Goal: Feedback & Contribution: Leave review/rating

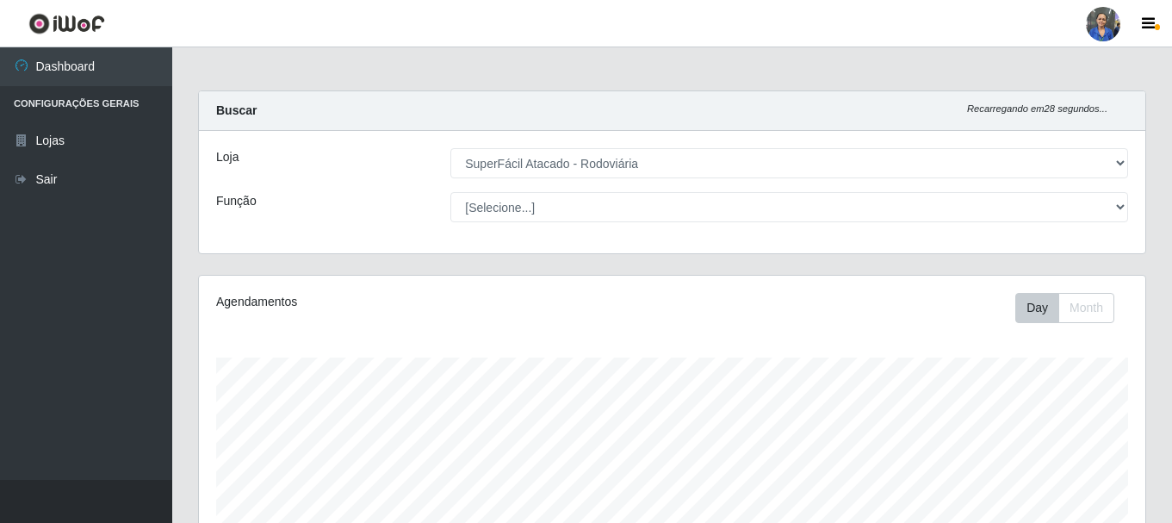
select select "400"
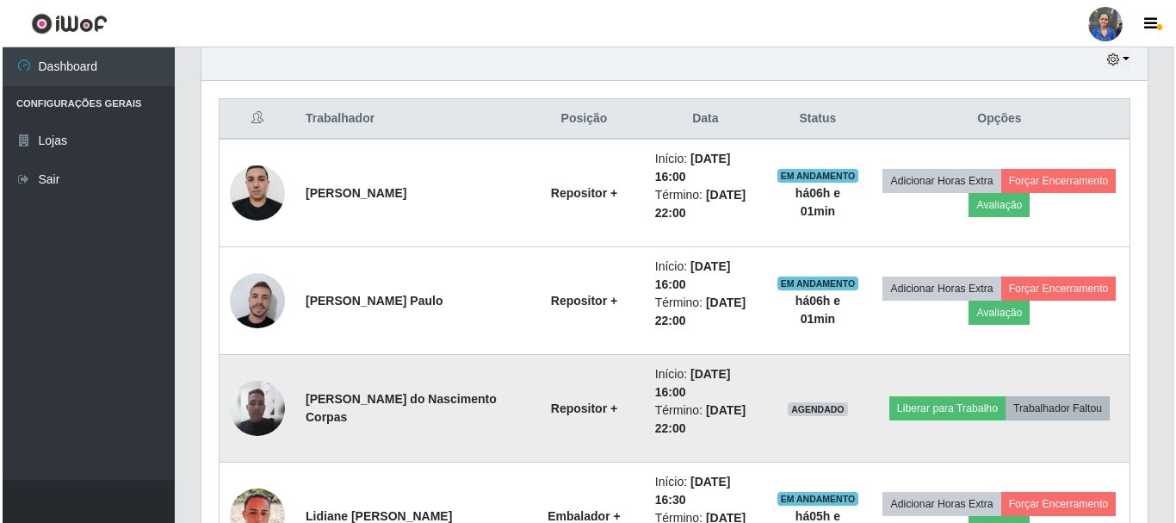
scroll to position [357, 946]
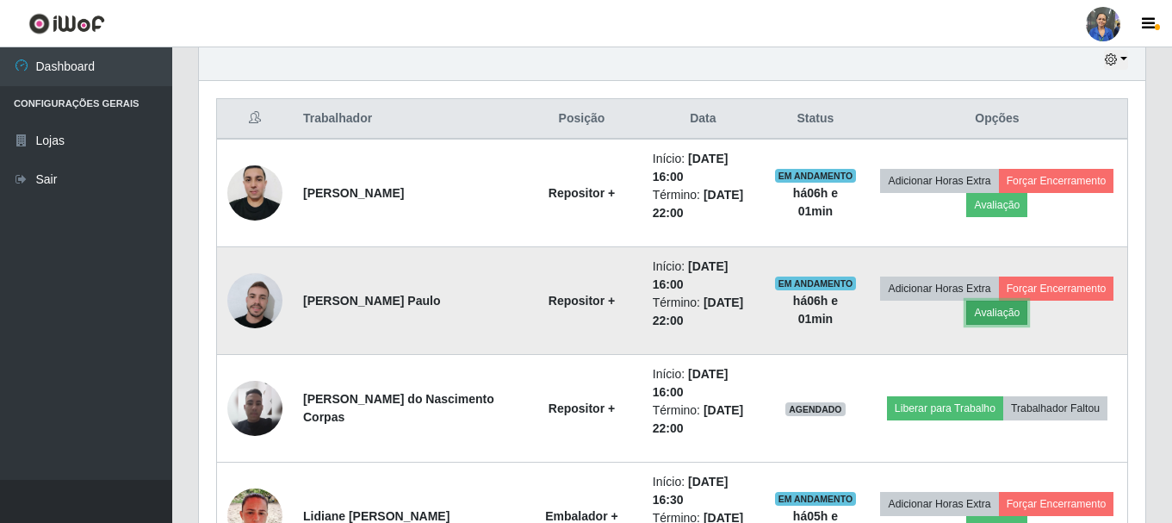
click at [989, 307] on button "Avaliação" at bounding box center [996, 312] width 61 height 24
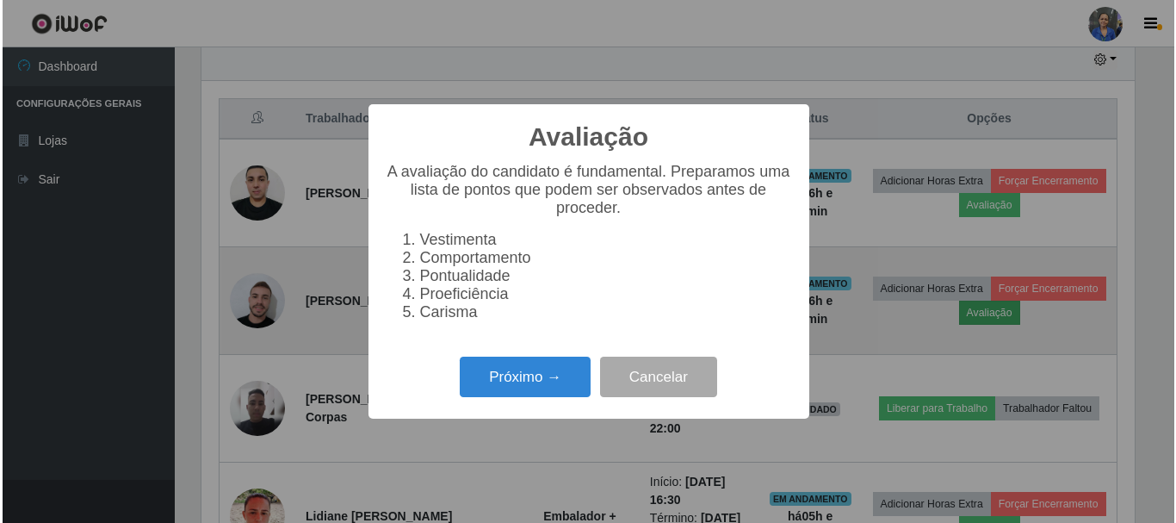
scroll to position [357, 938]
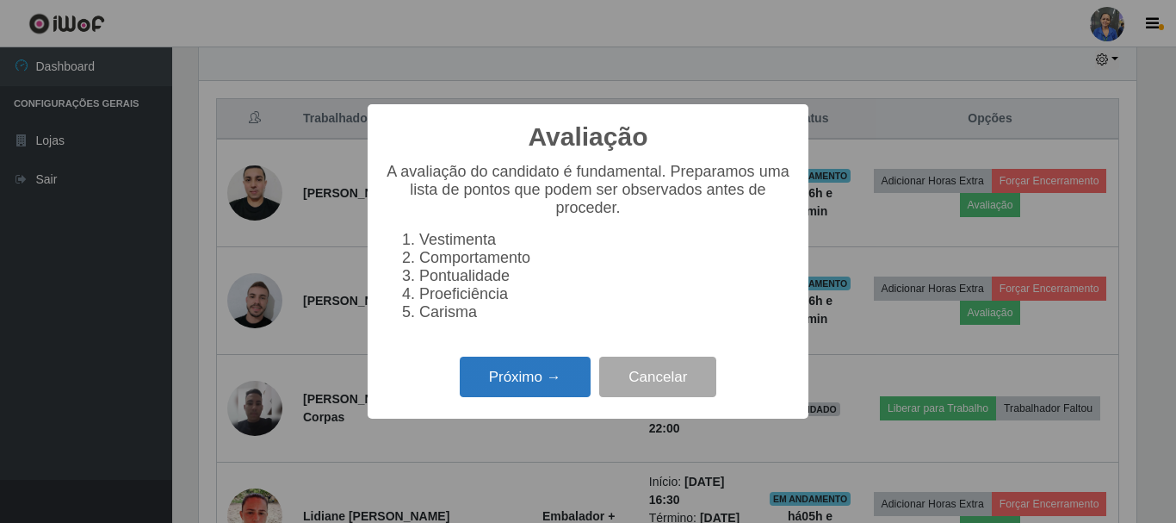
click at [551, 376] on button "Próximo →" at bounding box center [525, 376] width 131 height 40
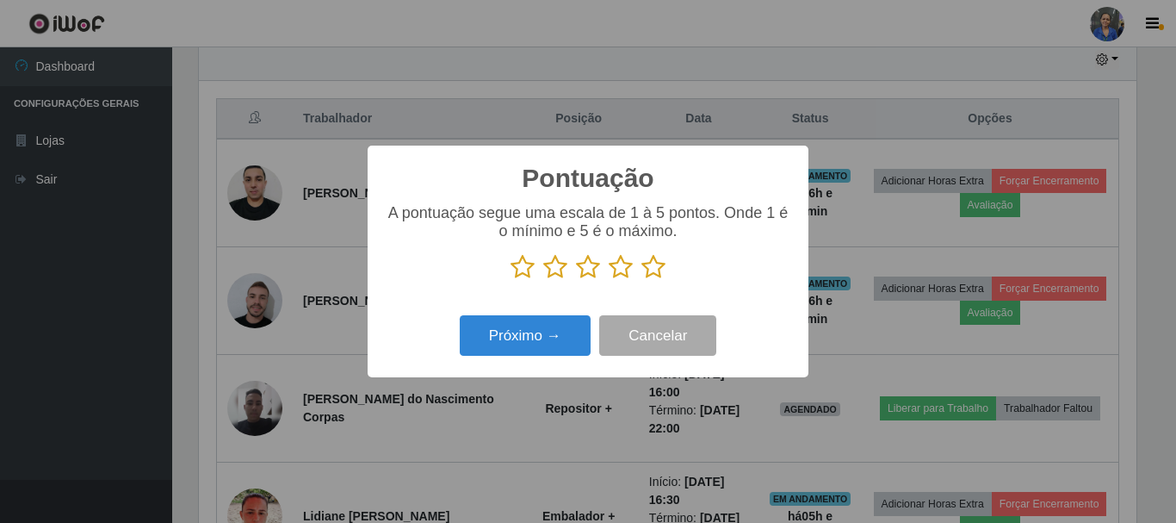
click at [658, 276] on icon at bounding box center [653, 267] width 24 height 26
click at [641, 280] on input "radio" at bounding box center [641, 280] width 0 height 0
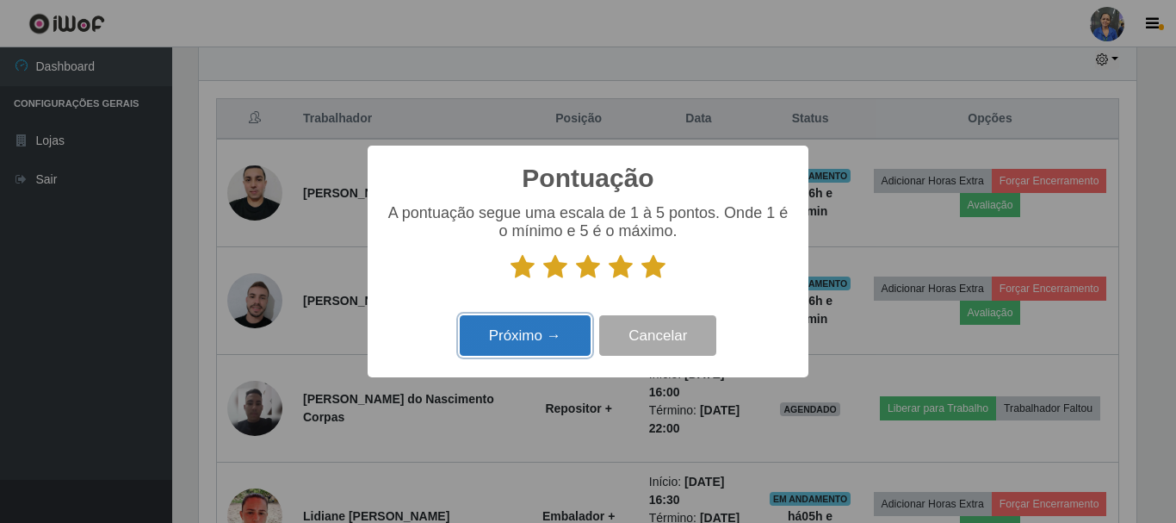
click at [533, 351] on button "Próximo →" at bounding box center [525, 335] width 131 height 40
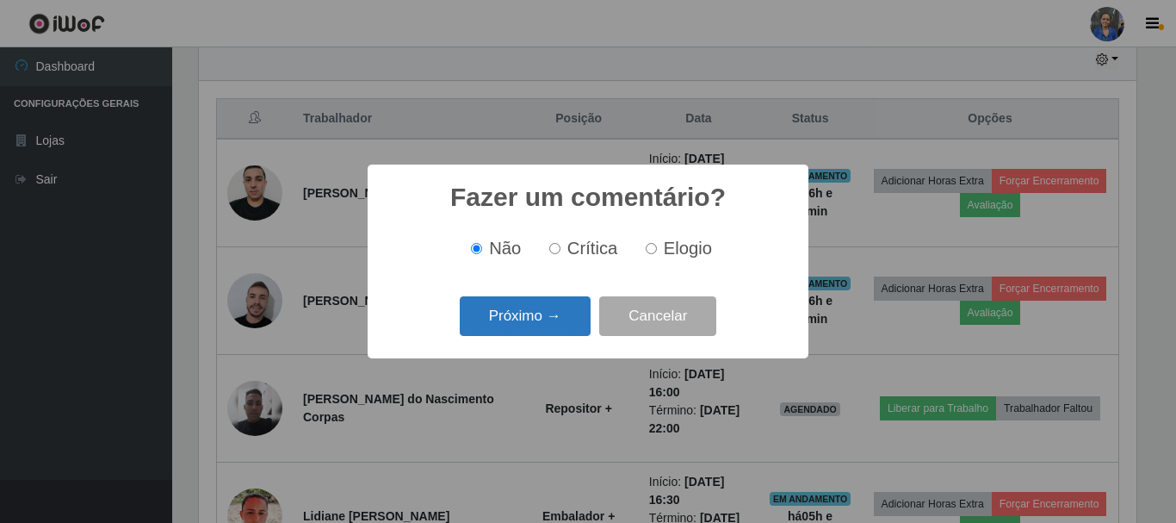
click at [567, 322] on button "Próximo →" at bounding box center [525, 316] width 131 height 40
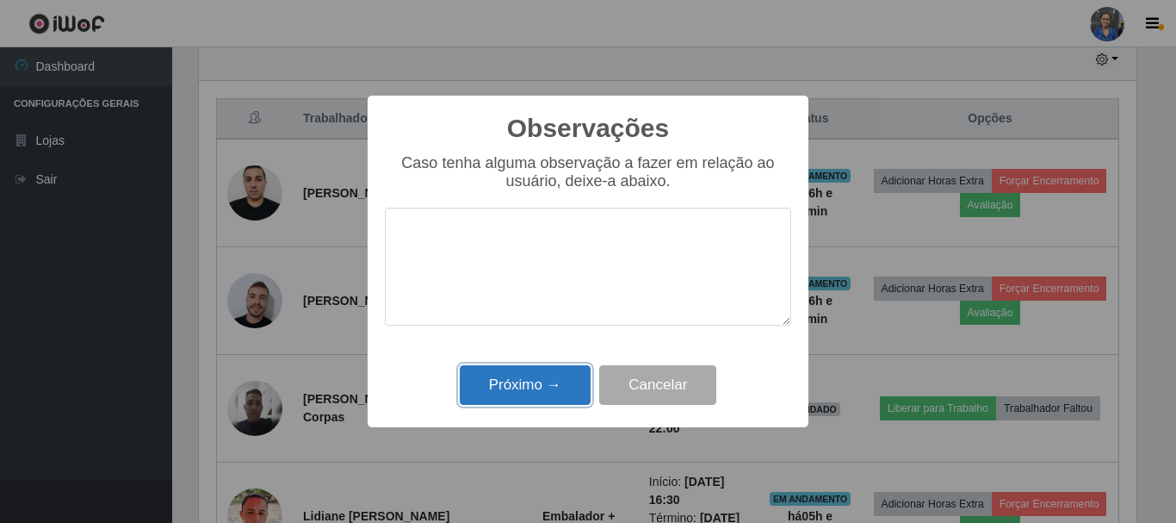
click at [571, 373] on button "Próximo →" at bounding box center [525, 385] width 131 height 40
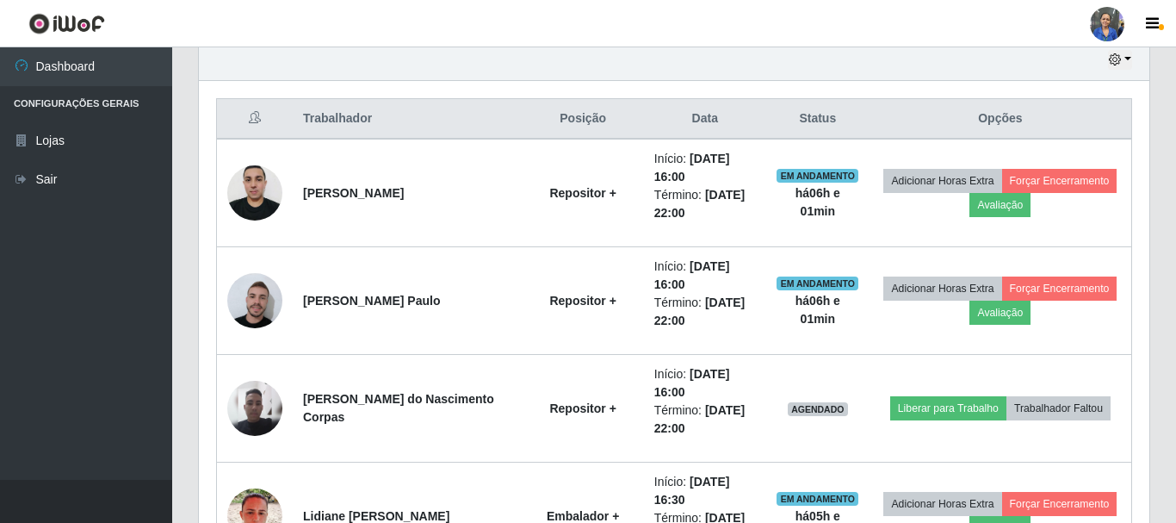
scroll to position [357, 946]
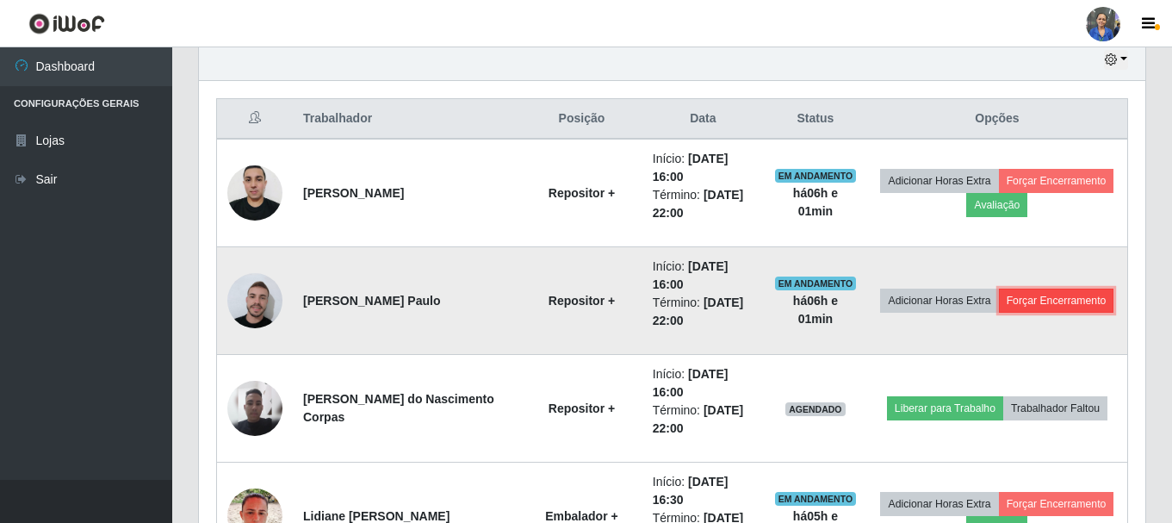
click at [1040, 310] on button "Forçar Encerramento" at bounding box center [1056, 300] width 115 height 24
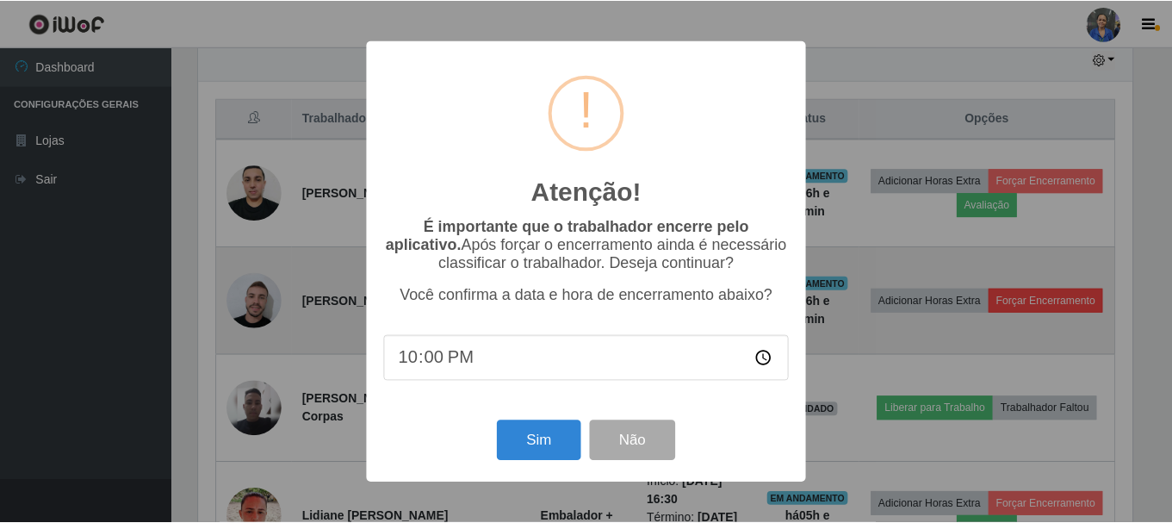
scroll to position [357, 938]
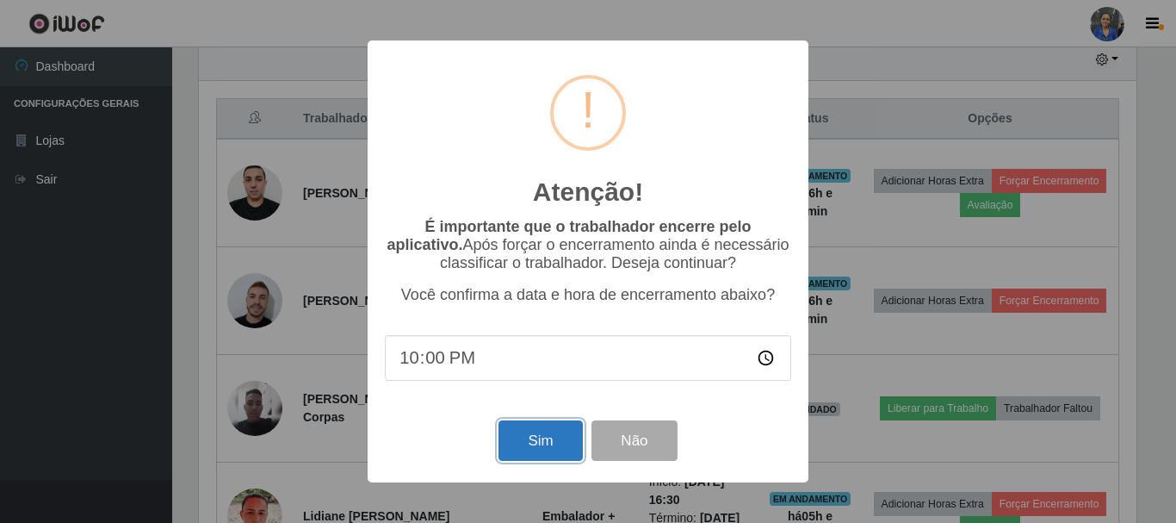
click at [552, 449] on button "Sim" at bounding box center [540, 440] width 84 height 40
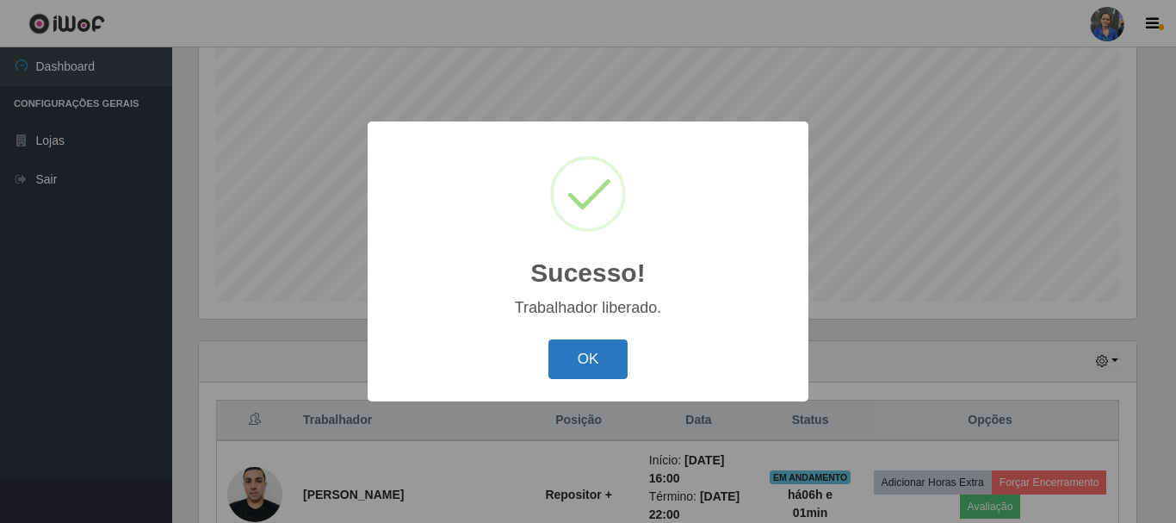
click at [571, 357] on button "OK" at bounding box center [588, 359] width 80 height 40
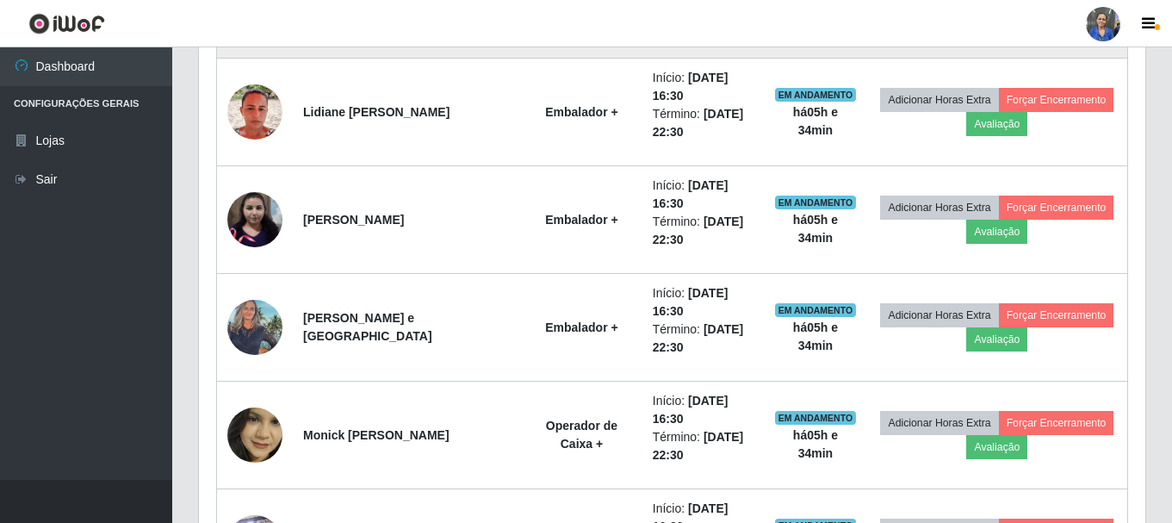
scroll to position [659, 0]
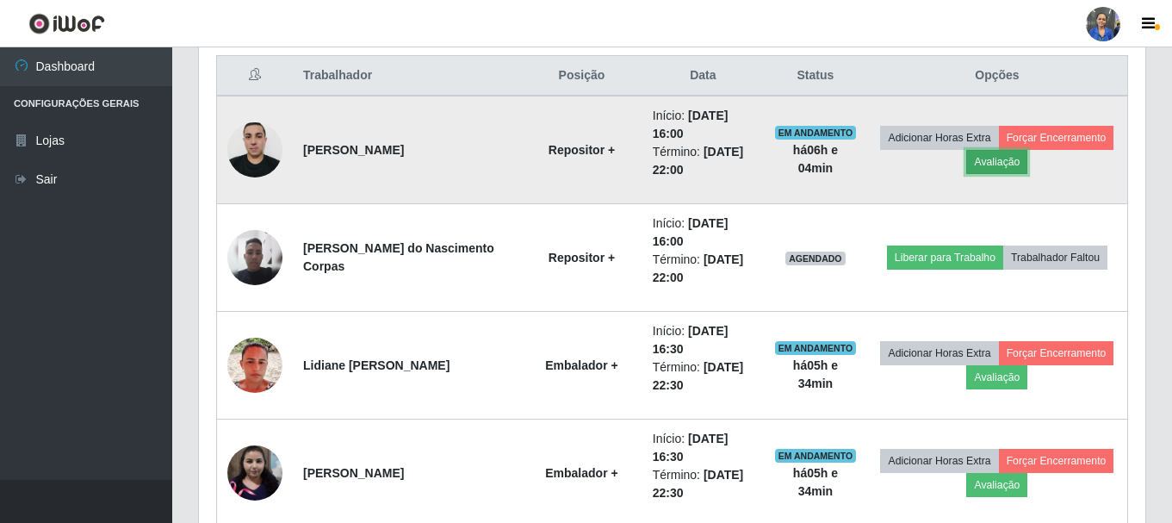
click at [985, 170] on button "Avaliação" at bounding box center [996, 162] width 61 height 24
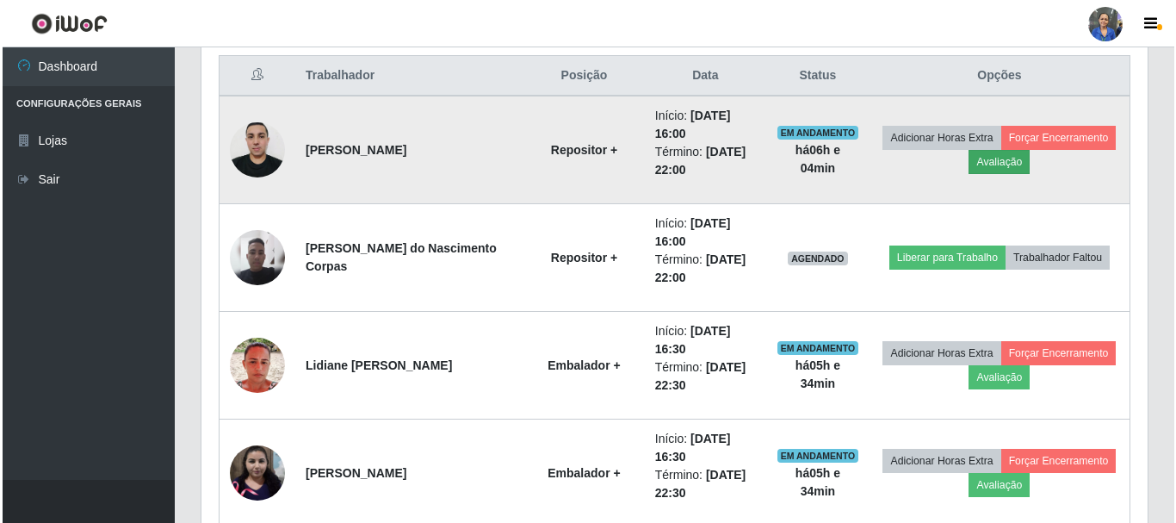
scroll to position [357, 938]
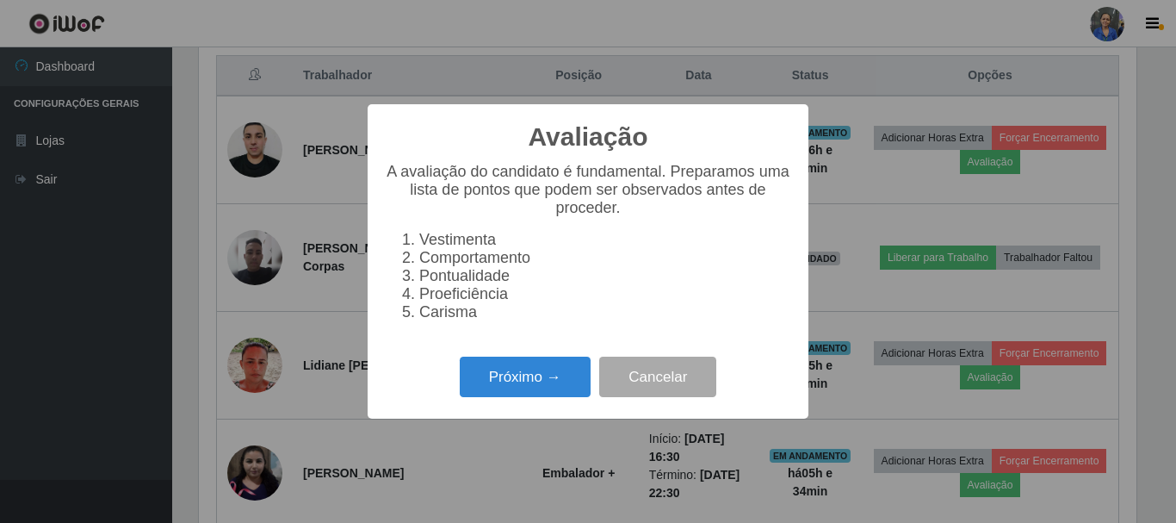
click at [509, 360] on div "Avaliação × A avaliação do candidato é fundamental. Preparamos uma lista de pon…" at bounding box center [588, 261] width 441 height 314
click at [509, 372] on button "Próximo →" at bounding box center [525, 376] width 131 height 40
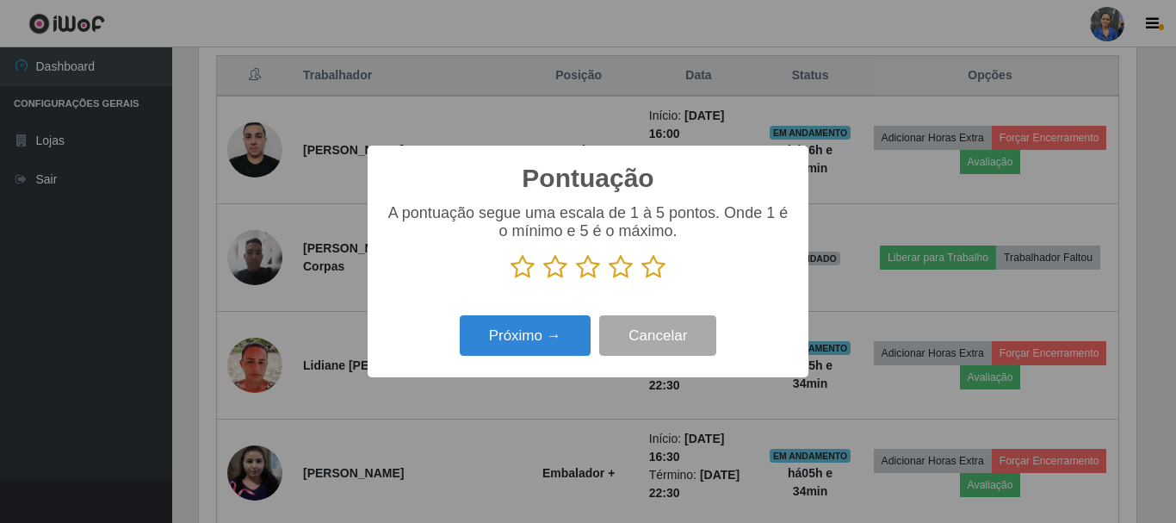
click at [651, 266] on icon at bounding box center [653, 267] width 24 height 26
click at [641, 280] on input "radio" at bounding box center [641, 280] width 0 height 0
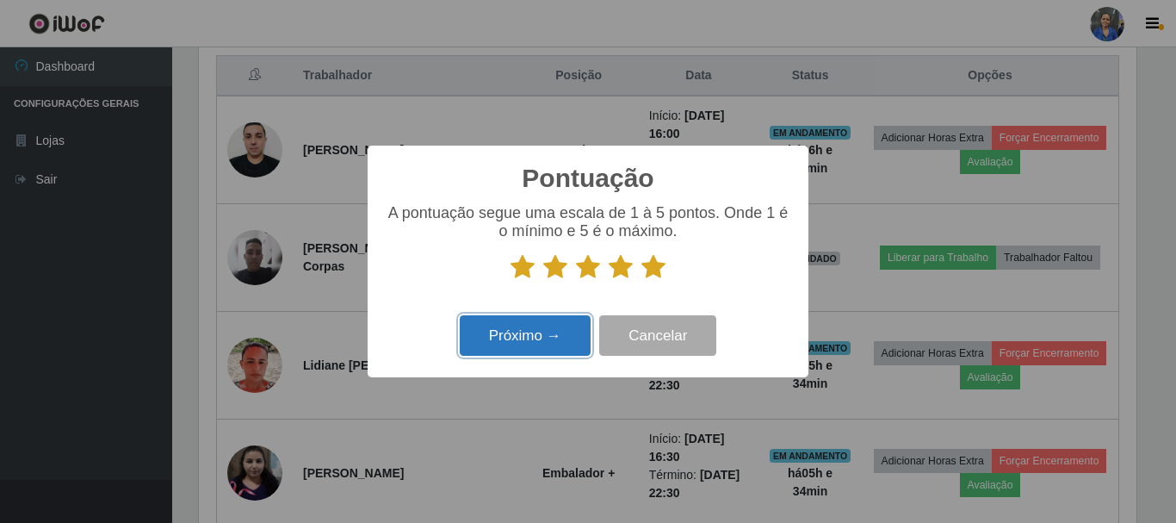
click at [547, 336] on button "Próximo →" at bounding box center [525, 335] width 131 height 40
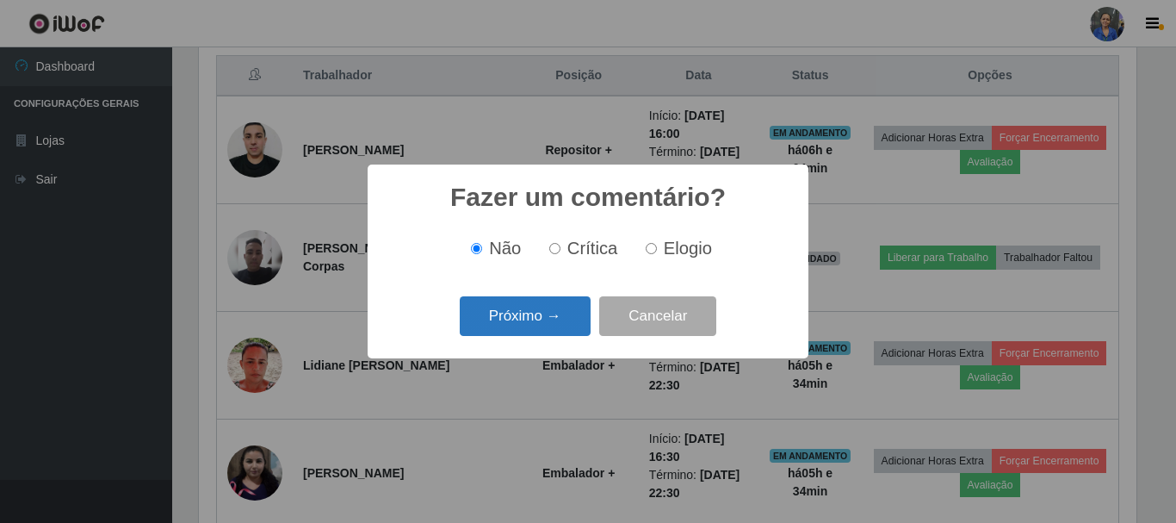
click at [544, 314] on button "Próximo →" at bounding box center [525, 316] width 131 height 40
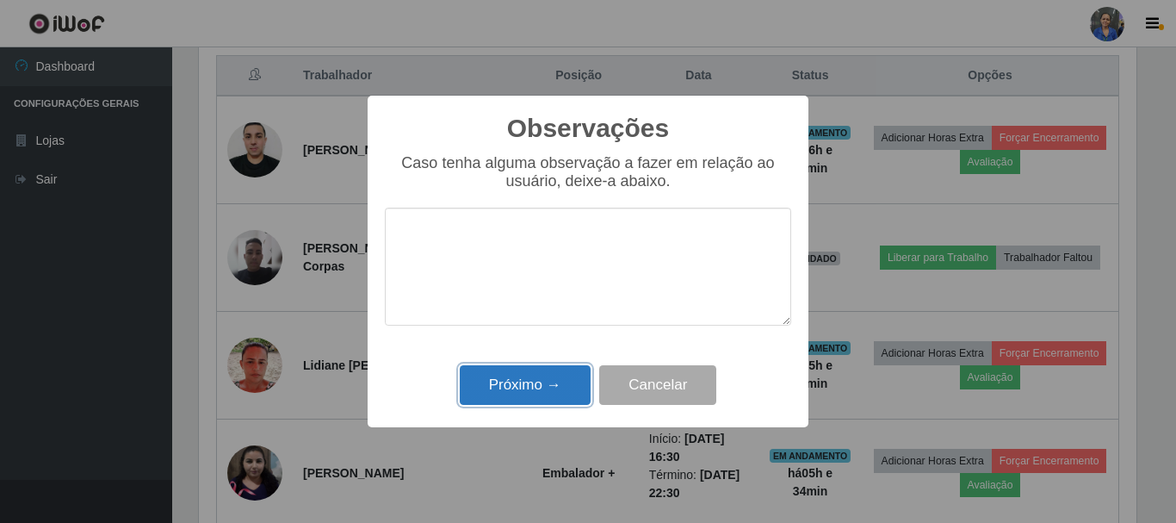
click at [524, 377] on button "Próximo →" at bounding box center [525, 385] width 131 height 40
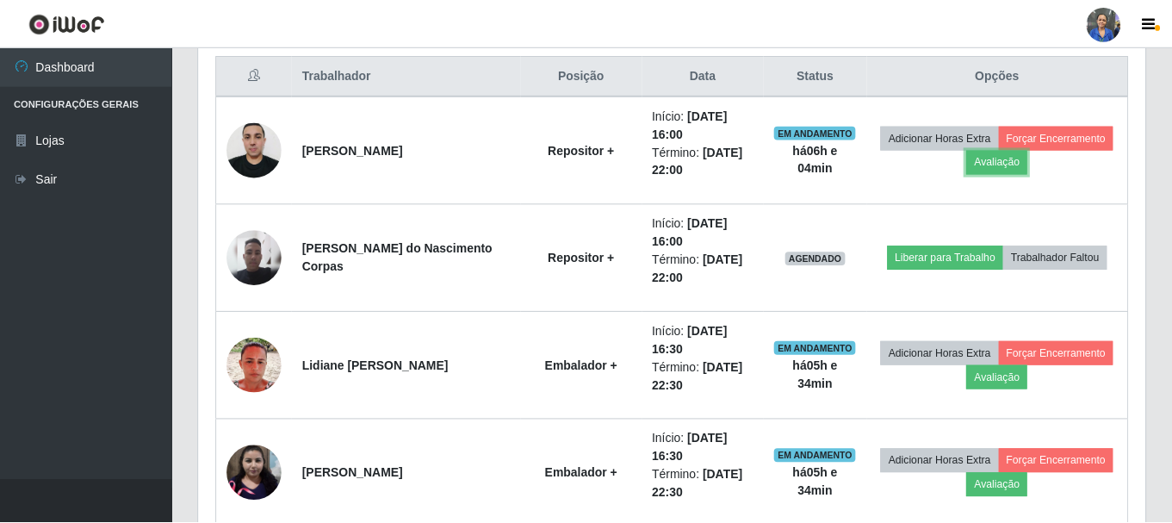
scroll to position [357, 946]
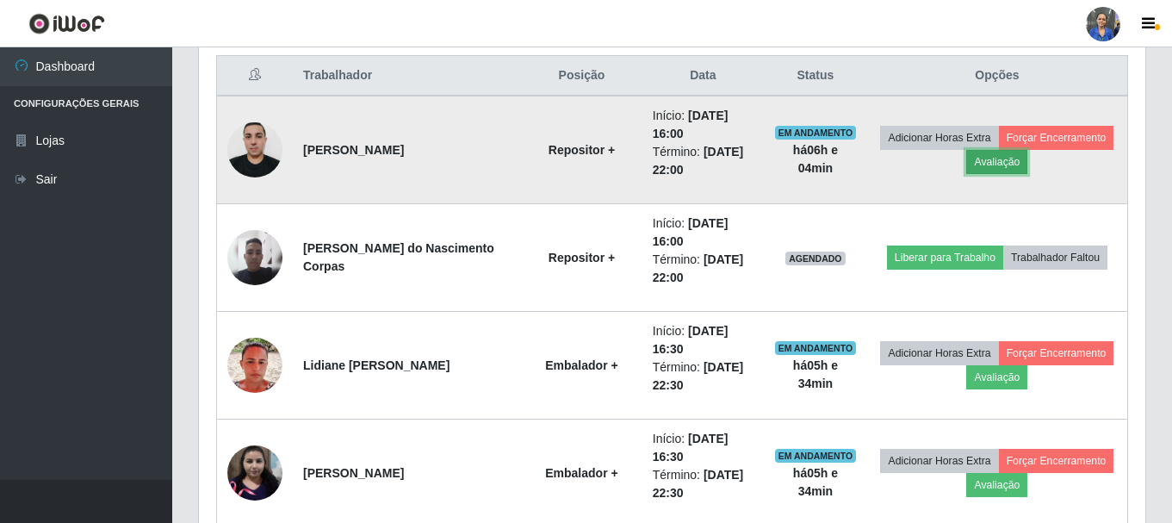
click at [1014, 164] on button "Avaliação" at bounding box center [996, 162] width 61 height 24
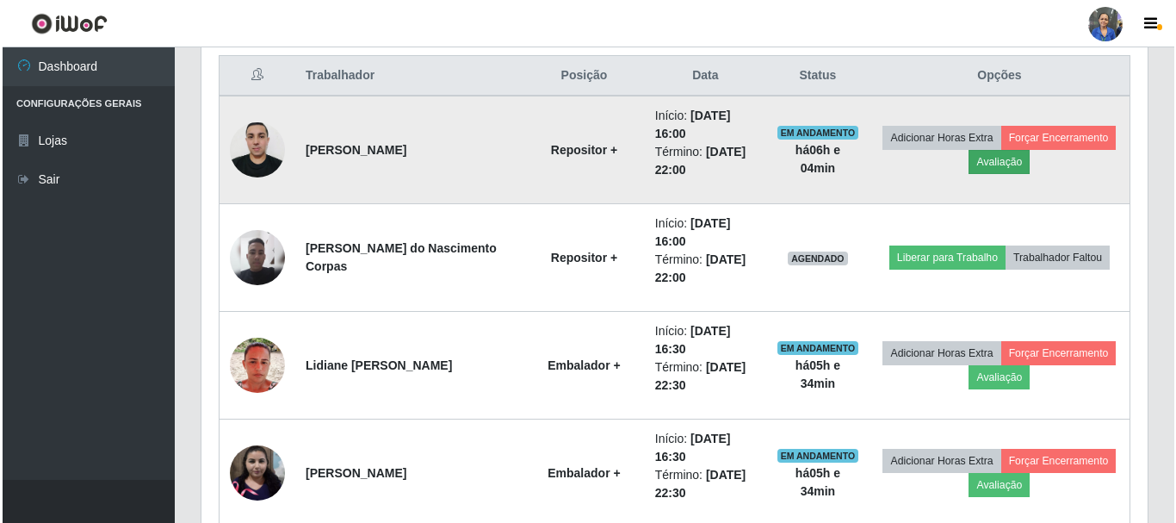
scroll to position [357, 938]
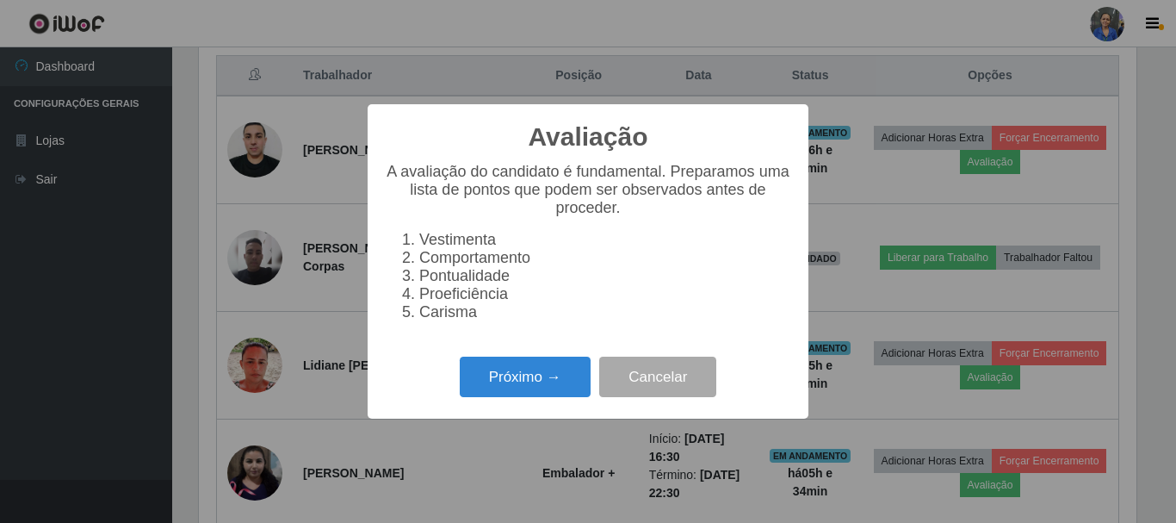
click at [543, 356] on div "Avaliação × A avaliação do candidato é fundamental. Preparamos uma lista de pon…" at bounding box center [588, 261] width 441 height 314
click at [528, 378] on button "Próximo →" at bounding box center [525, 376] width 131 height 40
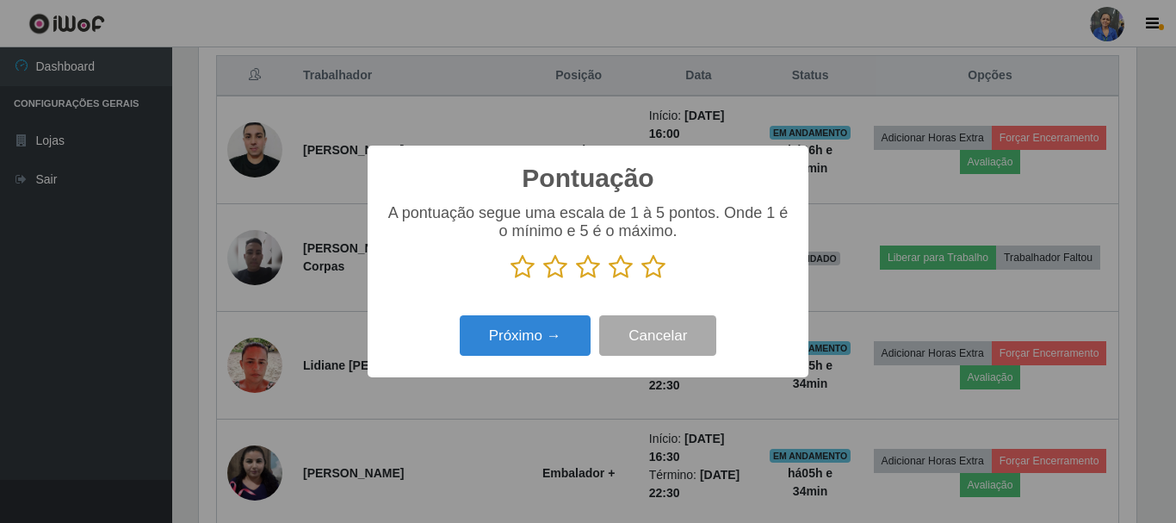
click at [656, 267] on icon at bounding box center [653, 267] width 24 height 26
click at [641, 280] on input "radio" at bounding box center [641, 280] width 0 height 0
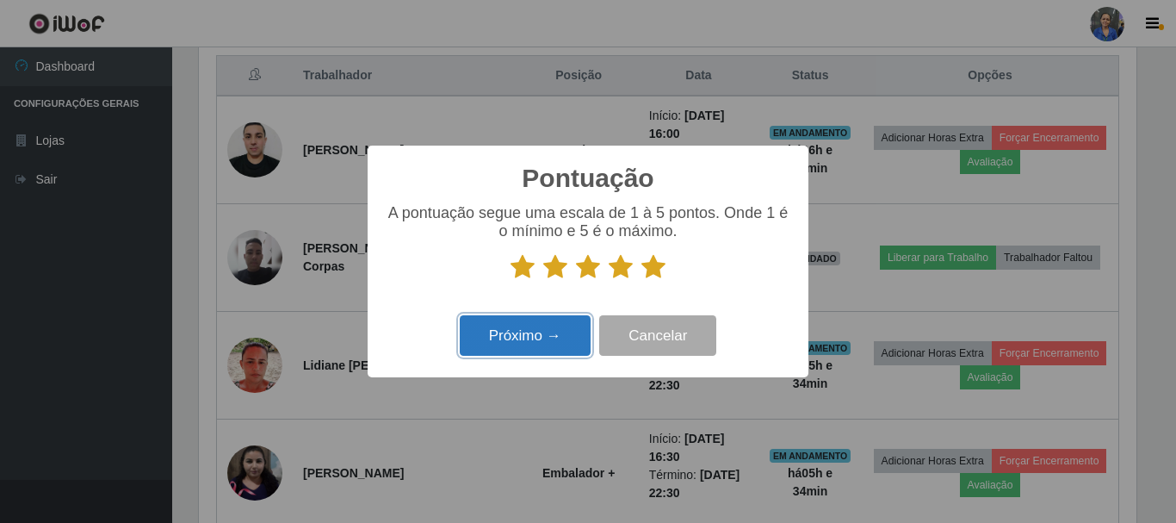
click at [532, 324] on button "Próximo →" at bounding box center [525, 335] width 131 height 40
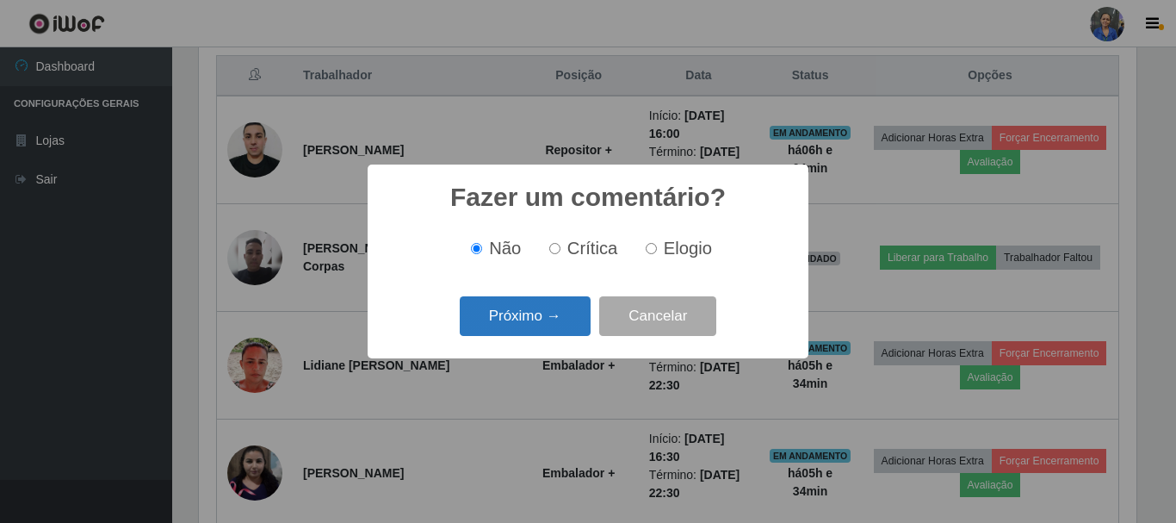
click at [542, 300] on button "Próximo →" at bounding box center [525, 316] width 131 height 40
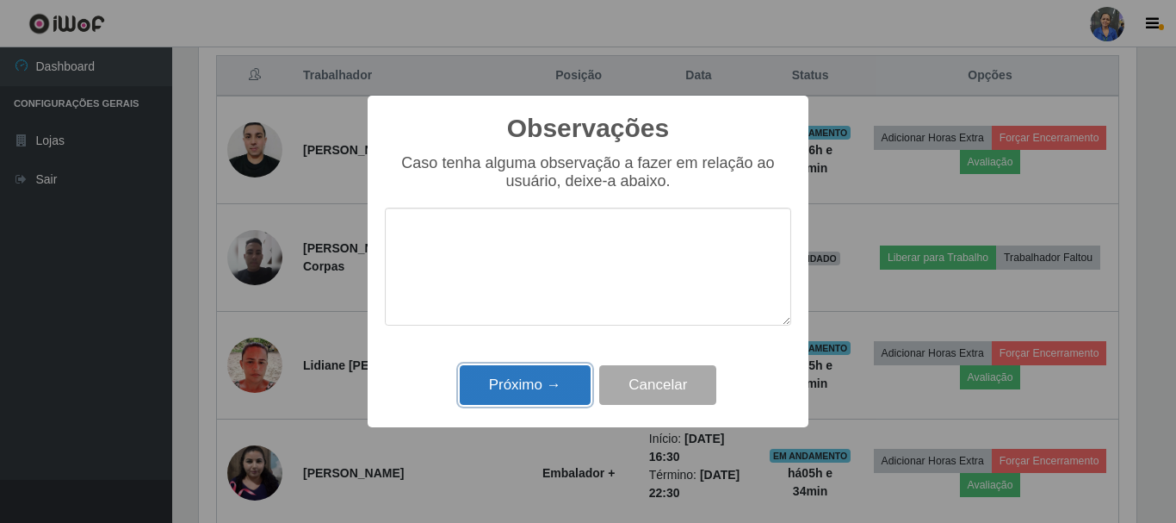
click at [529, 387] on button "Próximo →" at bounding box center [525, 385] width 131 height 40
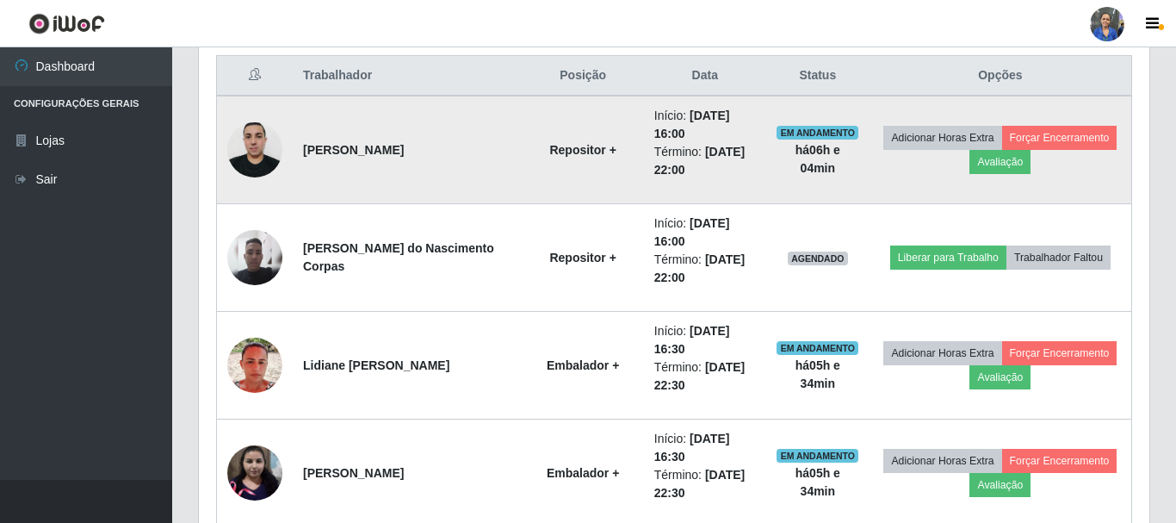
scroll to position [357, 946]
click at [1091, 123] on td "Adicionar Horas Extra Forçar Encerramento Avaliação" at bounding box center [997, 150] width 261 height 108
click at [1068, 140] on button "Forçar Encerramento" at bounding box center [1056, 138] width 115 height 24
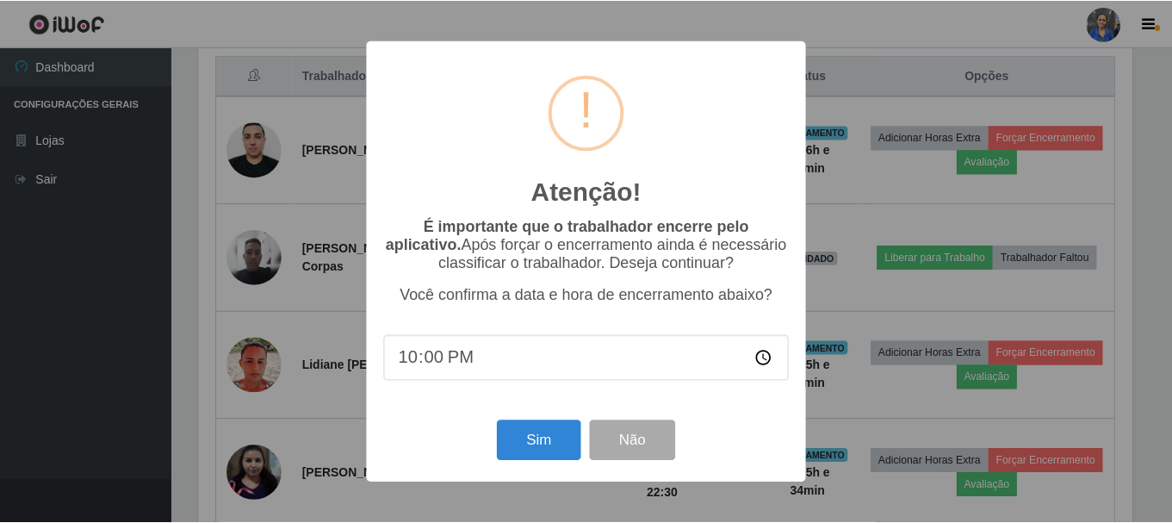
scroll to position [357, 938]
click at [556, 443] on button "Sim" at bounding box center [540, 440] width 84 height 40
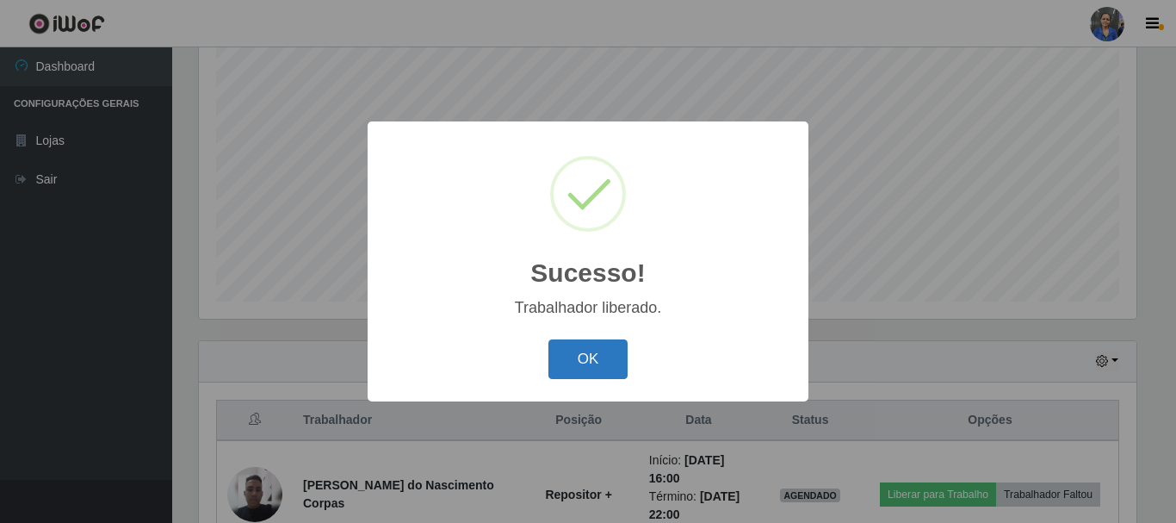
click at [615, 354] on button "OK" at bounding box center [588, 359] width 80 height 40
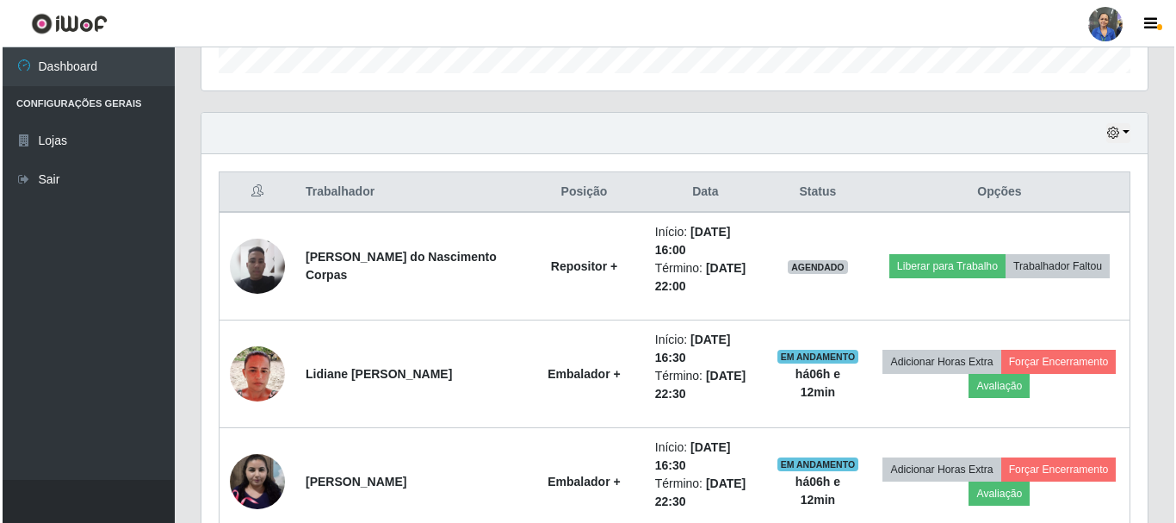
scroll to position [573, 0]
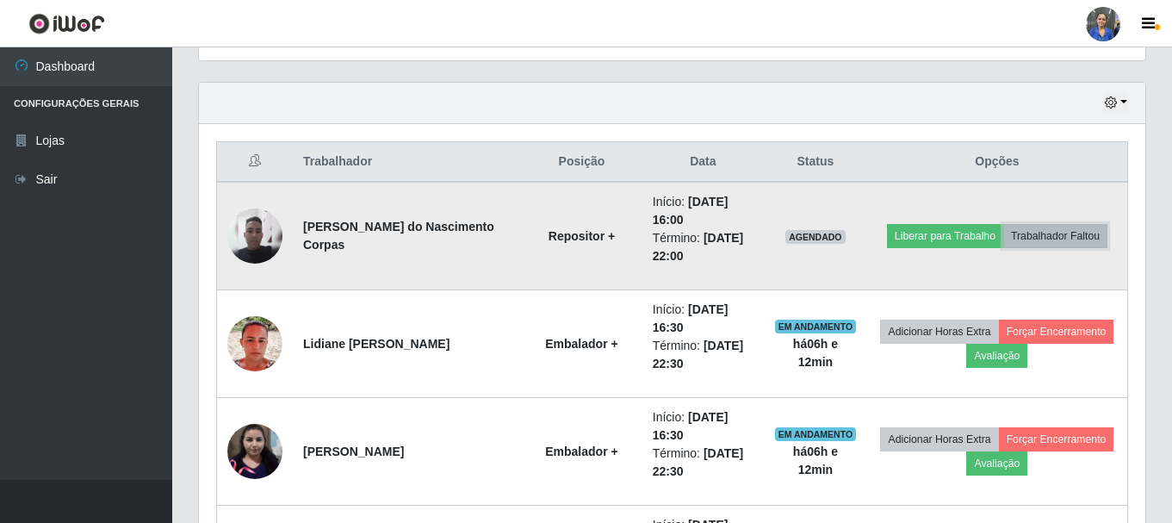
click at [1065, 245] on button "Trabalhador Faltou" at bounding box center [1055, 236] width 104 height 24
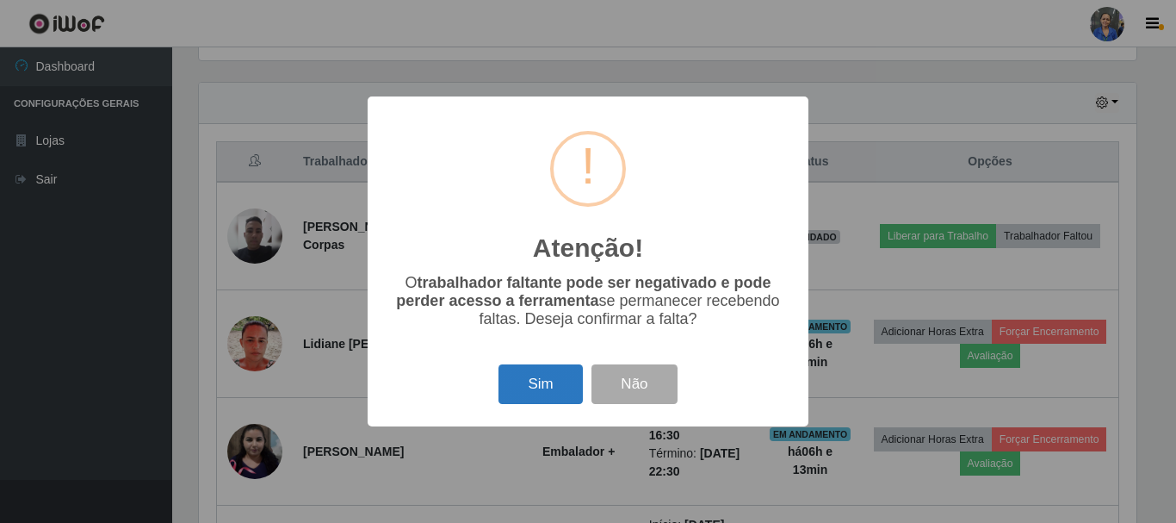
click at [536, 395] on button "Sim" at bounding box center [540, 384] width 84 height 40
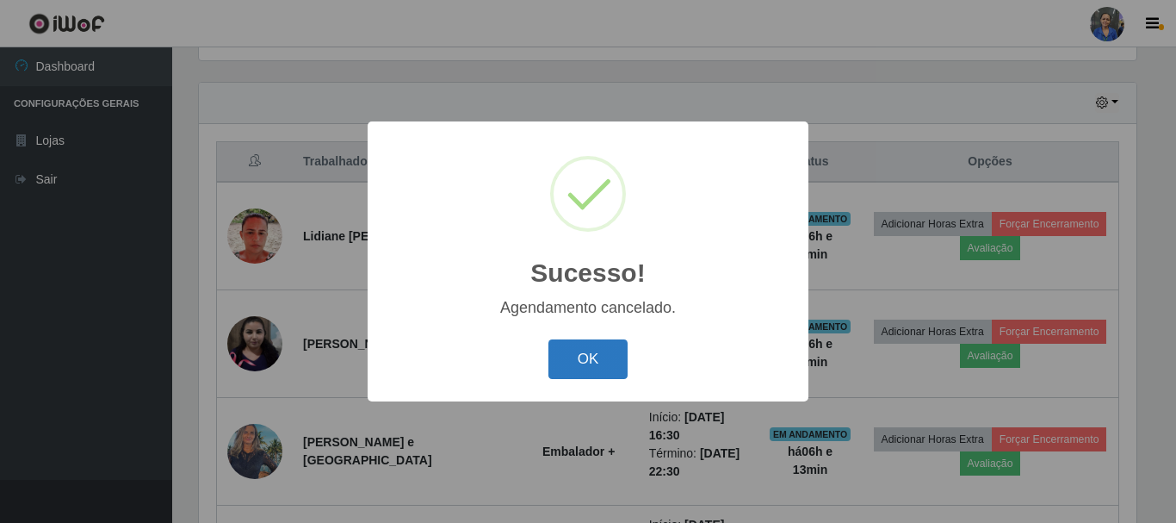
click at [596, 347] on button "OK" at bounding box center [588, 359] width 80 height 40
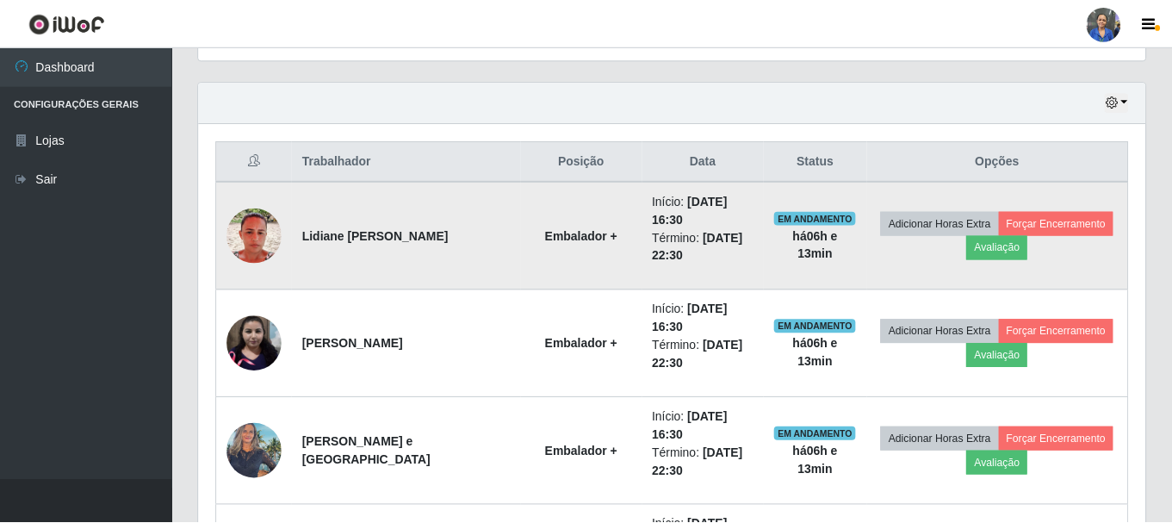
scroll to position [357, 946]
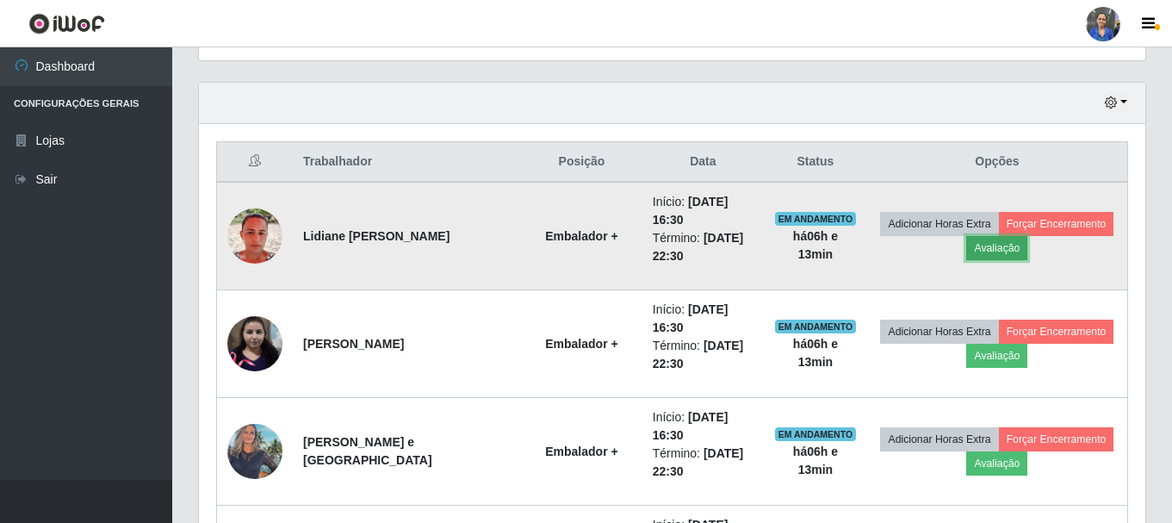
click at [986, 257] on button "Avaliação" at bounding box center [996, 248] width 61 height 24
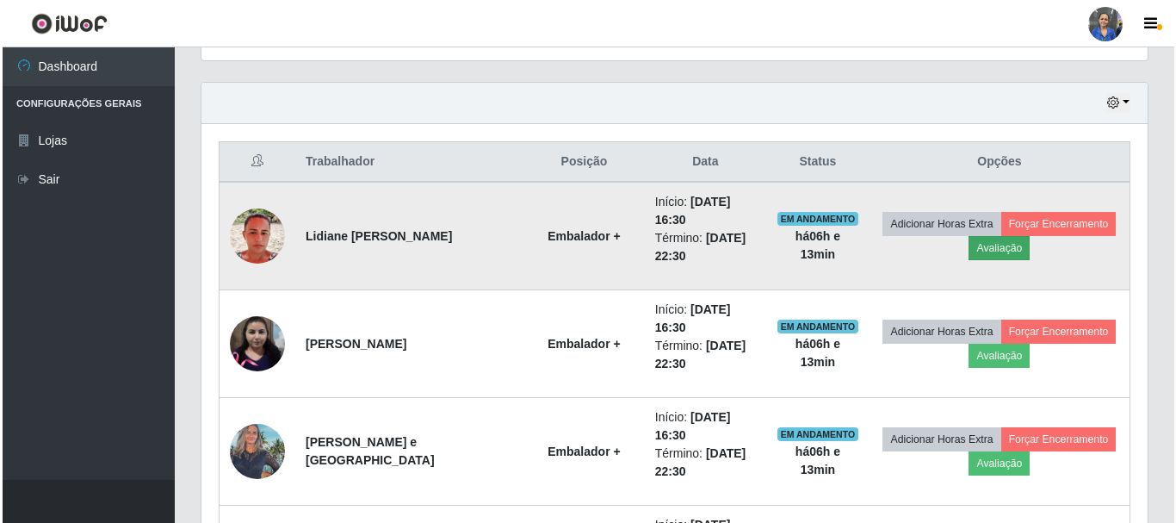
scroll to position [357, 938]
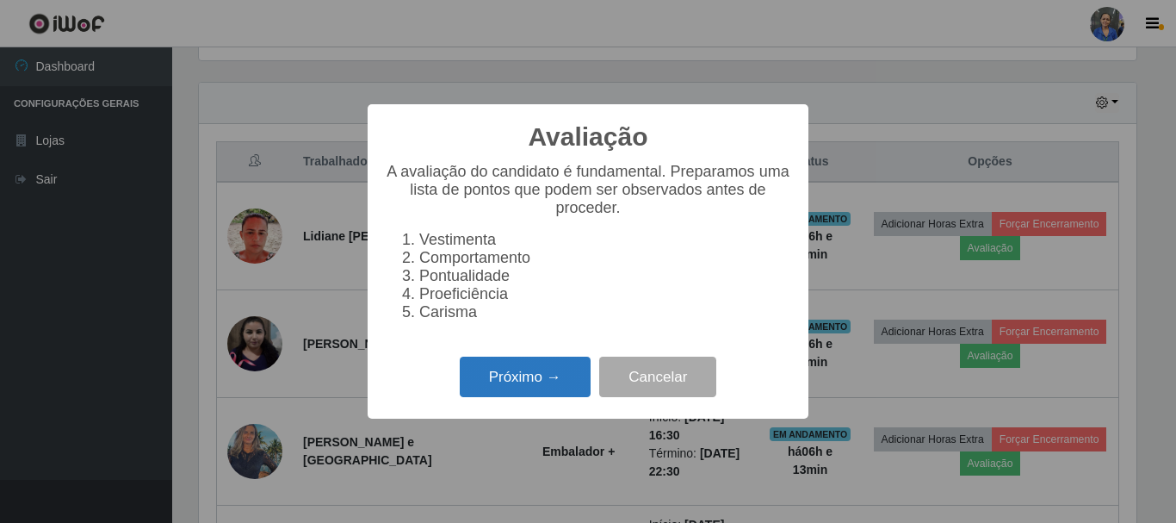
click at [519, 381] on button "Próximo →" at bounding box center [525, 376] width 131 height 40
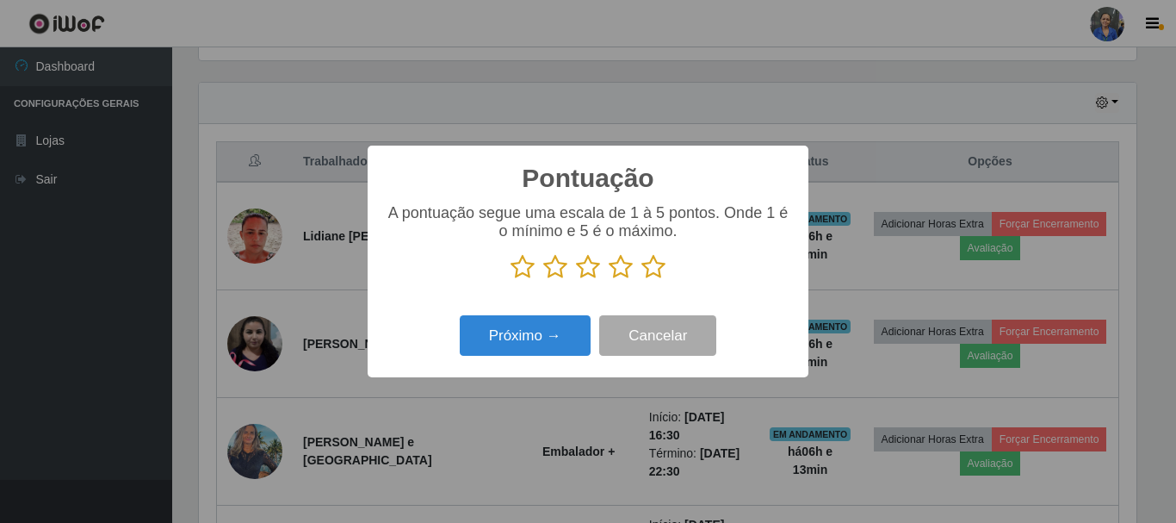
click at [659, 271] on icon at bounding box center [653, 267] width 24 height 26
click at [641, 280] on input "radio" at bounding box center [641, 280] width 0 height 0
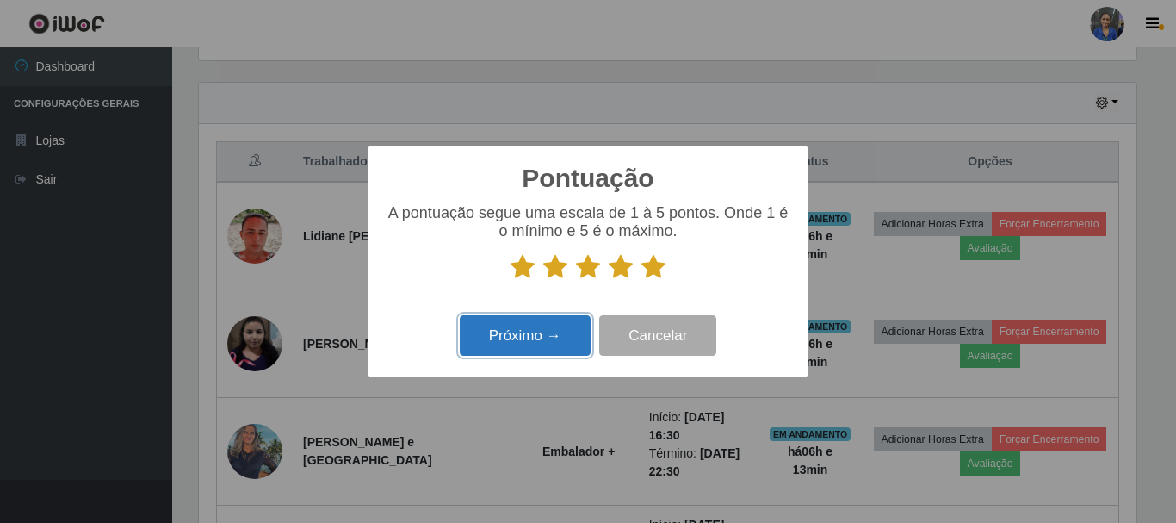
click at [543, 322] on button "Próximo →" at bounding box center [525, 335] width 131 height 40
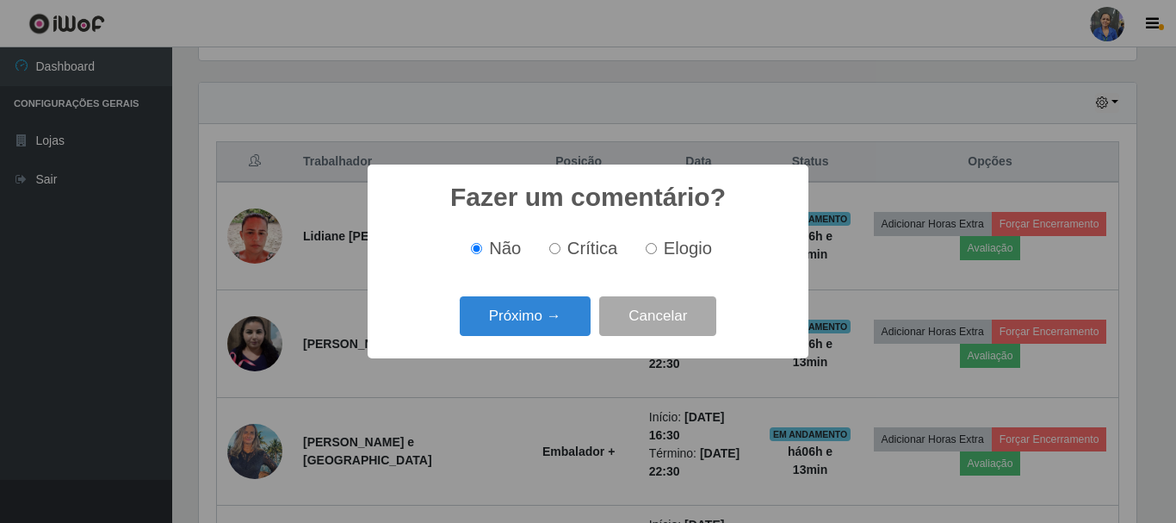
click at [543, 322] on button "Próximo →" at bounding box center [525, 316] width 131 height 40
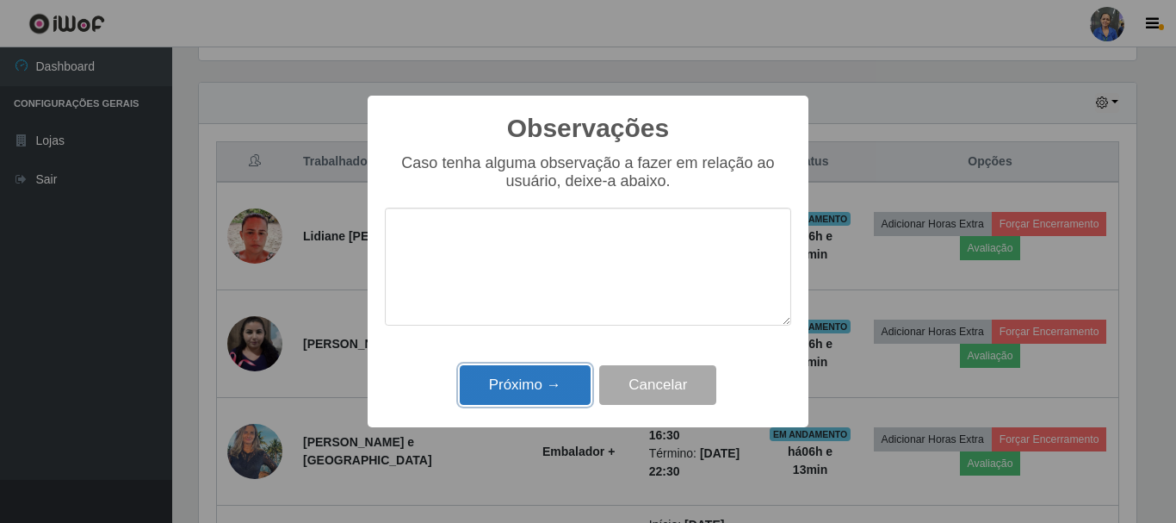
click at [561, 370] on button "Próximo →" at bounding box center [525, 385] width 131 height 40
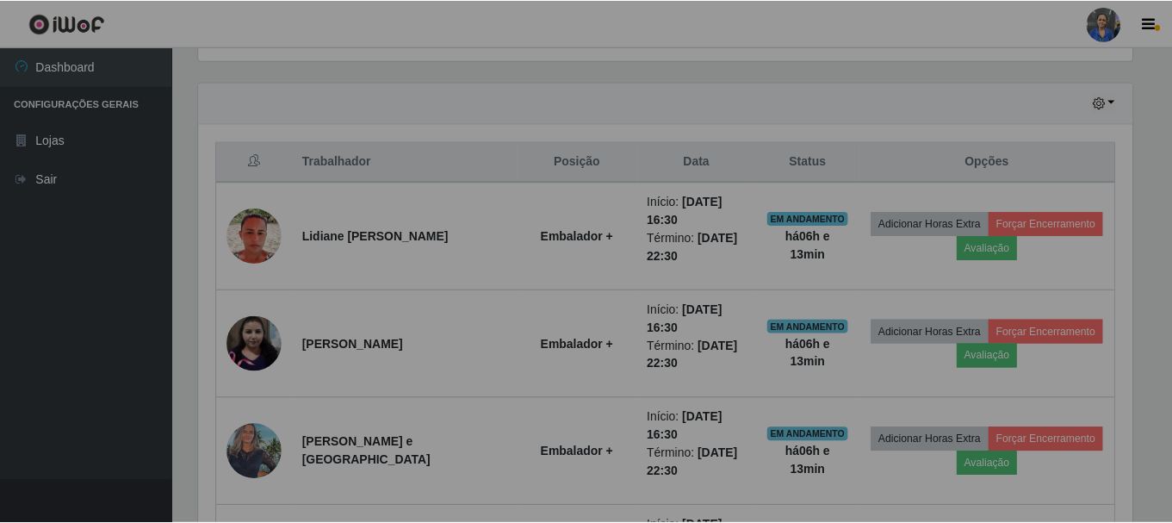
scroll to position [357, 946]
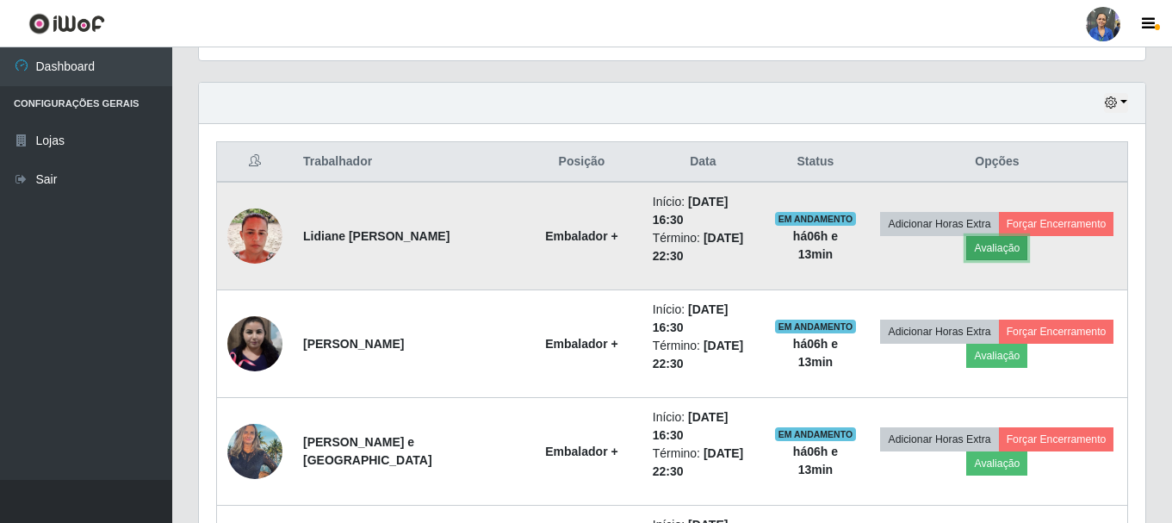
click at [1001, 243] on button "Avaliação" at bounding box center [996, 248] width 61 height 24
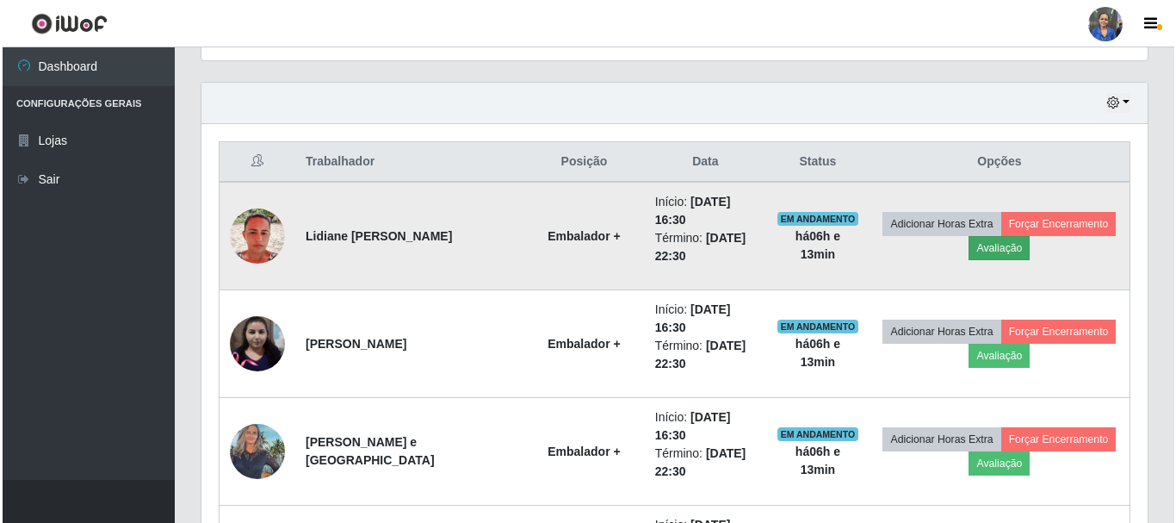
scroll to position [357, 938]
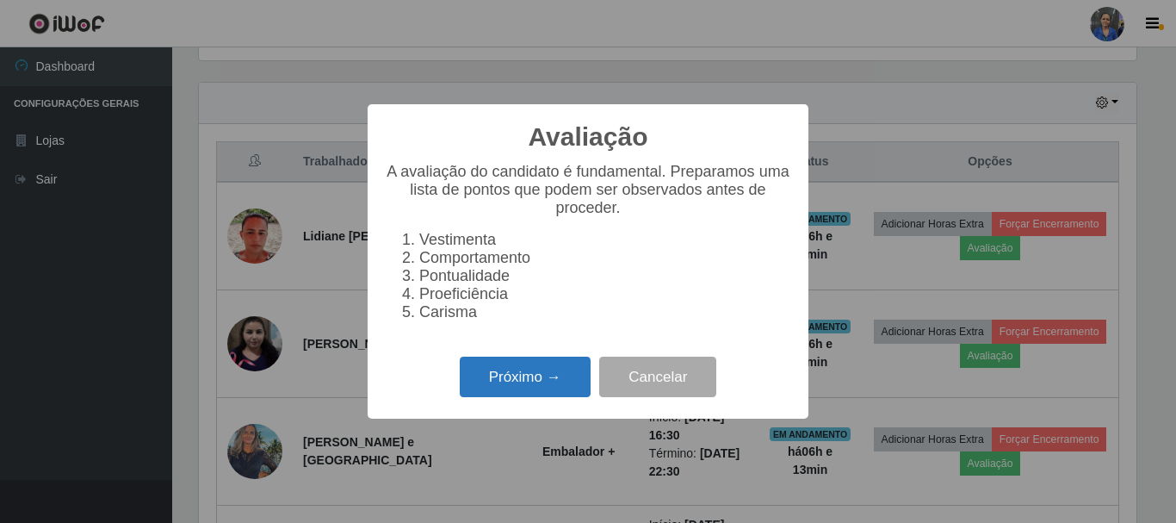
click at [560, 383] on button "Próximo →" at bounding box center [525, 376] width 131 height 40
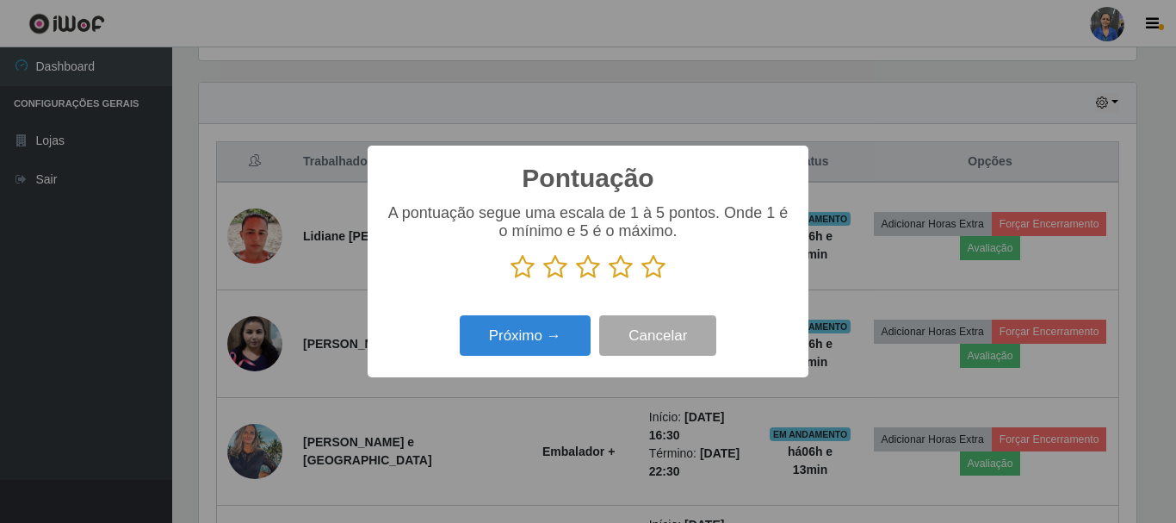
click at [653, 264] on icon at bounding box center [653, 267] width 24 height 26
click at [641, 280] on input "radio" at bounding box center [641, 280] width 0 height 0
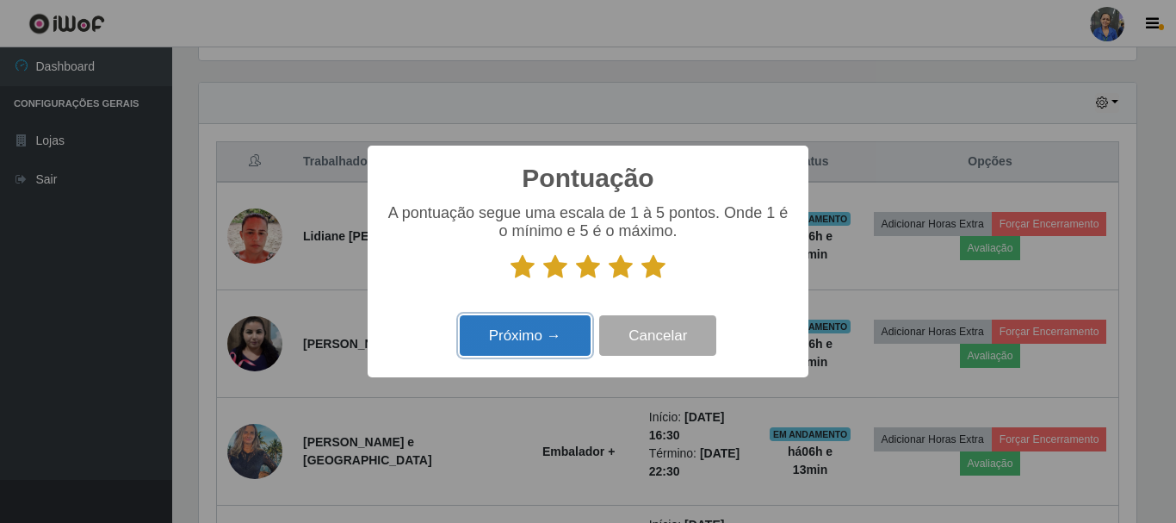
click at [504, 345] on button "Próximo →" at bounding box center [525, 335] width 131 height 40
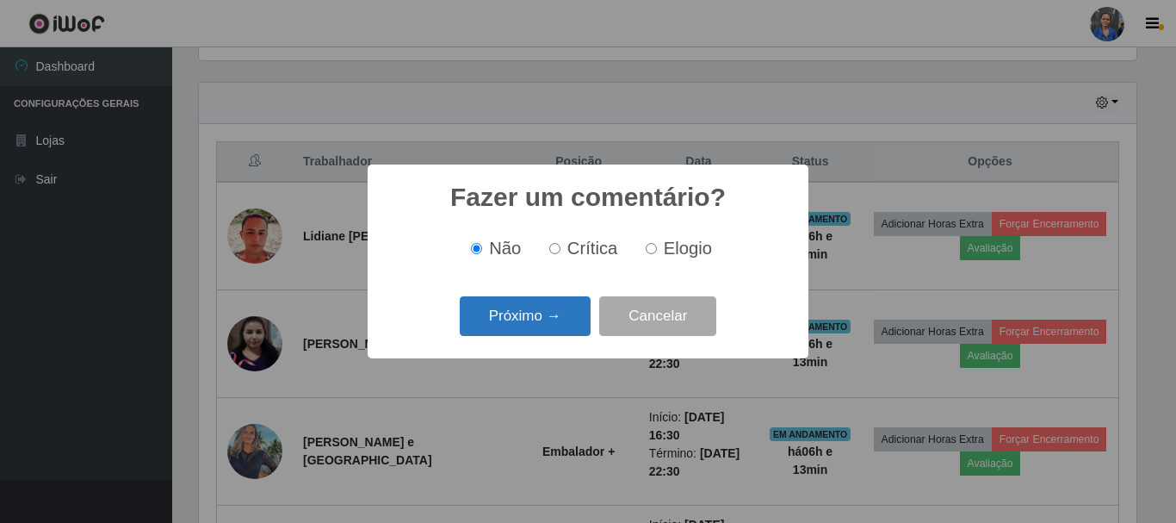
click at [516, 330] on button "Próximo →" at bounding box center [525, 316] width 131 height 40
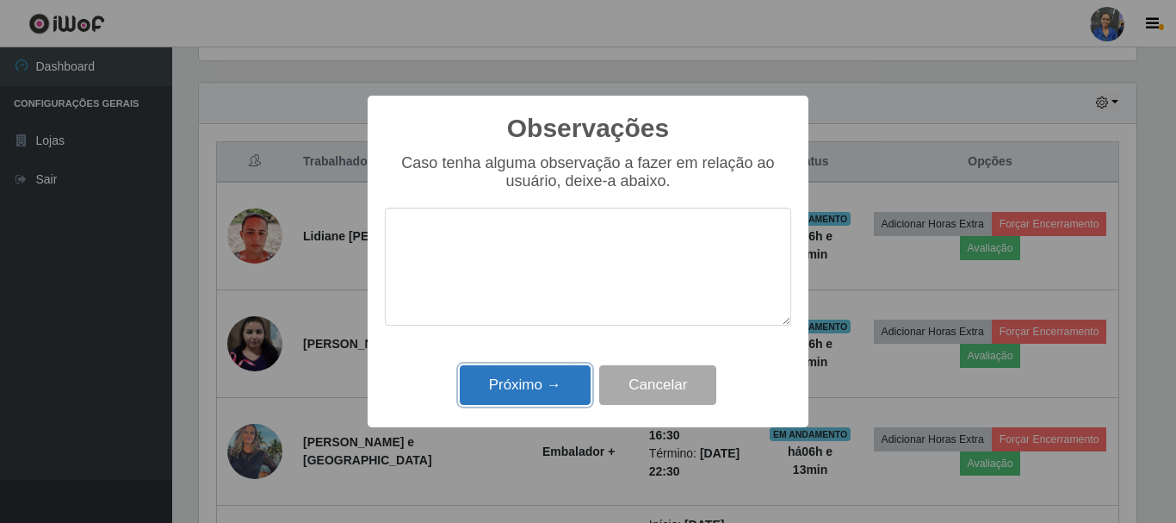
click at [539, 391] on button "Próximo →" at bounding box center [525, 385] width 131 height 40
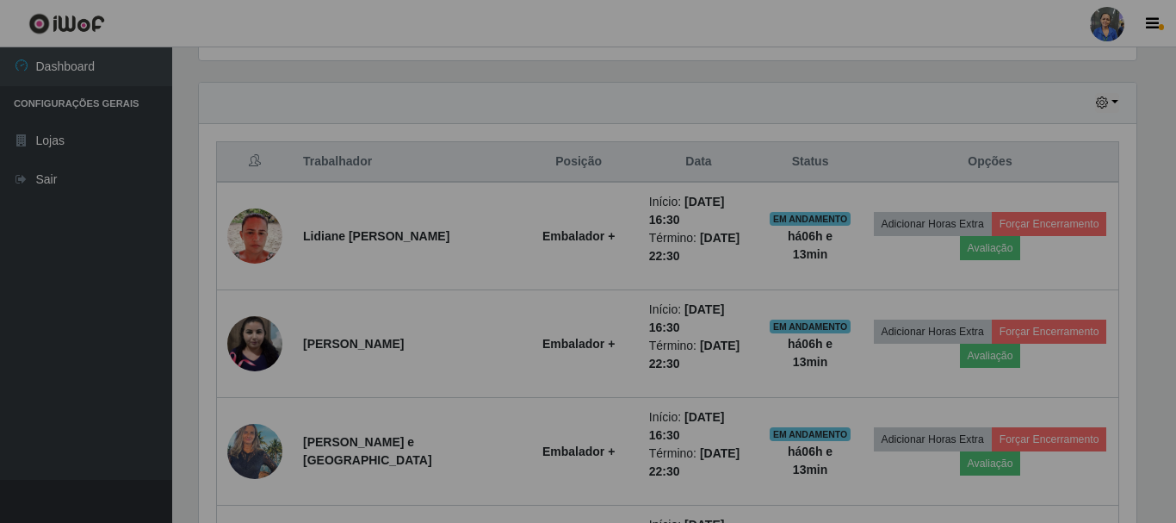
scroll to position [357, 946]
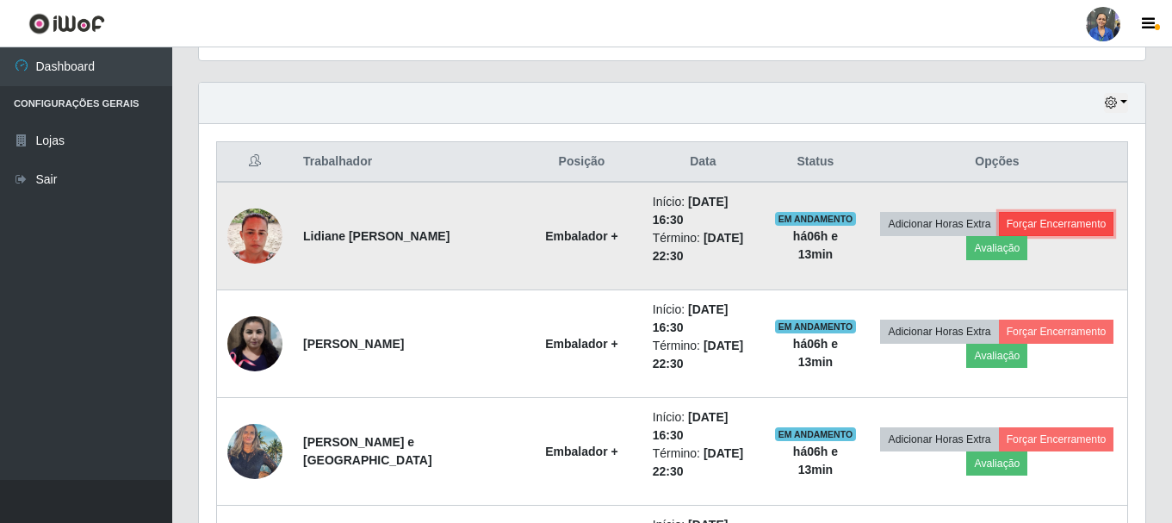
click at [1047, 226] on button "Forçar Encerramento" at bounding box center [1056, 224] width 115 height 24
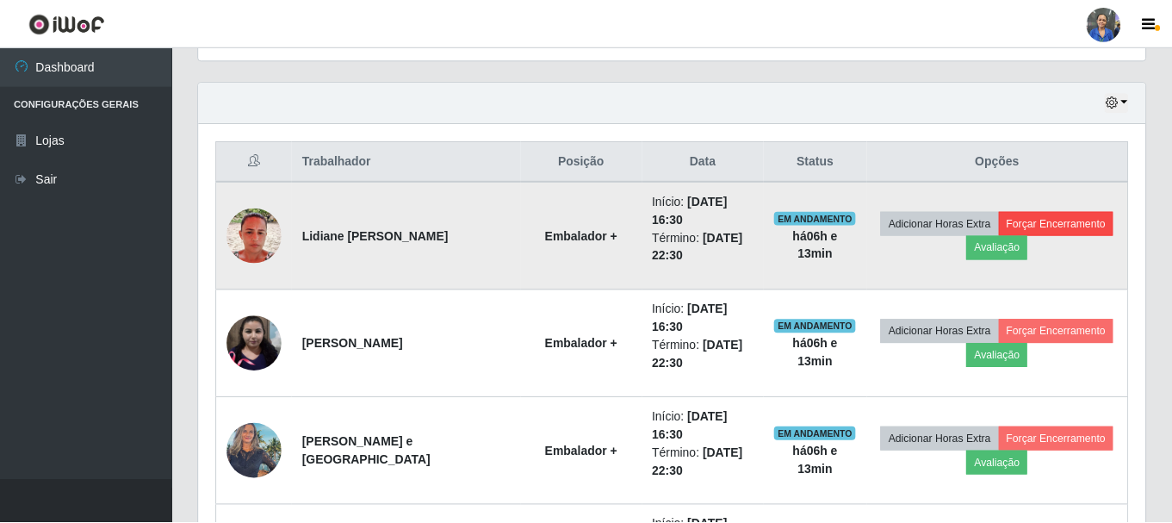
scroll to position [357, 938]
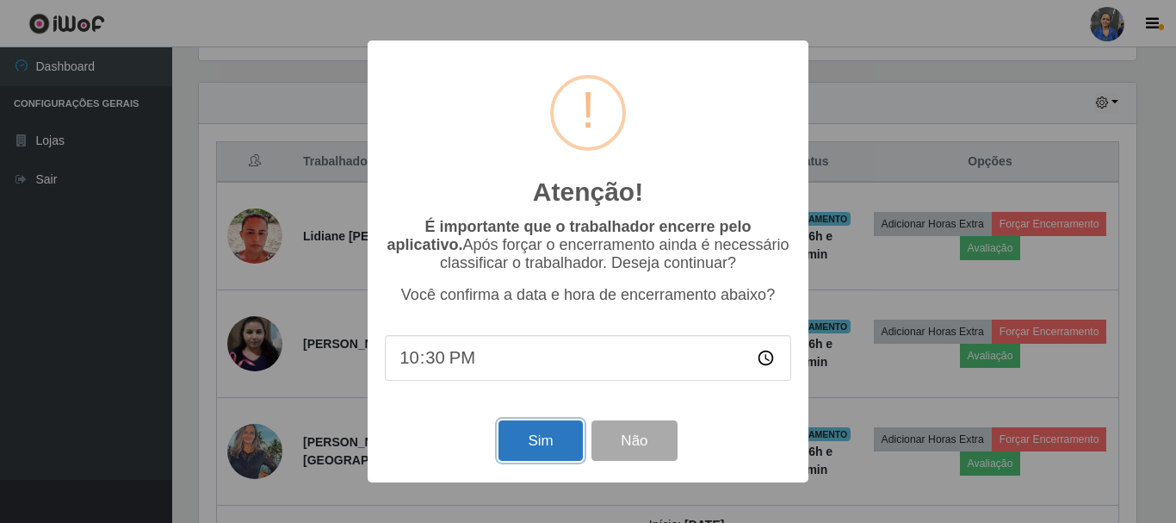
click at [529, 439] on button "Sim" at bounding box center [540, 440] width 84 height 40
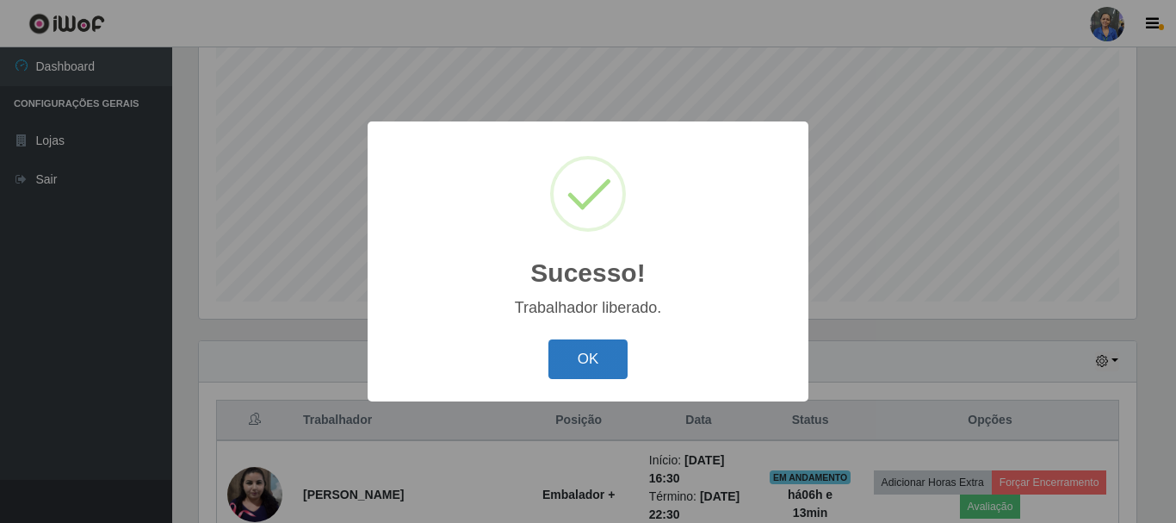
click at [579, 358] on button "OK" at bounding box center [588, 359] width 80 height 40
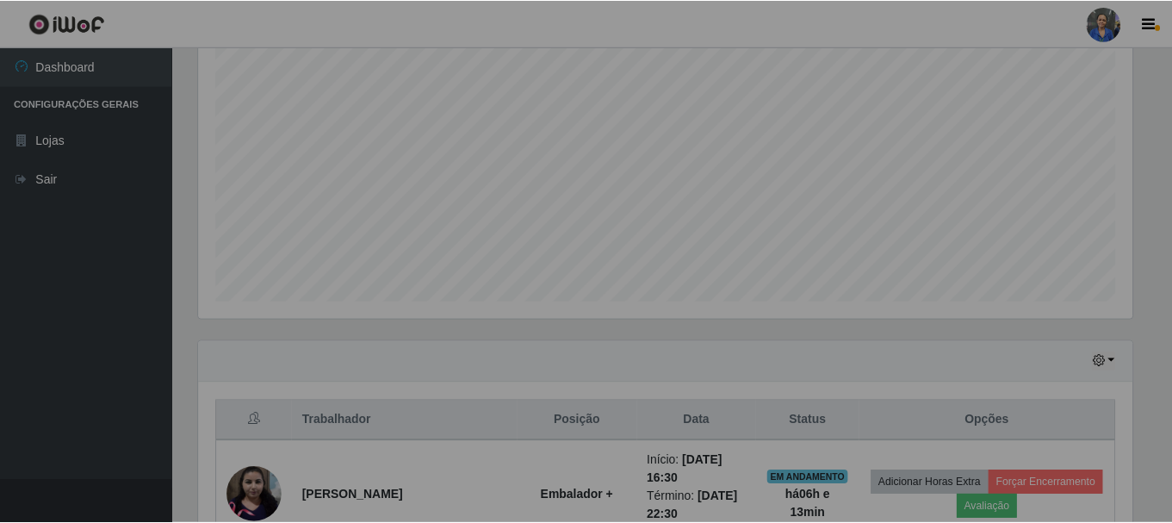
scroll to position [0, 0]
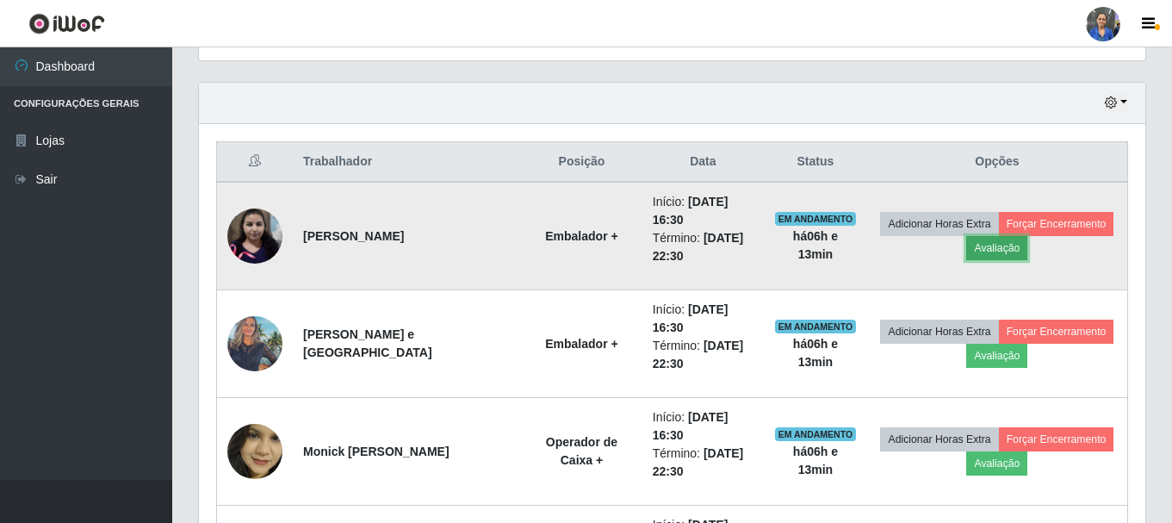
click at [986, 243] on button "Avaliação" at bounding box center [996, 248] width 61 height 24
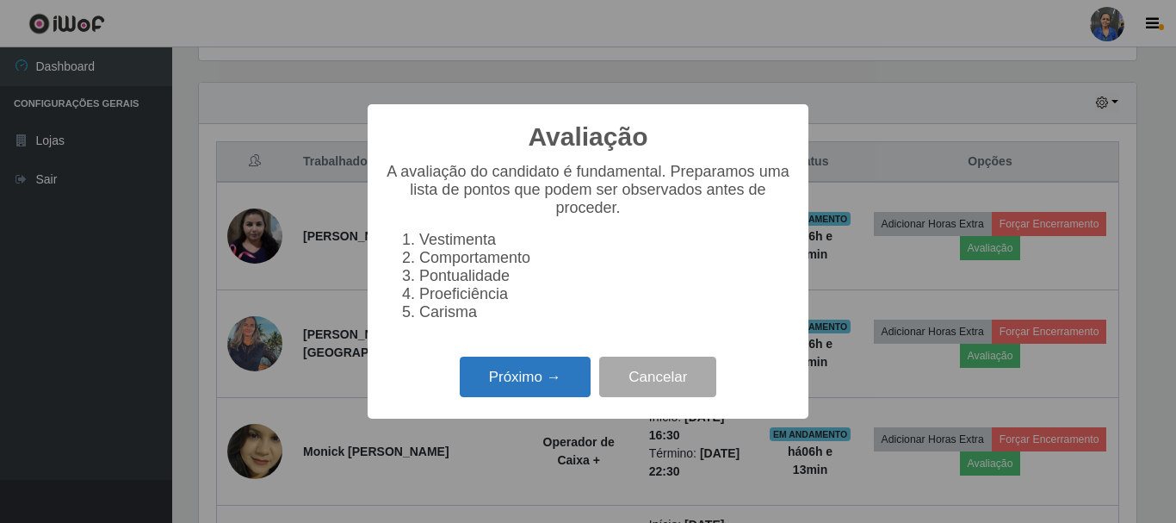
click at [551, 367] on button "Próximo →" at bounding box center [525, 376] width 131 height 40
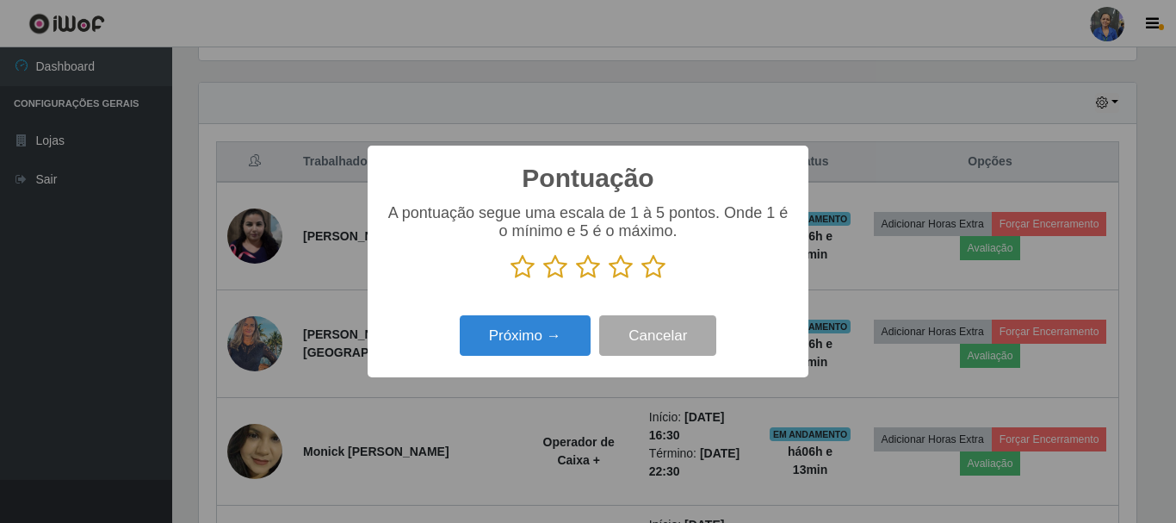
click at [653, 269] on icon at bounding box center [653, 267] width 24 height 26
click at [641, 280] on input "radio" at bounding box center [641, 280] width 0 height 0
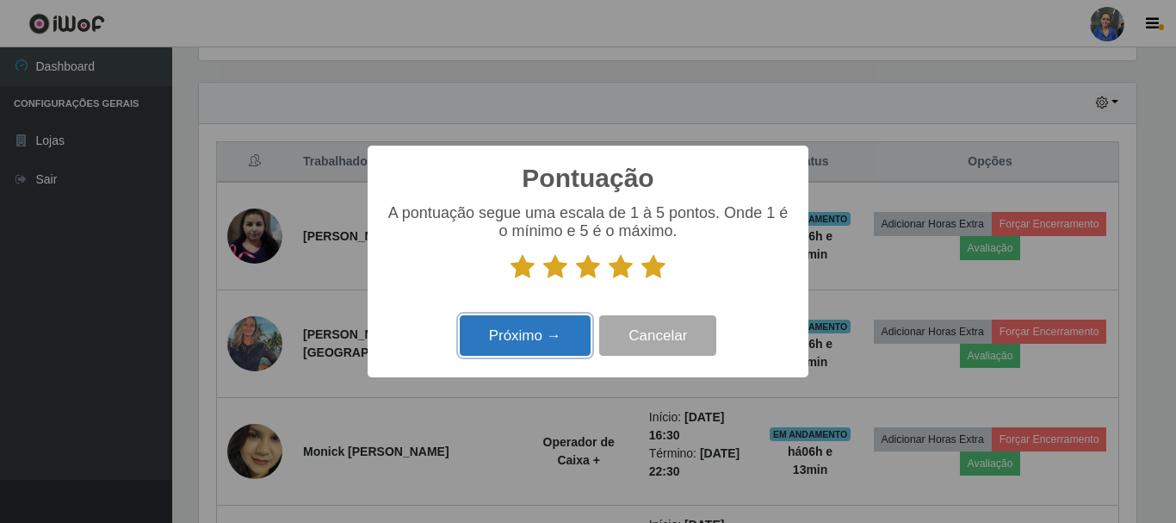
click at [464, 336] on button "Próximo →" at bounding box center [525, 335] width 131 height 40
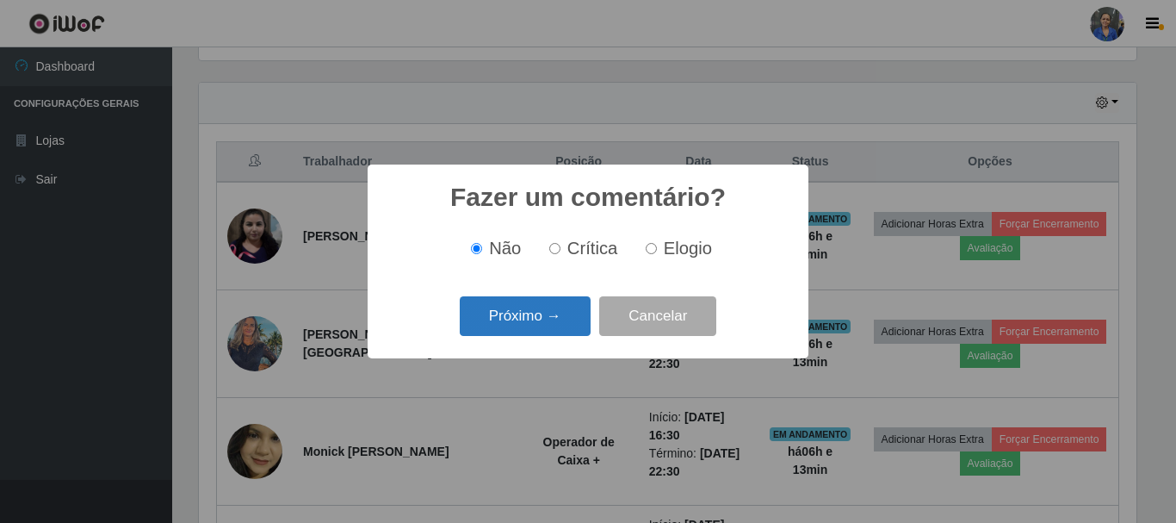
click at [523, 319] on button "Próximo →" at bounding box center [525, 316] width 131 height 40
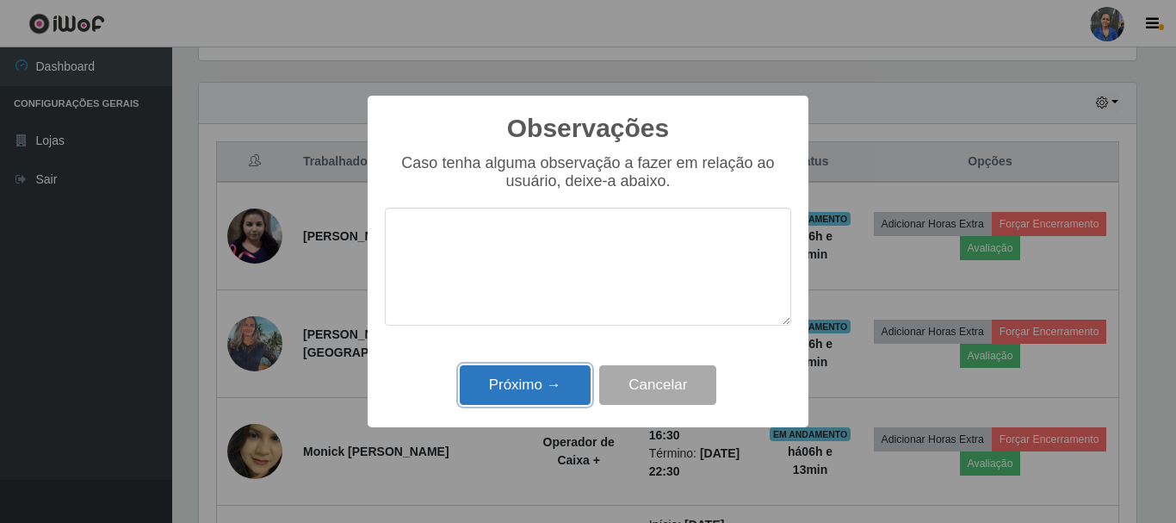
click at [539, 384] on button "Próximo →" at bounding box center [525, 385] width 131 height 40
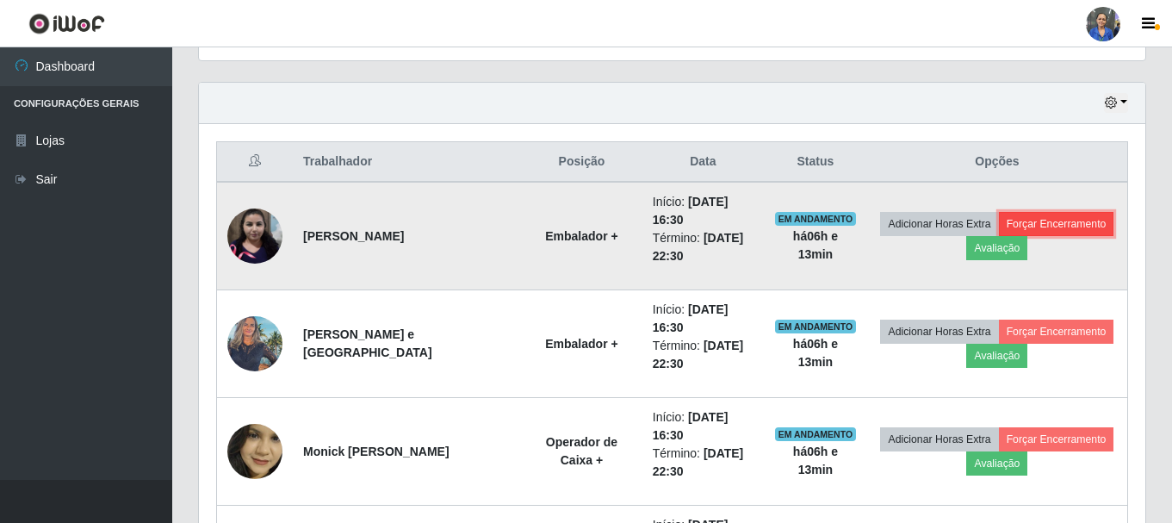
click at [1104, 228] on button "Forçar Encerramento" at bounding box center [1056, 224] width 115 height 24
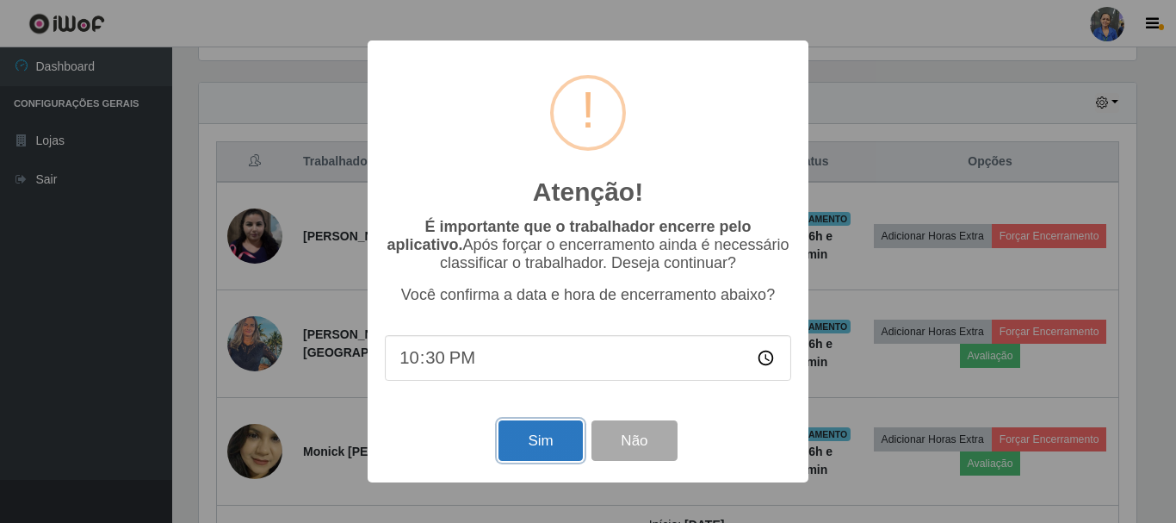
click at [552, 428] on button "Sim" at bounding box center [540, 440] width 84 height 40
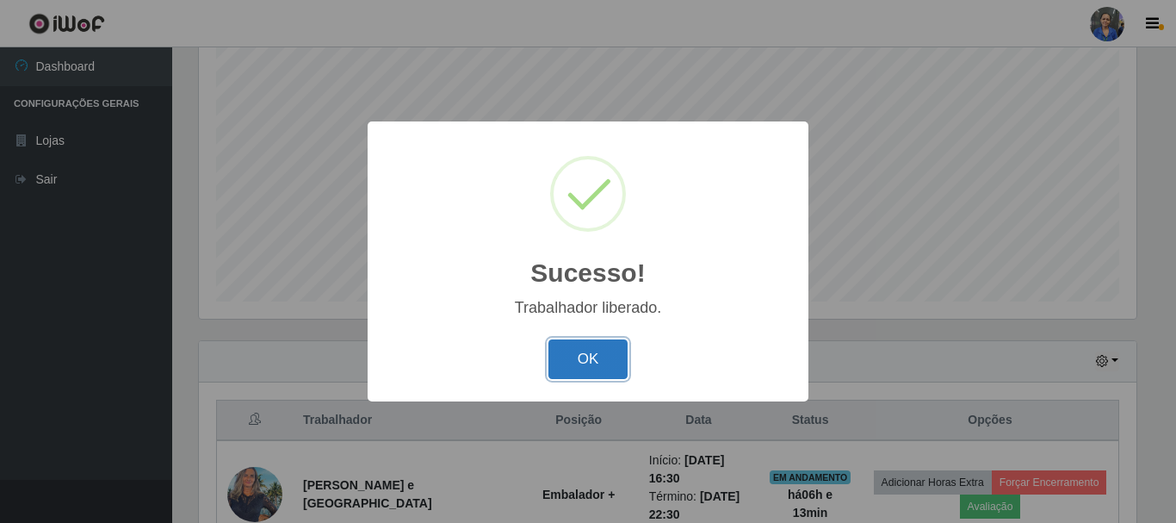
click at [597, 360] on button "OK" at bounding box center [588, 359] width 80 height 40
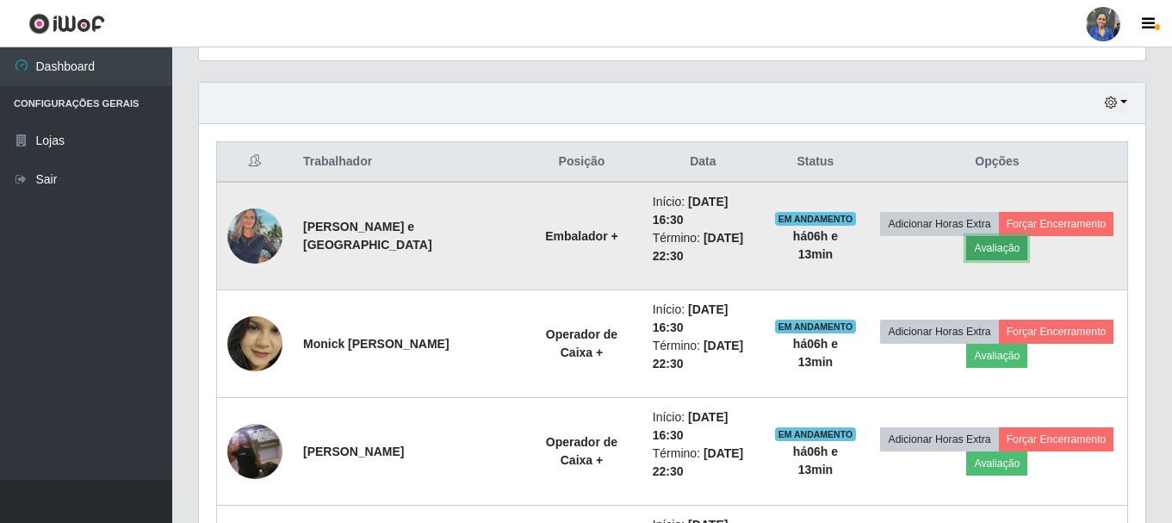
click at [1001, 253] on button "Avaliação" at bounding box center [996, 248] width 61 height 24
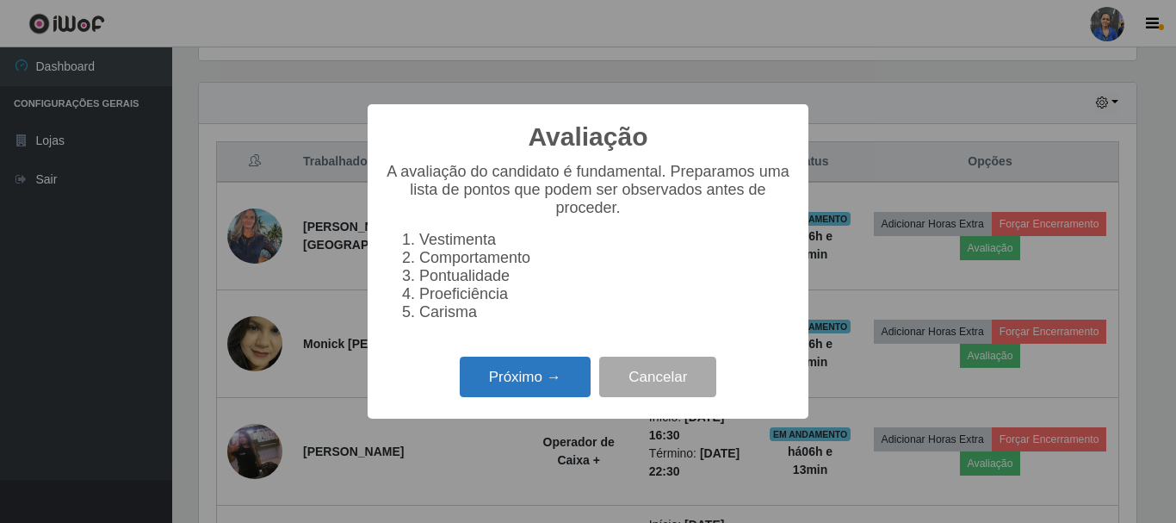
click at [525, 382] on button "Próximo →" at bounding box center [525, 376] width 131 height 40
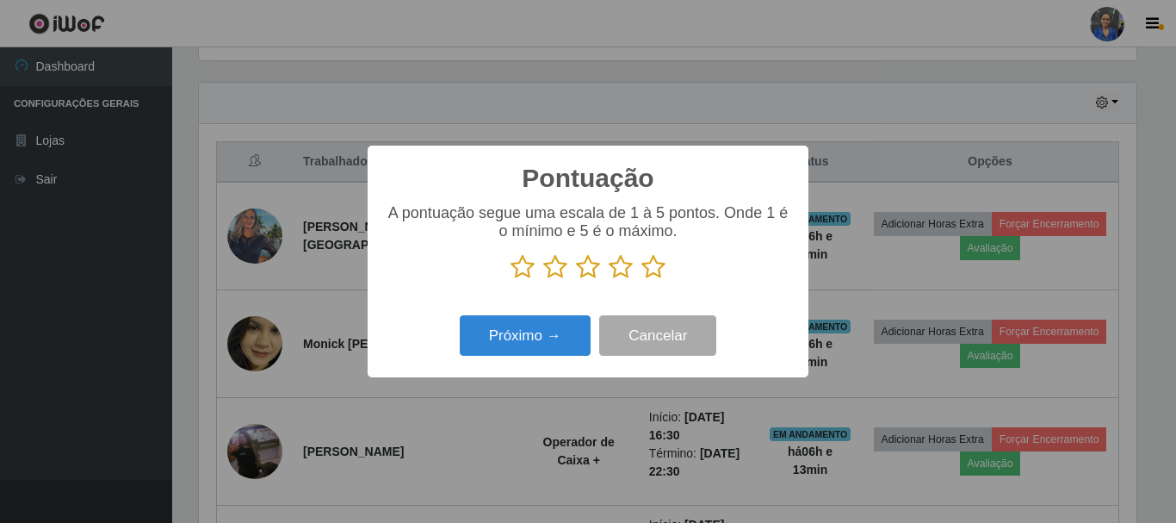
drag, startPoint x: 649, startPoint y: 269, endPoint x: 637, endPoint y: 279, distance: 15.3
click at [649, 269] on icon at bounding box center [653, 267] width 24 height 26
click at [641, 280] on input "radio" at bounding box center [641, 280] width 0 height 0
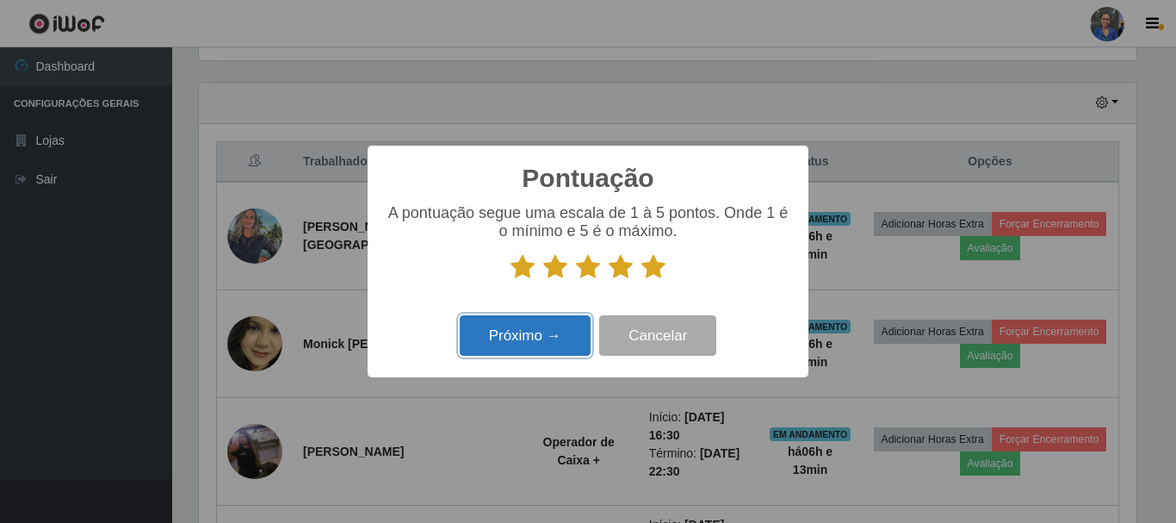
click at [550, 331] on button "Próximo →" at bounding box center [525, 335] width 131 height 40
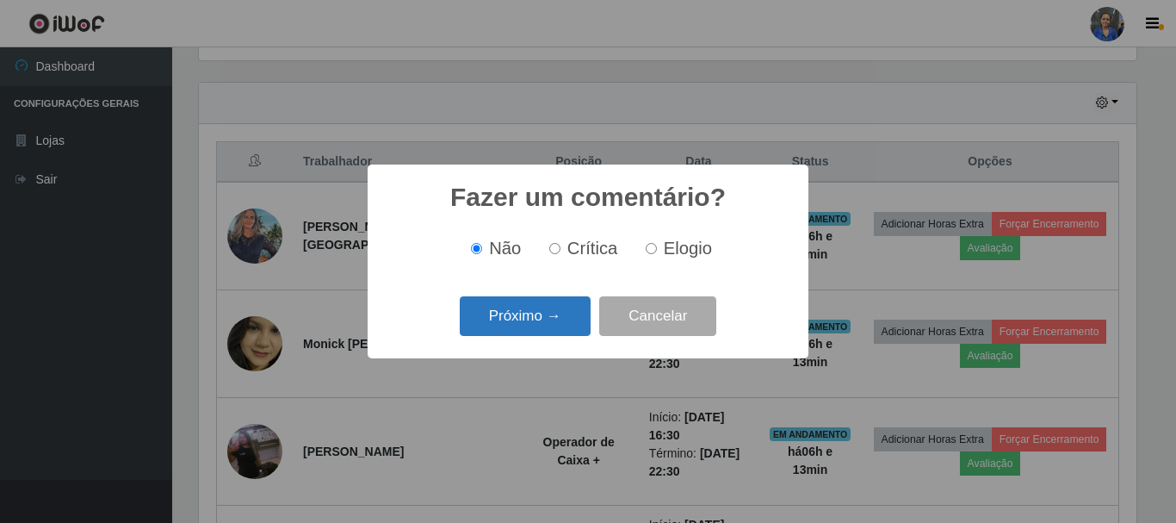
click at [550, 323] on button "Próximo →" at bounding box center [525, 316] width 131 height 40
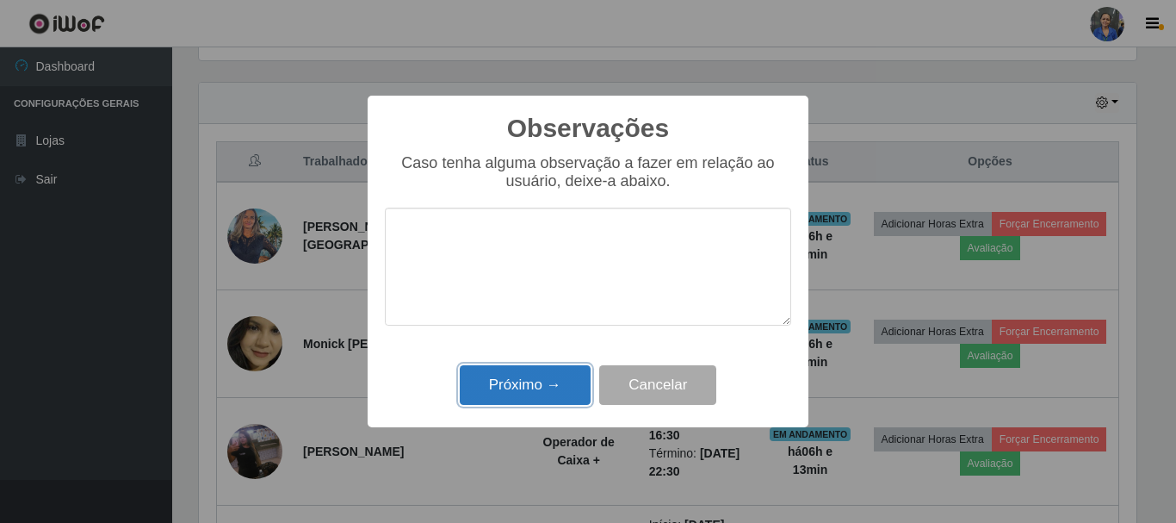
click at [568, 384] on button "Próximo →" at bounding box center [525, 385] width 131 height 40
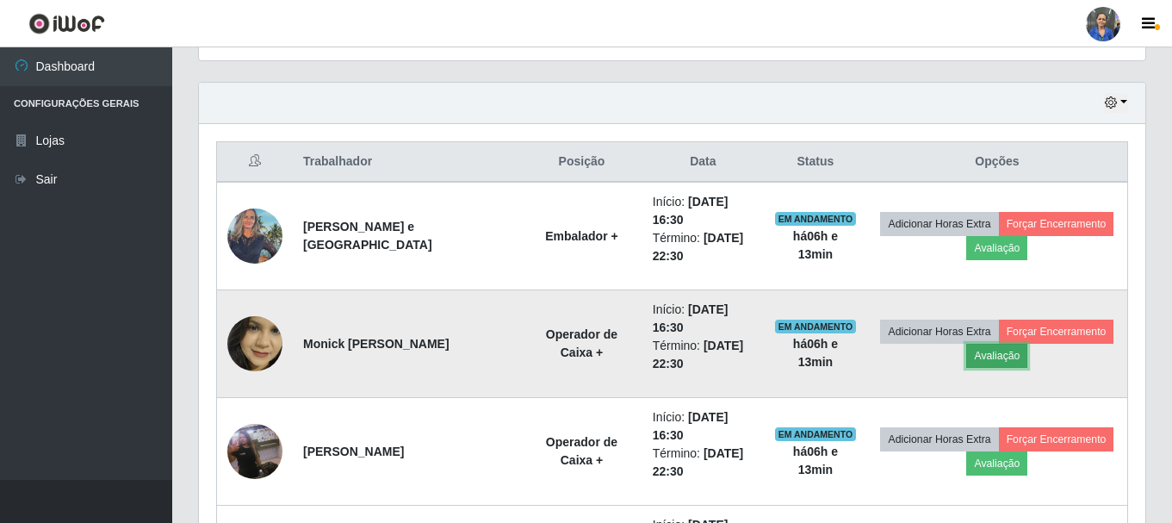
click at [997, 364] on button "Avaliação" at bounding box center [996, 356] width 61 height 24
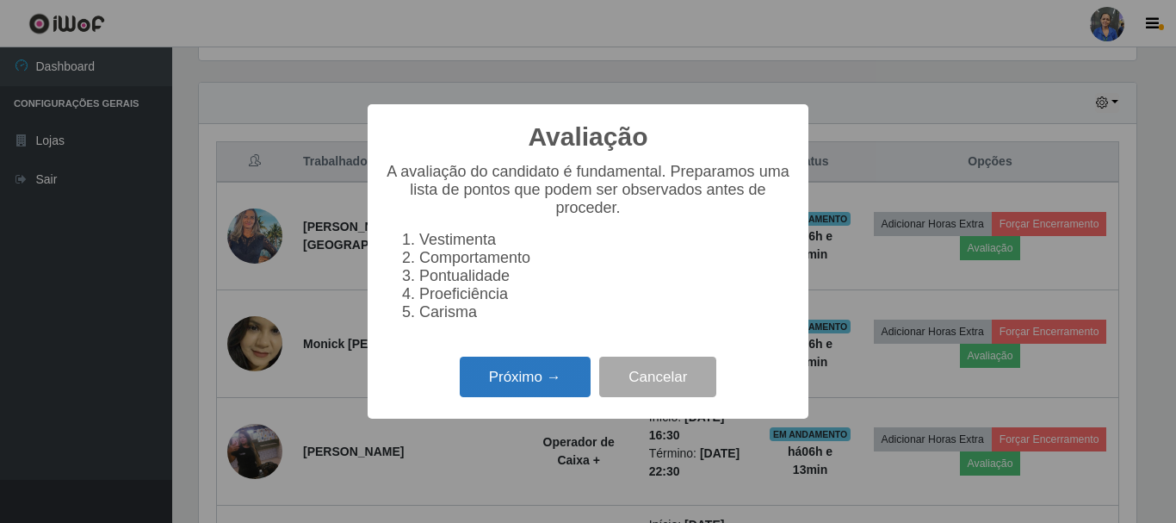
click at [548, 376] on button "Próximo →" at bounding box center [525, 376] width 131 height 40
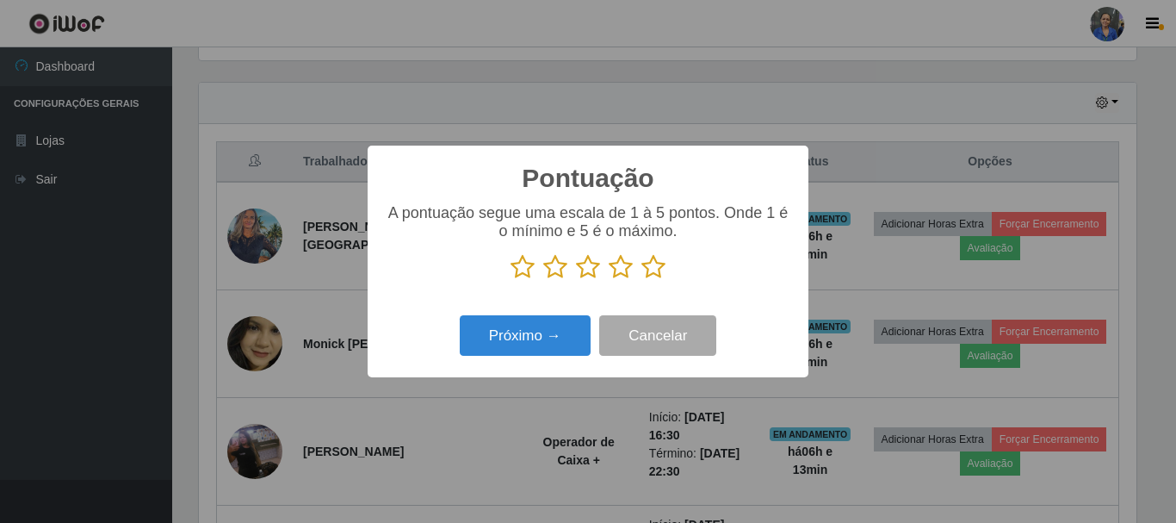
click at [659, 269] on icon at bounding box center [653, 267] width 24 height 26
click at [641, 280] on input "radio" at bounding box center [641, 280] width 0 height 0
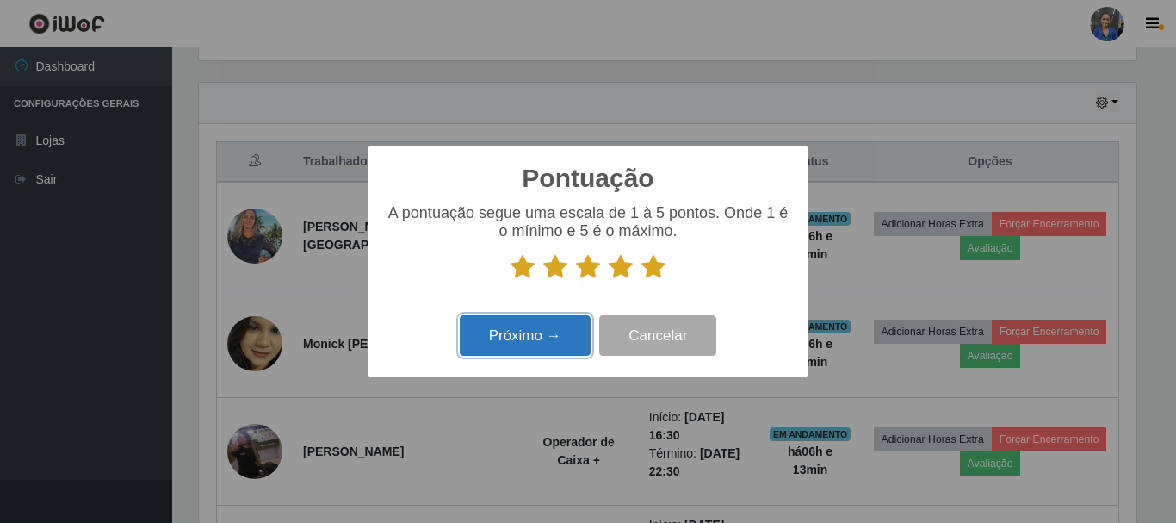
click at [483, 344] on button "Próximo →" at bounding box center [525, 335] width 131 height 40
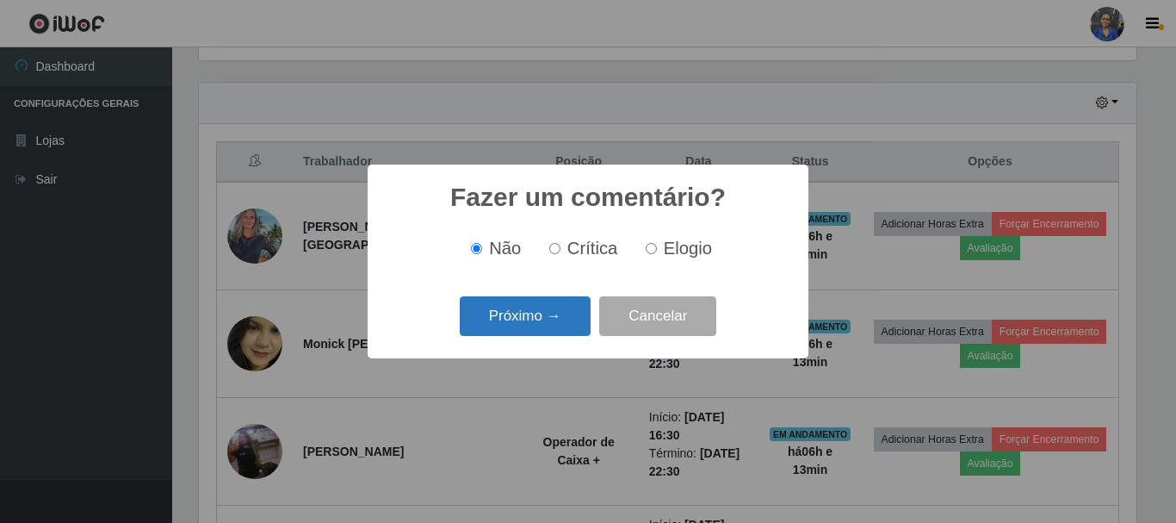
click at [522, 323] on button "Próximo →" at bounding box center [525, 316] width 131 height 40
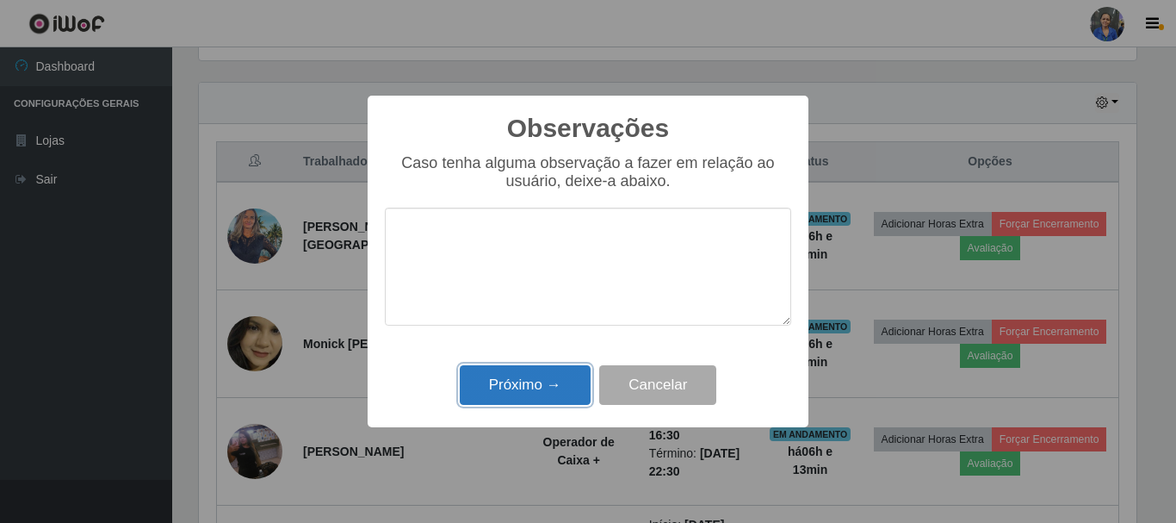
click at [525, 393] on button "Próximo →" at bounding box center [525, 385] width 131 height 40
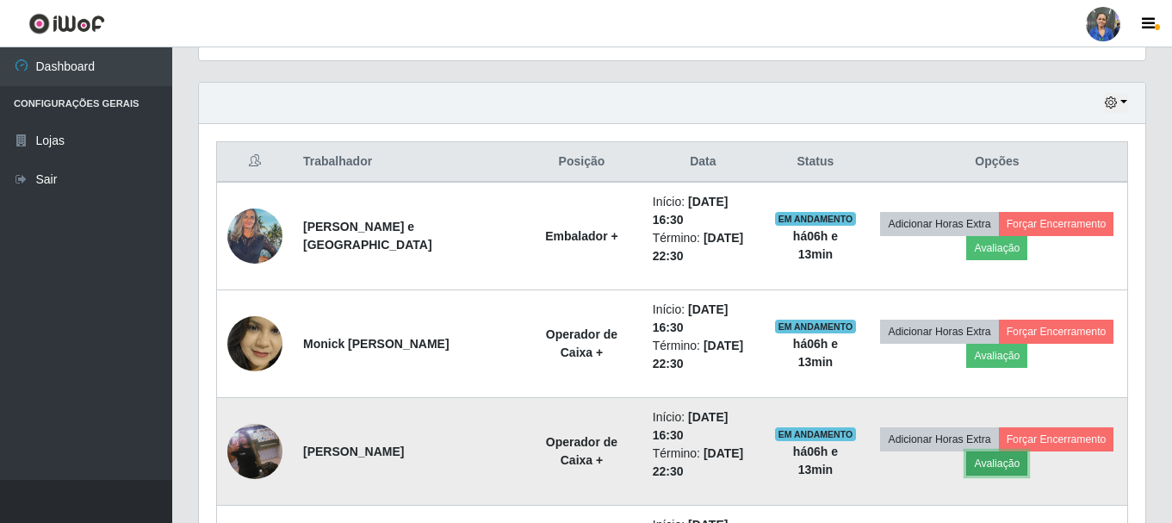
click at [976, 468] on button "Avaliação" at bounding box center [996, 463] width 61 height 24
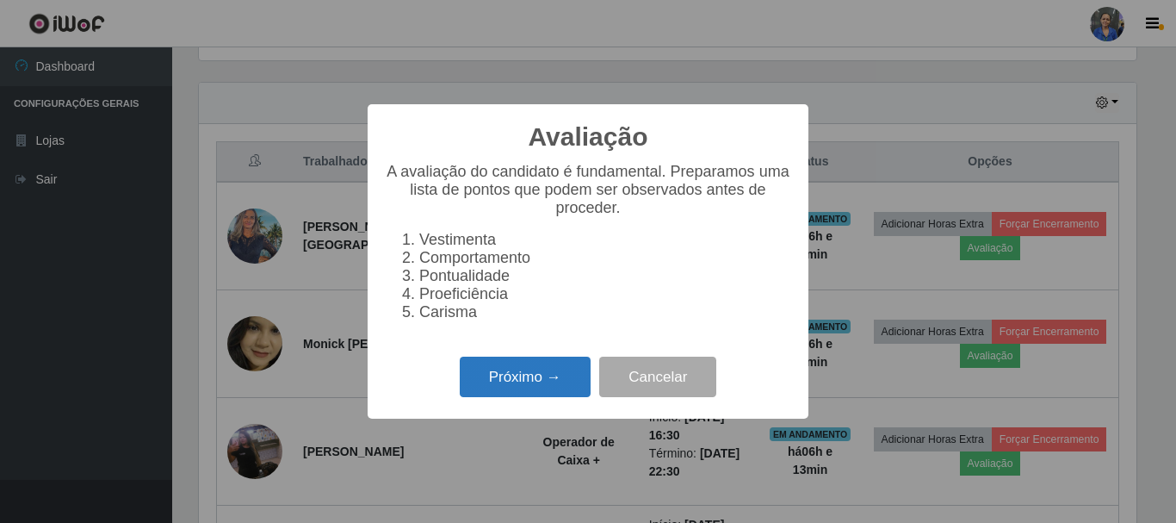
click at [547, 393] on button "Próximo →" at bounding box center [525, 376] width 131 height 40
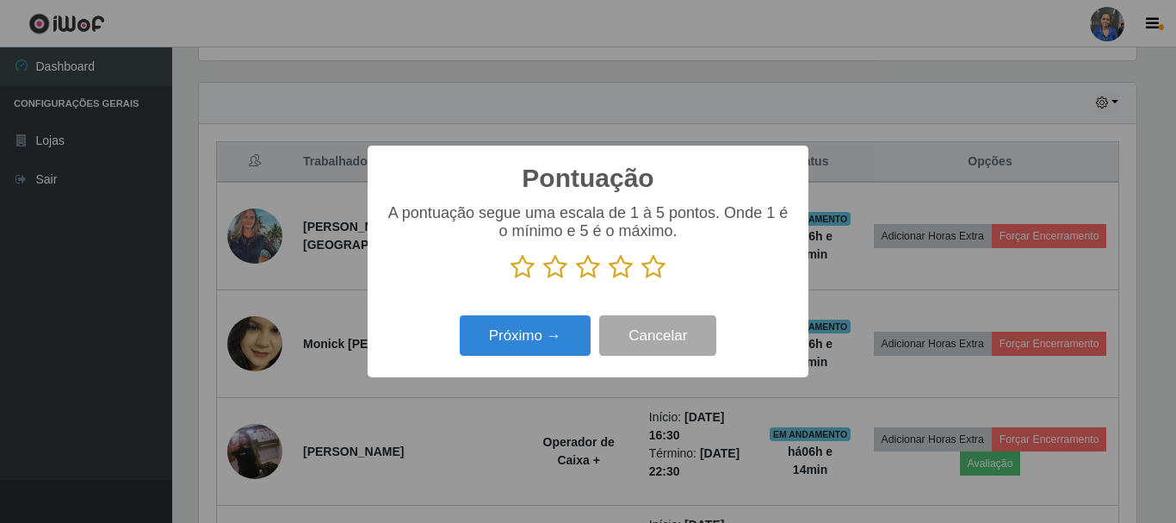
click at [654, 275] on icon at bounding box center [653, 267] width 24 height 26
click at [641, 280] on input "radio" at bounding box center [641, 280] width 0 height 0
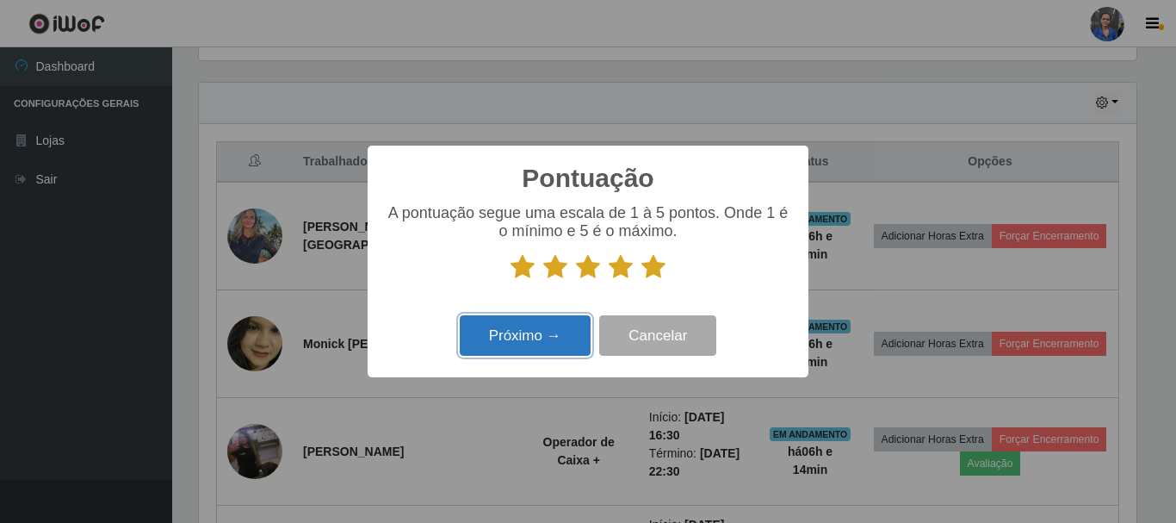
click at [514, 339] on button "Próximo →" at bounding box center [525, 335] width 131 height 40
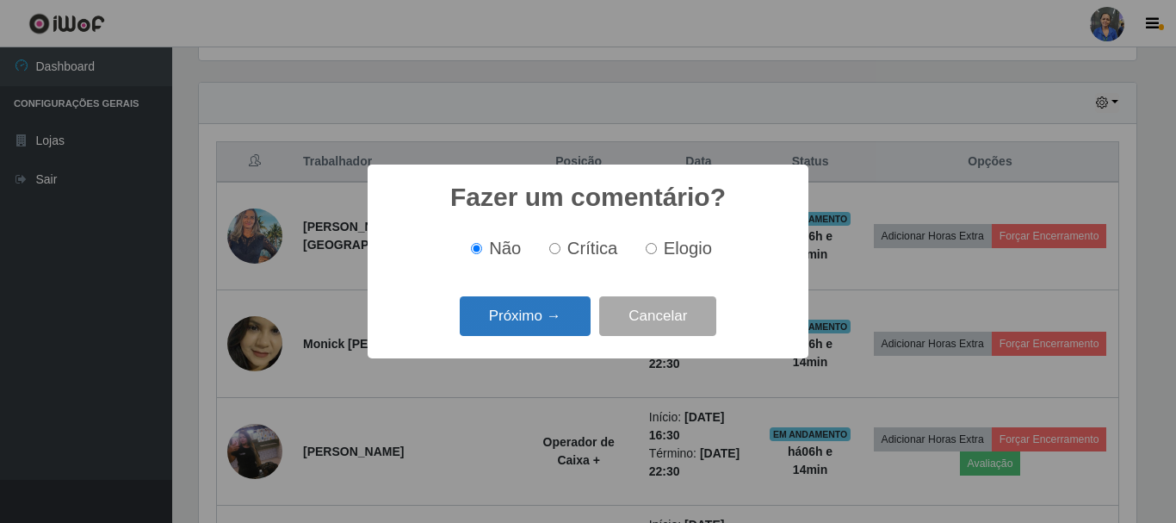
click at [520, 327] on button "Próximo →" at bounding box center [525, 316] width 131 height 40
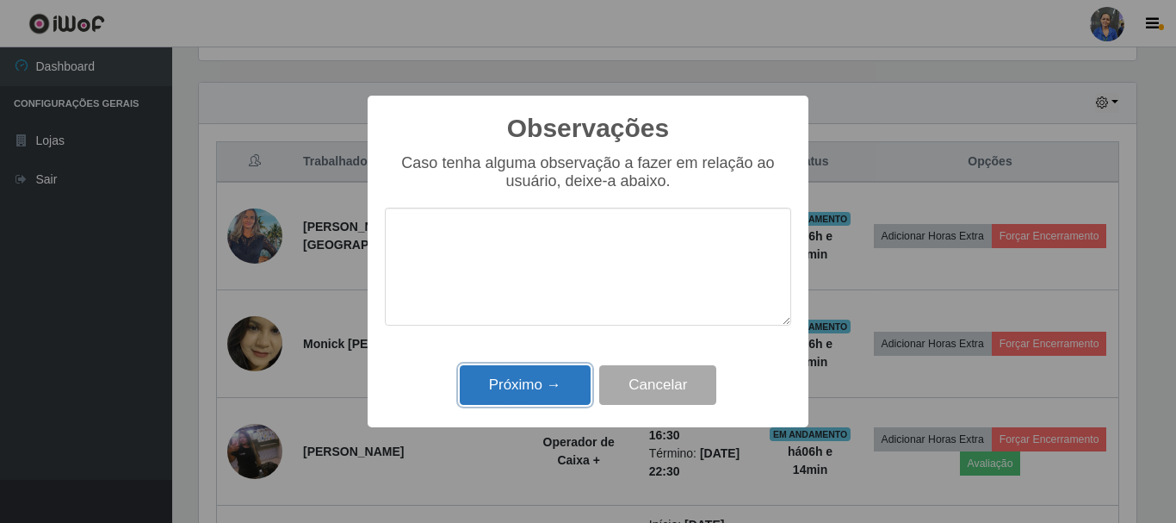
click at [505, 390] on button "Próximo →" at bounding box center [525, 385] width 131 height 40
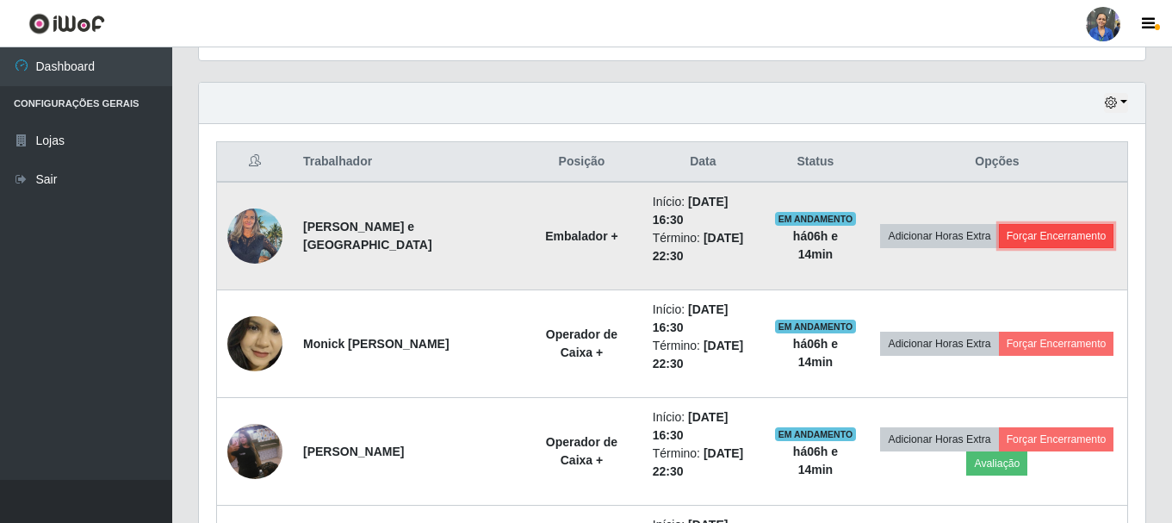
click at [1062, 232] on button "Forçar Encerramento" at bounding box center [1056, 236] width 115 height 24
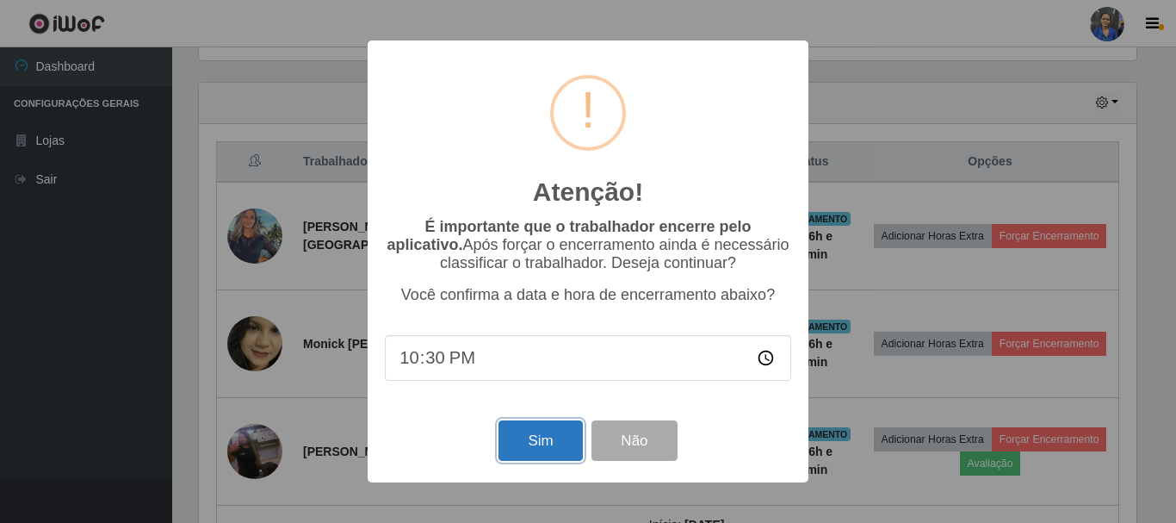
click at [523, 441] on button "Sim" at bounding box center [540, 440] width 84 height 40
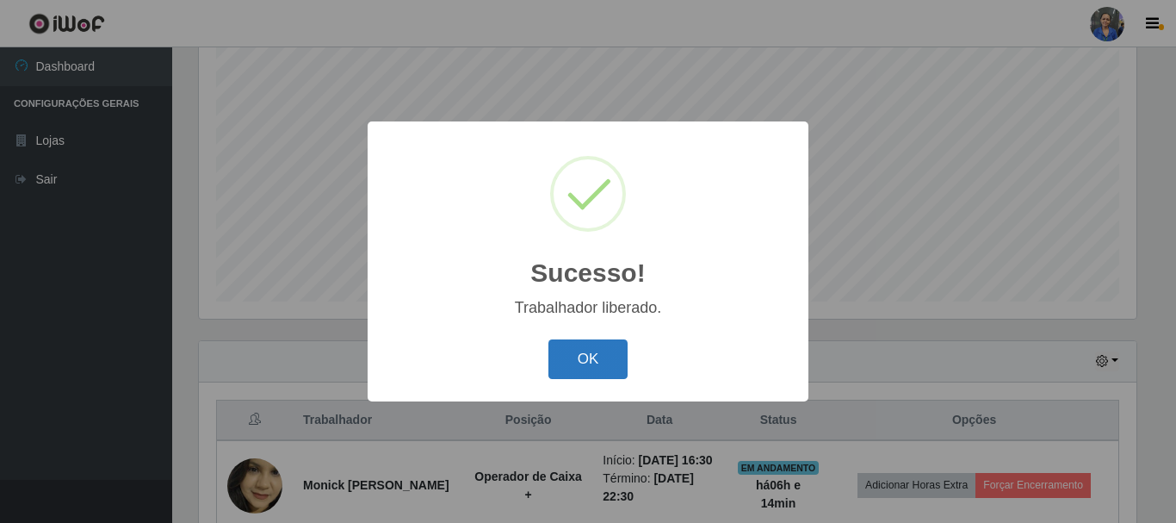
click at [623, 354] on button "OK" at bounding box center [588, 359] width 80 height 40
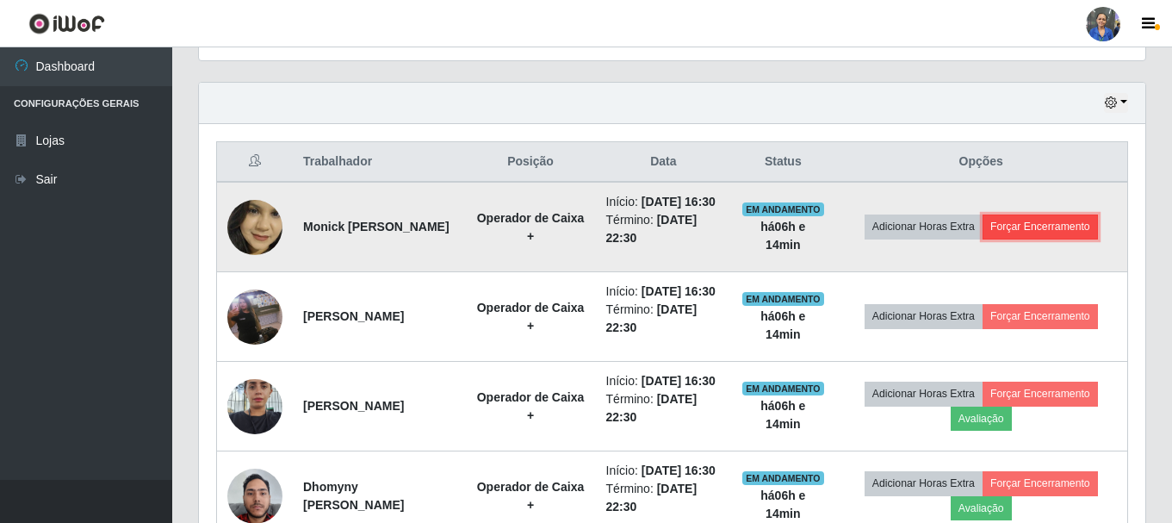
click at [1076, 228] on button "Forçar Encerramento" at bounding box center [1039, 226] width 115 height 24
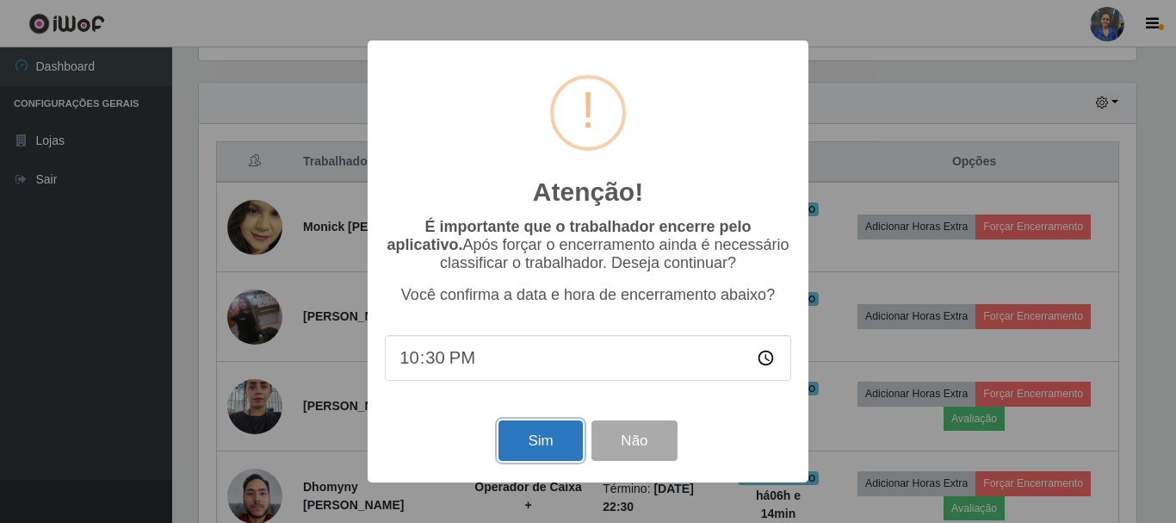
click at [553, 433] on button "Sim" at bounding box center [540, 440] width 84 height 40
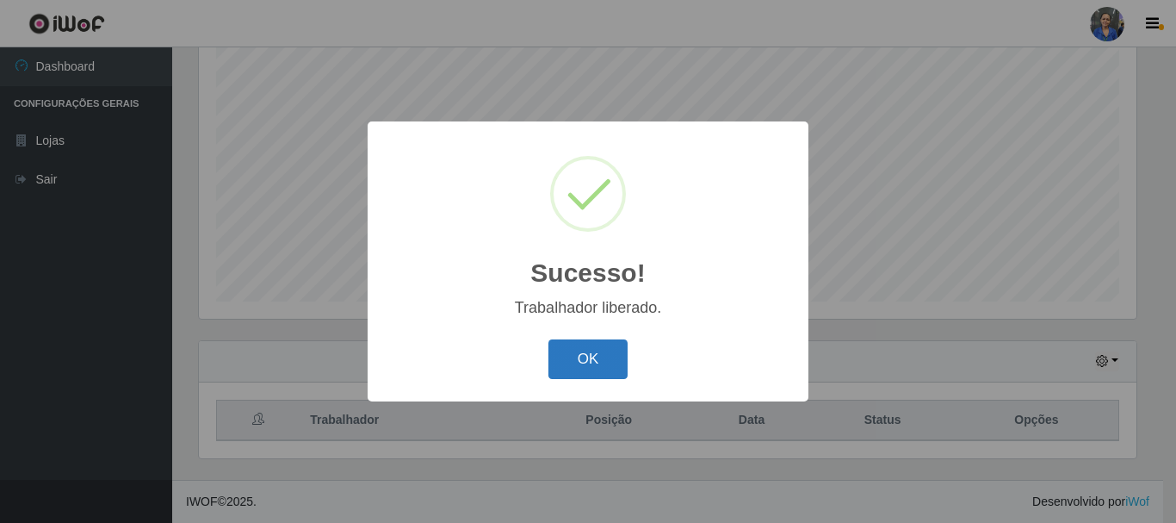
click at [557, 350] on button "OK" at bounding box center [588, 359] width 80 height 40
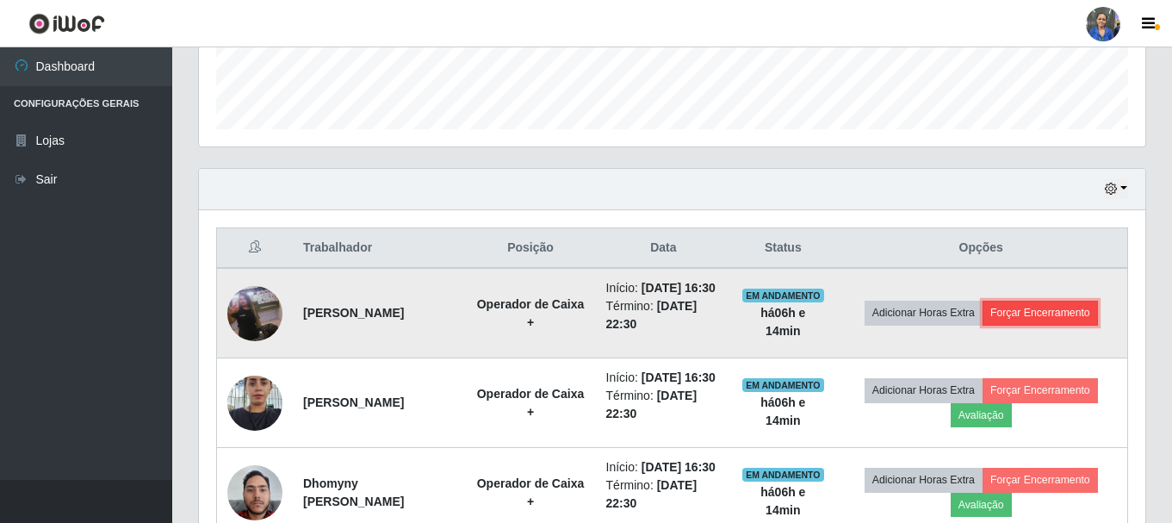
click at [1073, 325] on button "Forçar Encerramento" at bounding box center [1039, 312] width 115 height 24
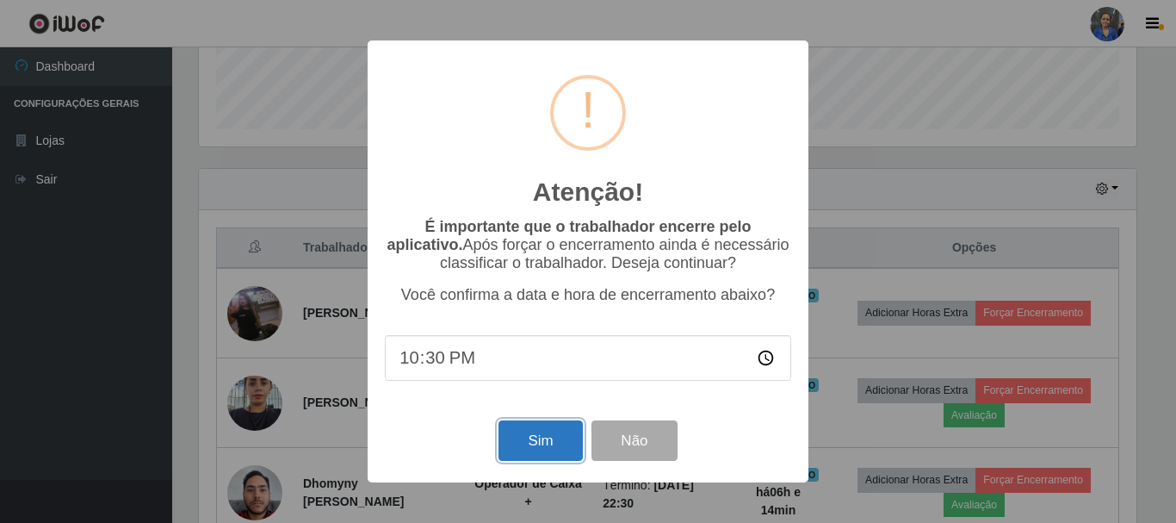
click at [531, 430] on button "Sim" at bounding box center [540, 440] width 84 height 40
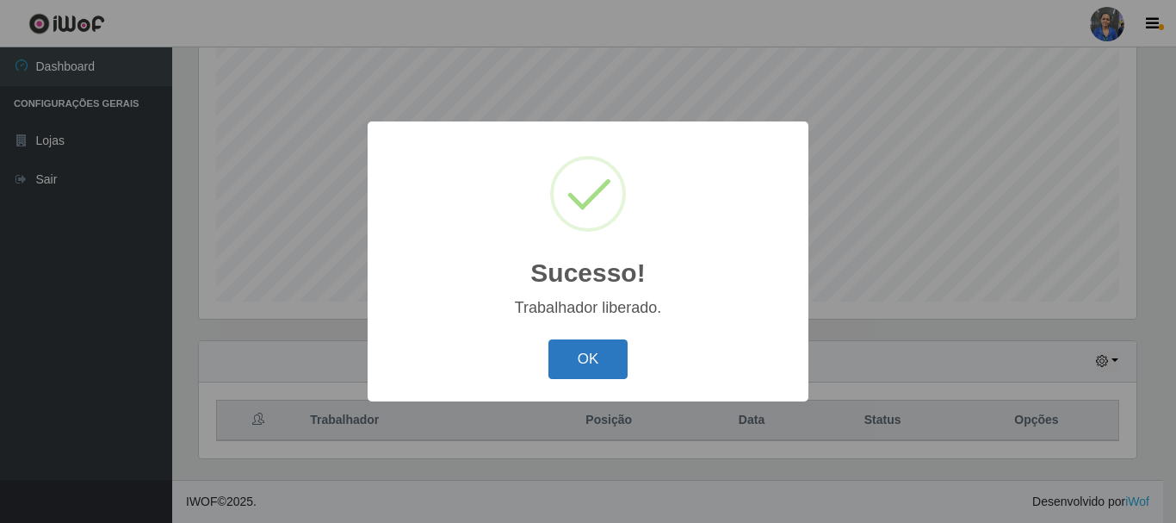
click at [597, 365] on button "OK" at bounding box center [588, 359] width 80 height 40
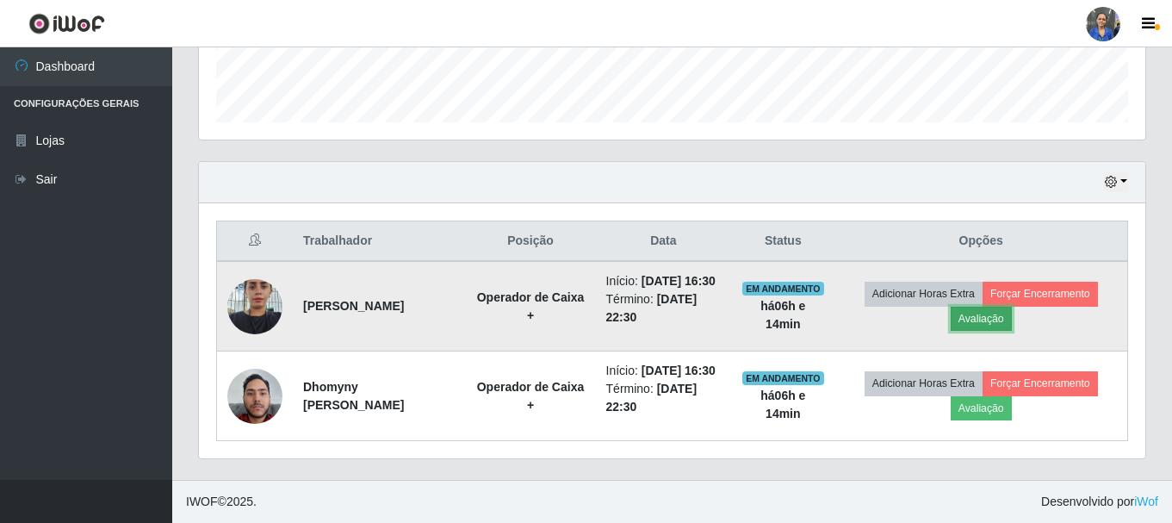
click at [994, 306] on button "Avaliação" at bounding box center [980, 318] width 61 height 24
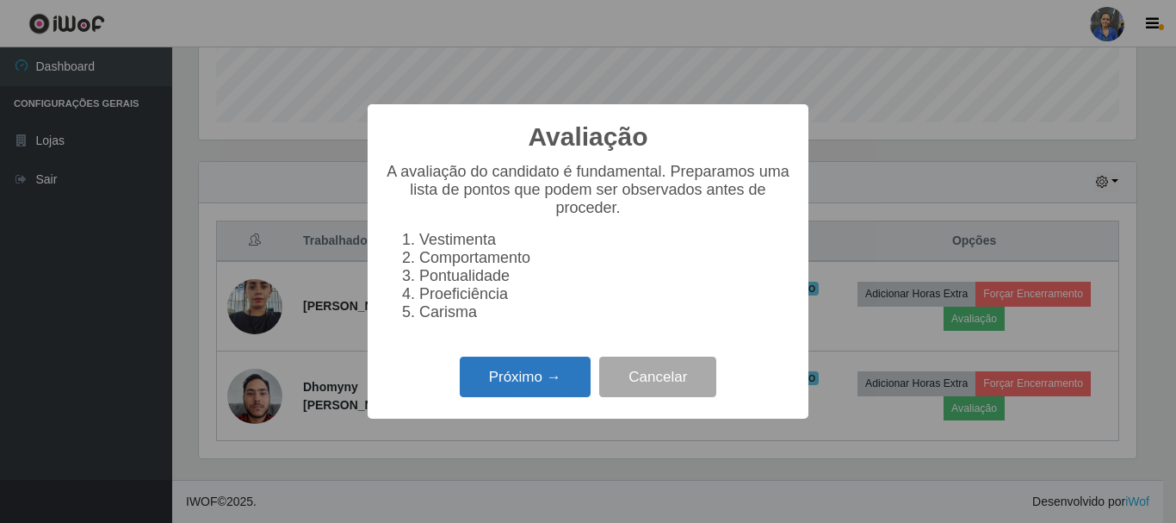
click at [575, 370] on button "Próximo →" at bounding box center [525, 376] width 131 height 40
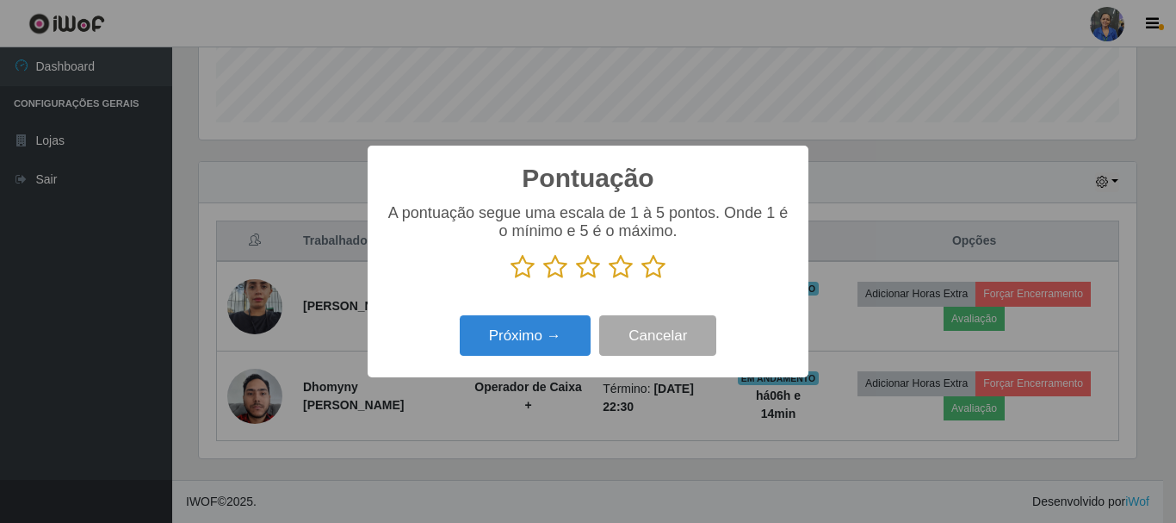
click at [653, 259] on icon at bounding box center [653, 267] width 24 height 26
click at [641, 280] on input "radio" at bounding box center [641, 280] width 0 height 0
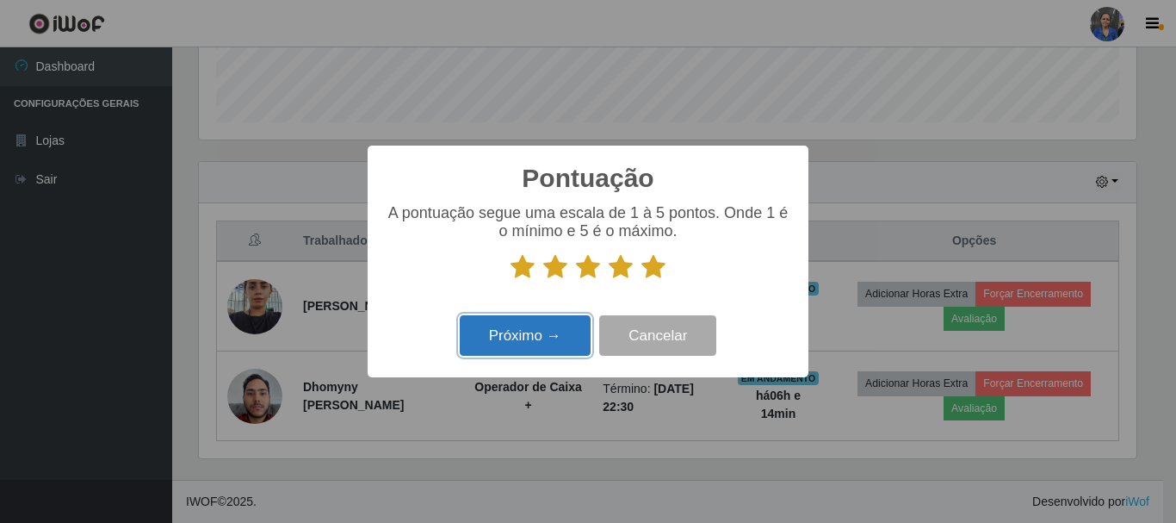
click at [516, 328] on button "Próximo →" at bounding box center [525, 335] width 131 height 40
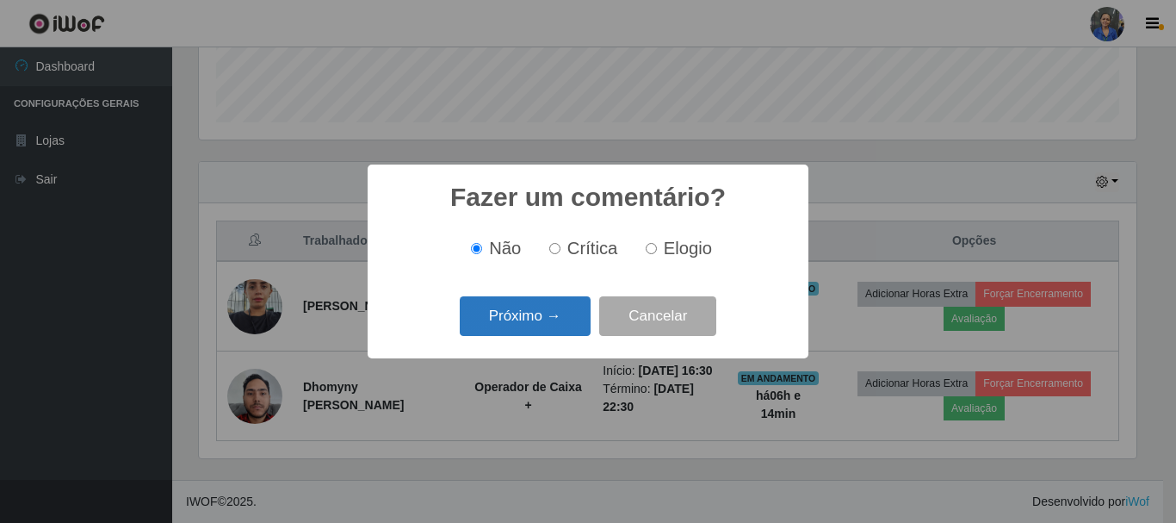
click at [516, 315] on button "Próximo →" at bounding box center [525, 316] width 131 height 40
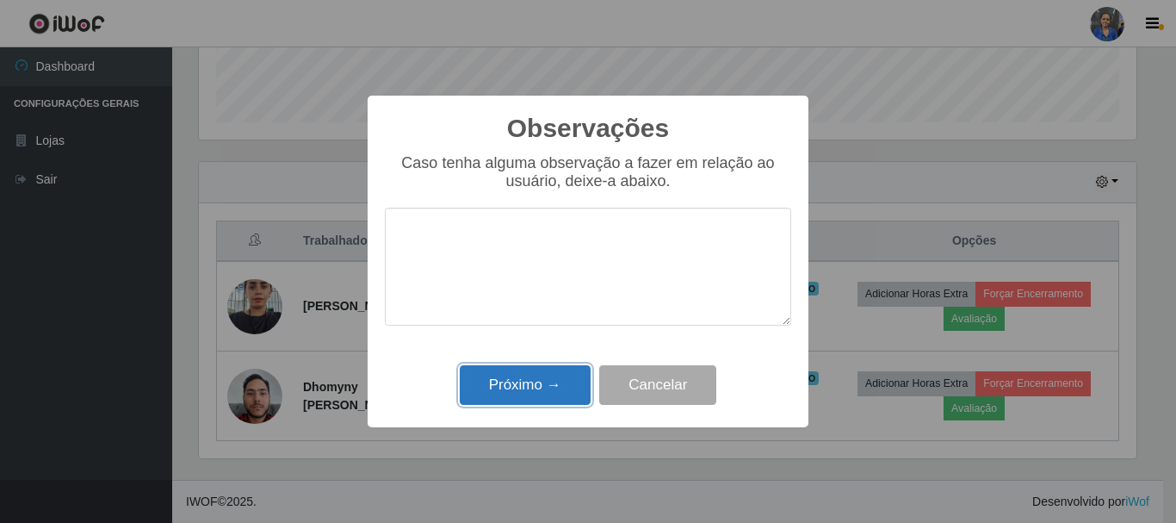
click at [559, 393] on button "Próximo →" at bounding box center [525, 385] width 131 height 40
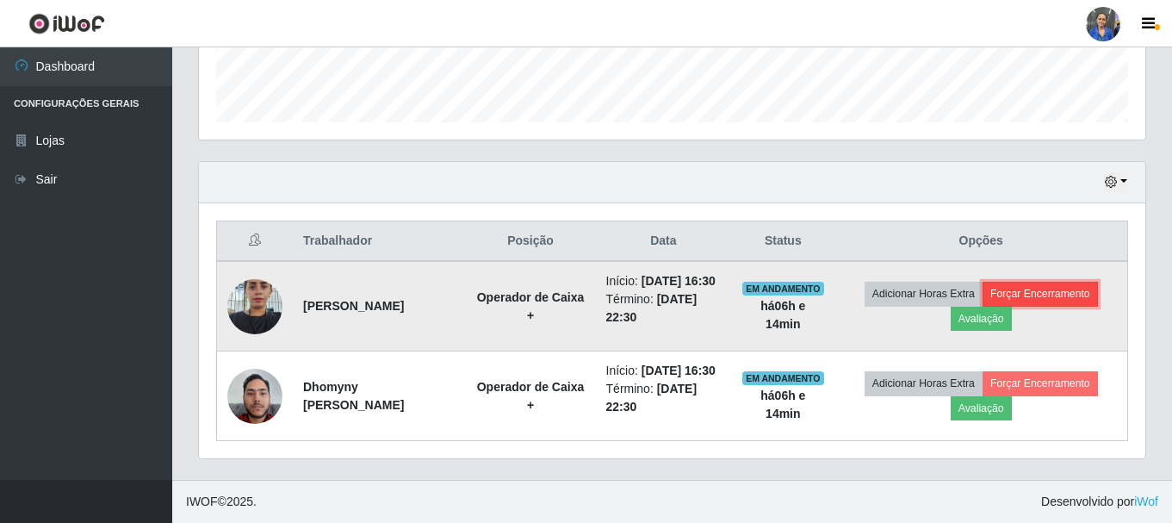
click at [1077, 282] on button "Forçar Encerramento" at bounding box center [1039, 294] width 115 height 24
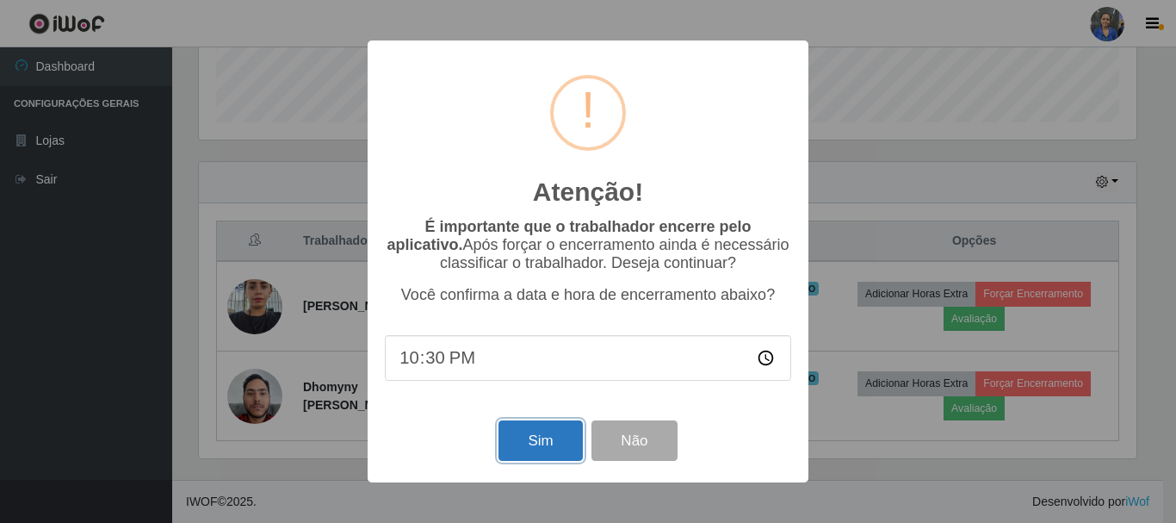
click at [513, 442] on button "Sim" at bounding box center [540, 440] width 84 height 40
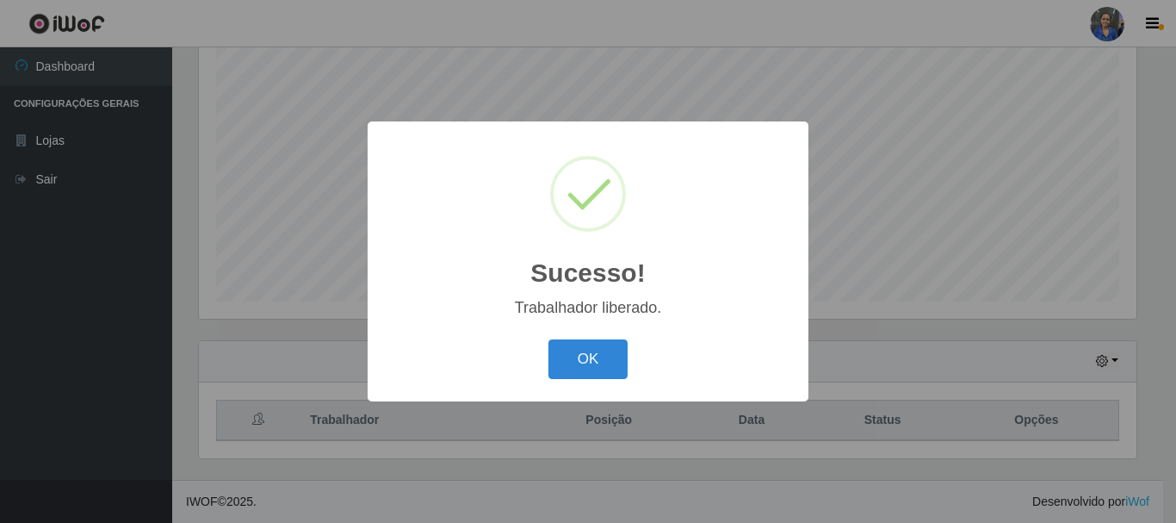
click at [990, 397] on div "Sucesso! × Trabalhador liberado. OK Cancel" at bounding box center [588, 261] width 1176 height 523
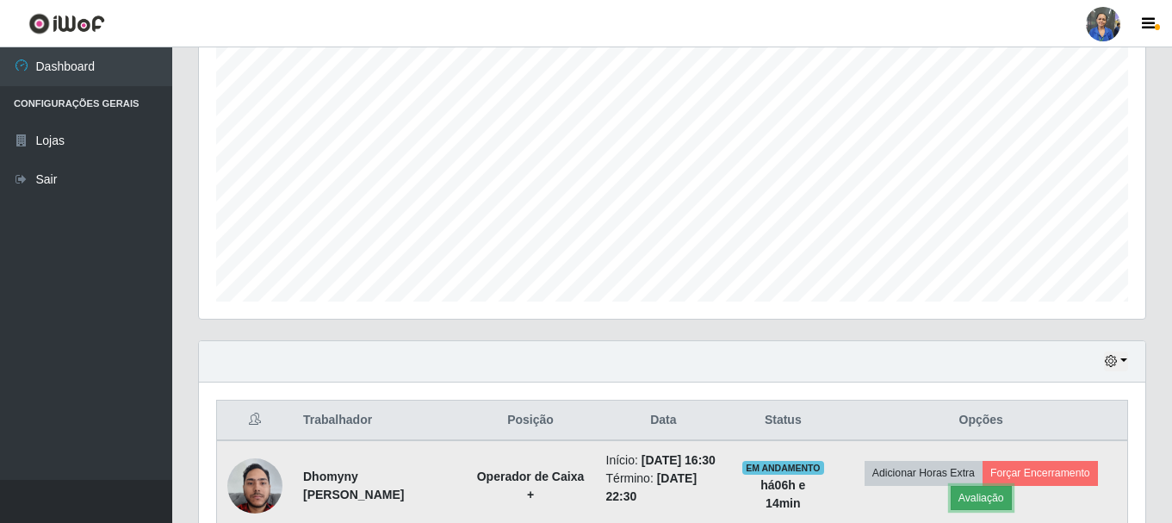
click at [987, 504] on button "Avaliação" at bounding box center [980, 498] width 61 height 24
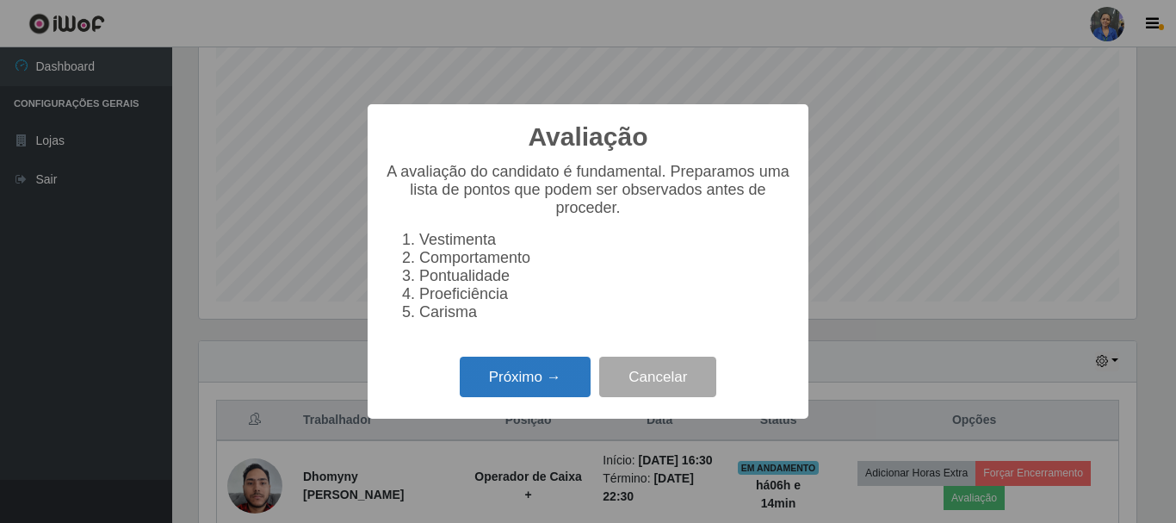
click at [528, 379] on button "Próximo →" at bounding box center [525, 376] width 131 height 40
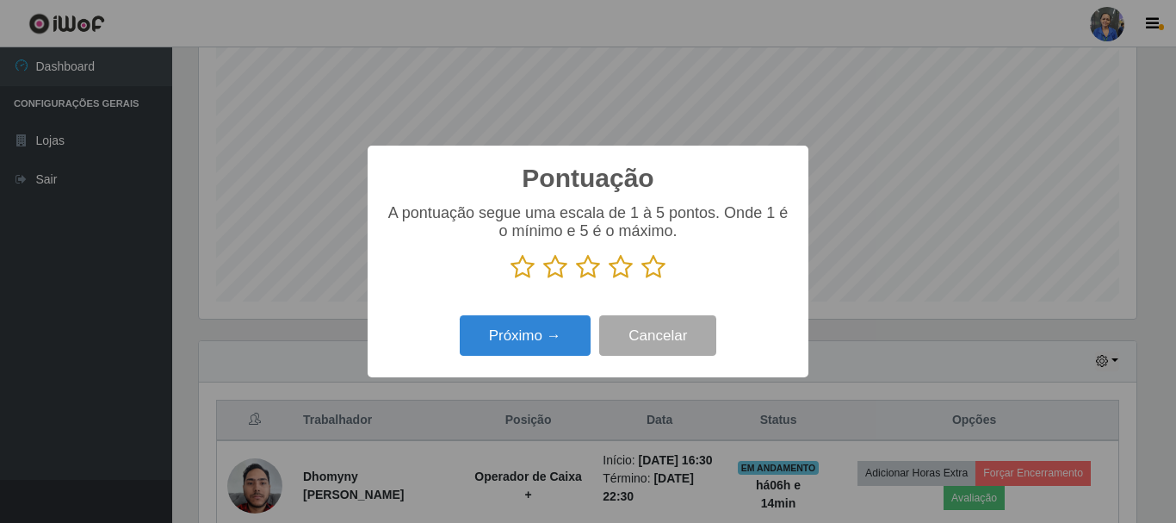
click at [656, 273] on icon at bounding box center [653, 267] width 24 height 26
click at [641, 280] on input "radio" at bounding box center [641, 280] width 0 height 0
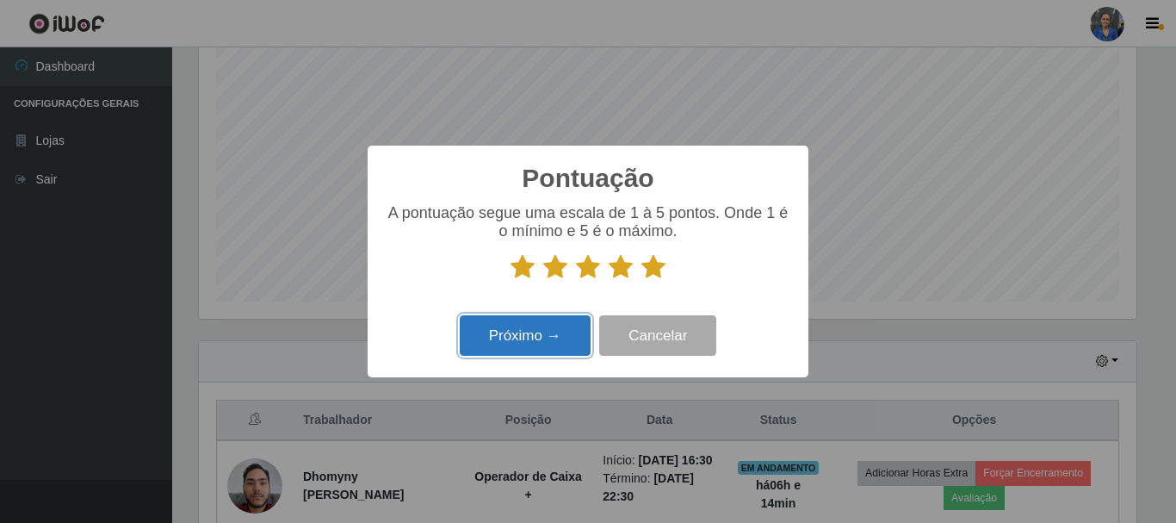
click at [546, 325] on button "Próximo →" at bounding box center [525, 335] width 131 height 40
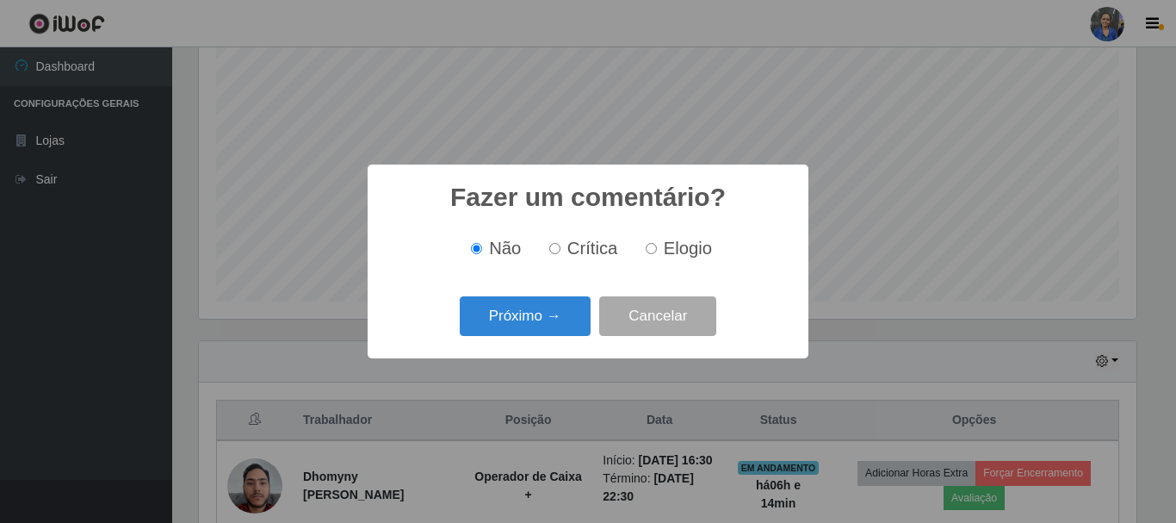
click at [546, 325] on button "Próximo →" at bounding box center [525, 316] width 131 height 40
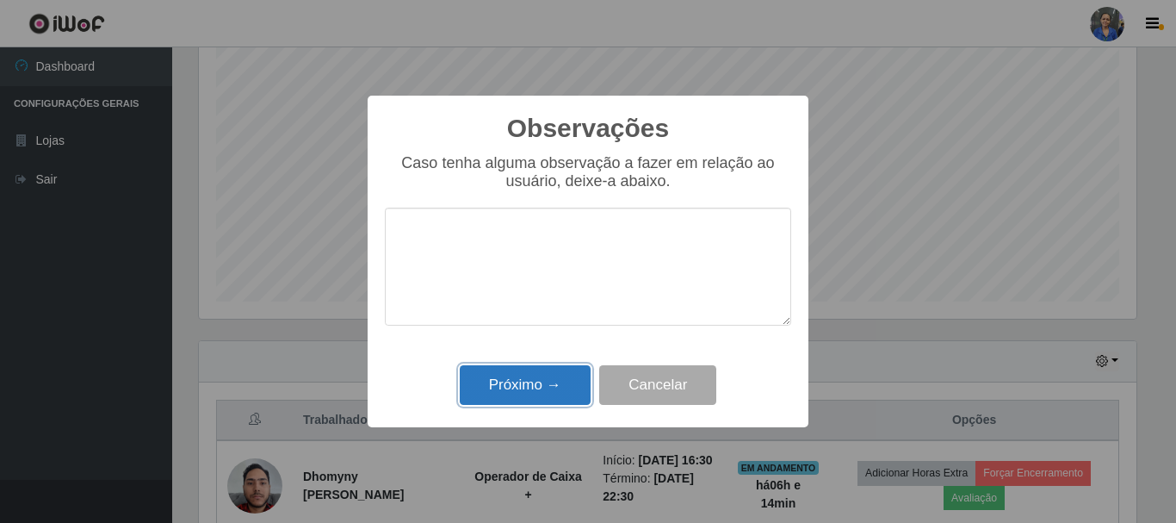
click at [554, 386] on button "Próximo →" at bounding box center [525, 385] width 131 height 40
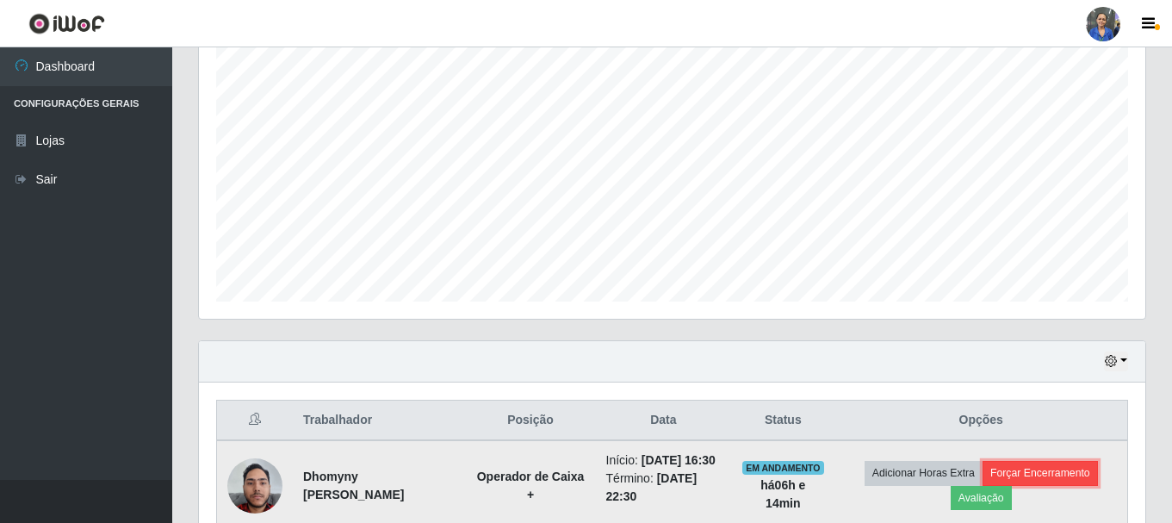
click at [1068, 476] on button "Forçar Encerramento" at bounding box center [1039, 473] width 115 height 24
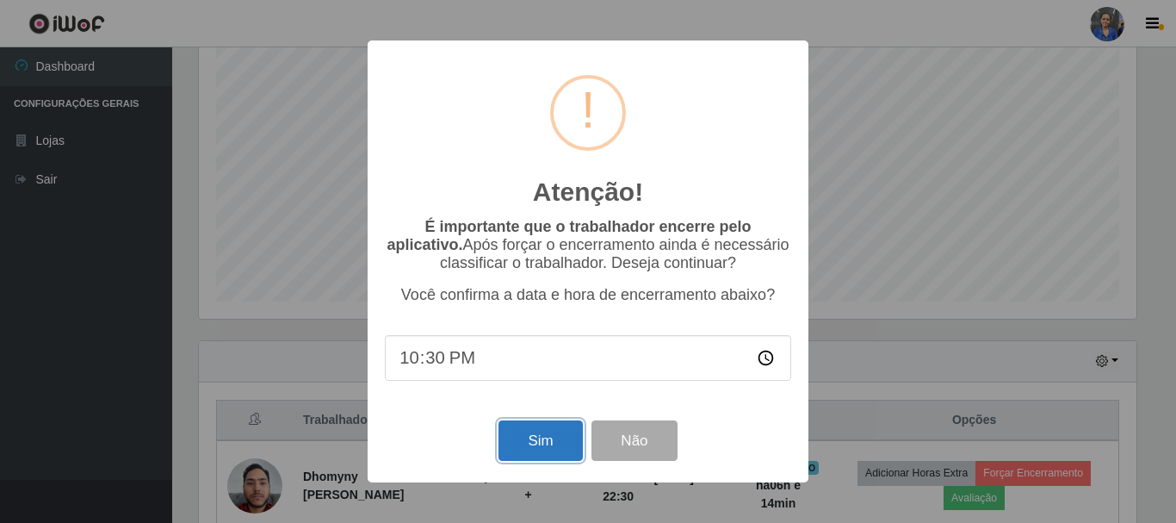
click at [568, 432] on button "Sim" at bounding box center [540, 440] width 84 height 40
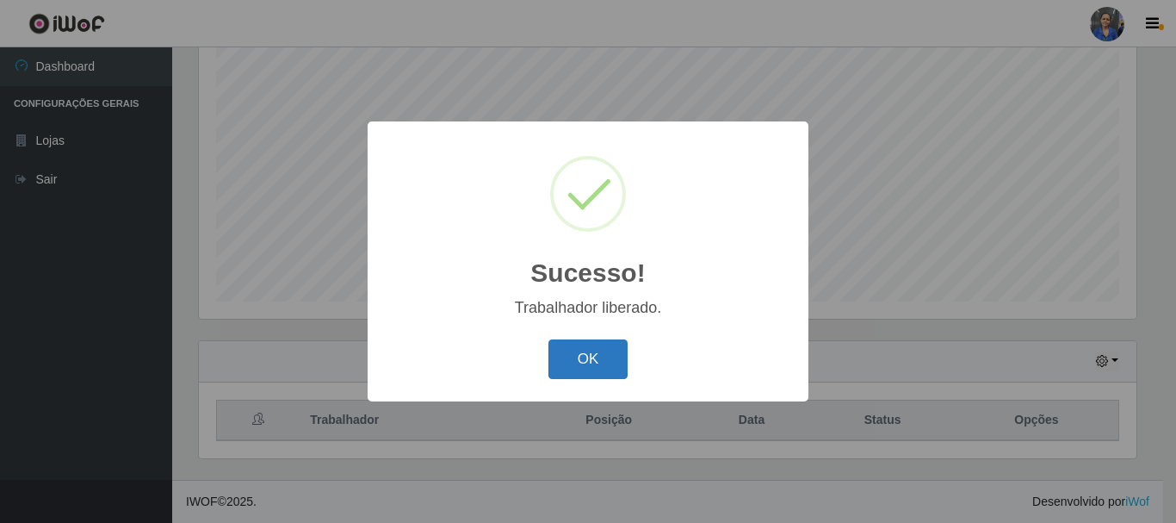
click at [567, 367] on button "OK" at bounding box center [588, 359] width 80 height 40
